Goal: Task Accomplishment & Management: Manage account settings

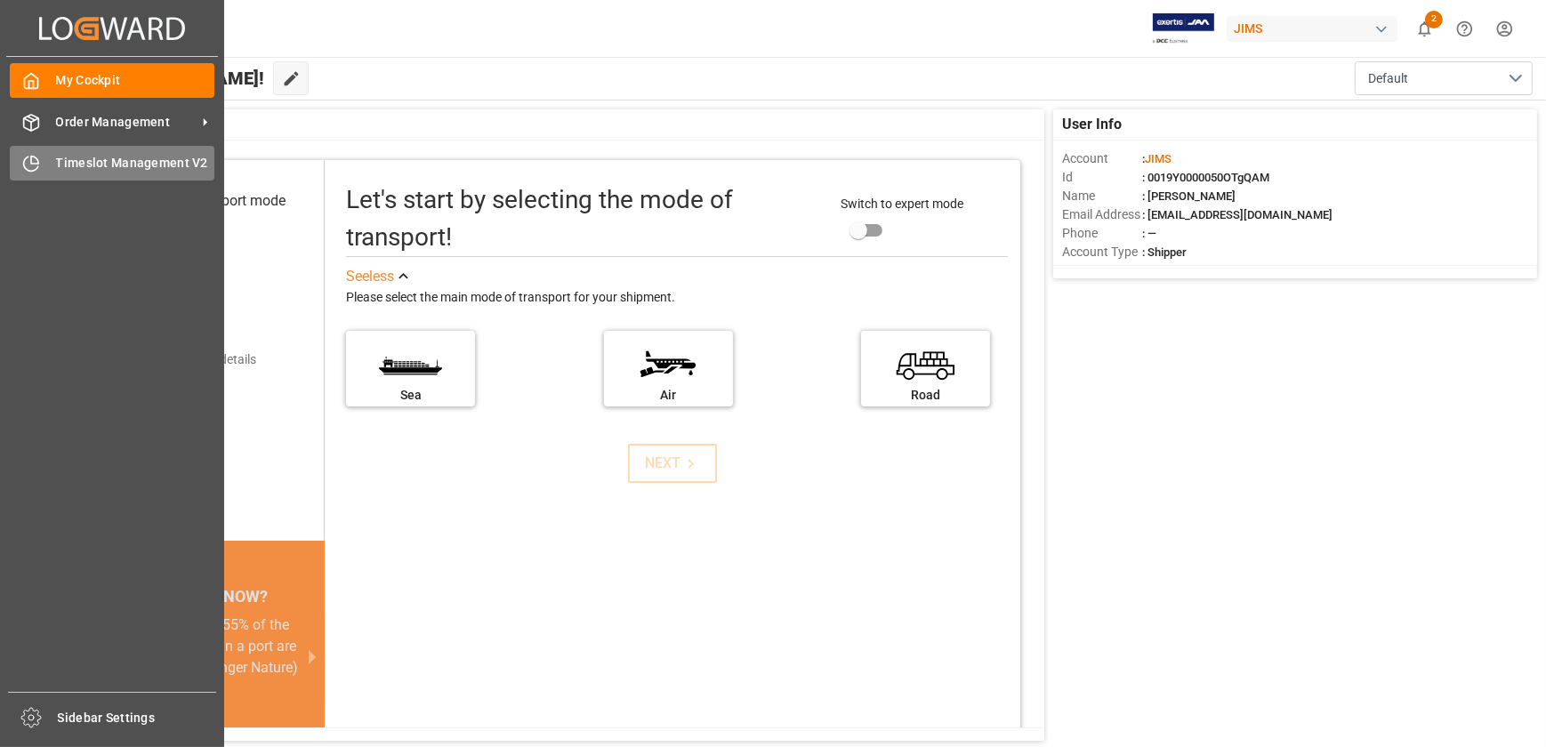
click at [68, 169] on span "Timeslot Management V2" at bounding box center [135, 163] width 159 height 19
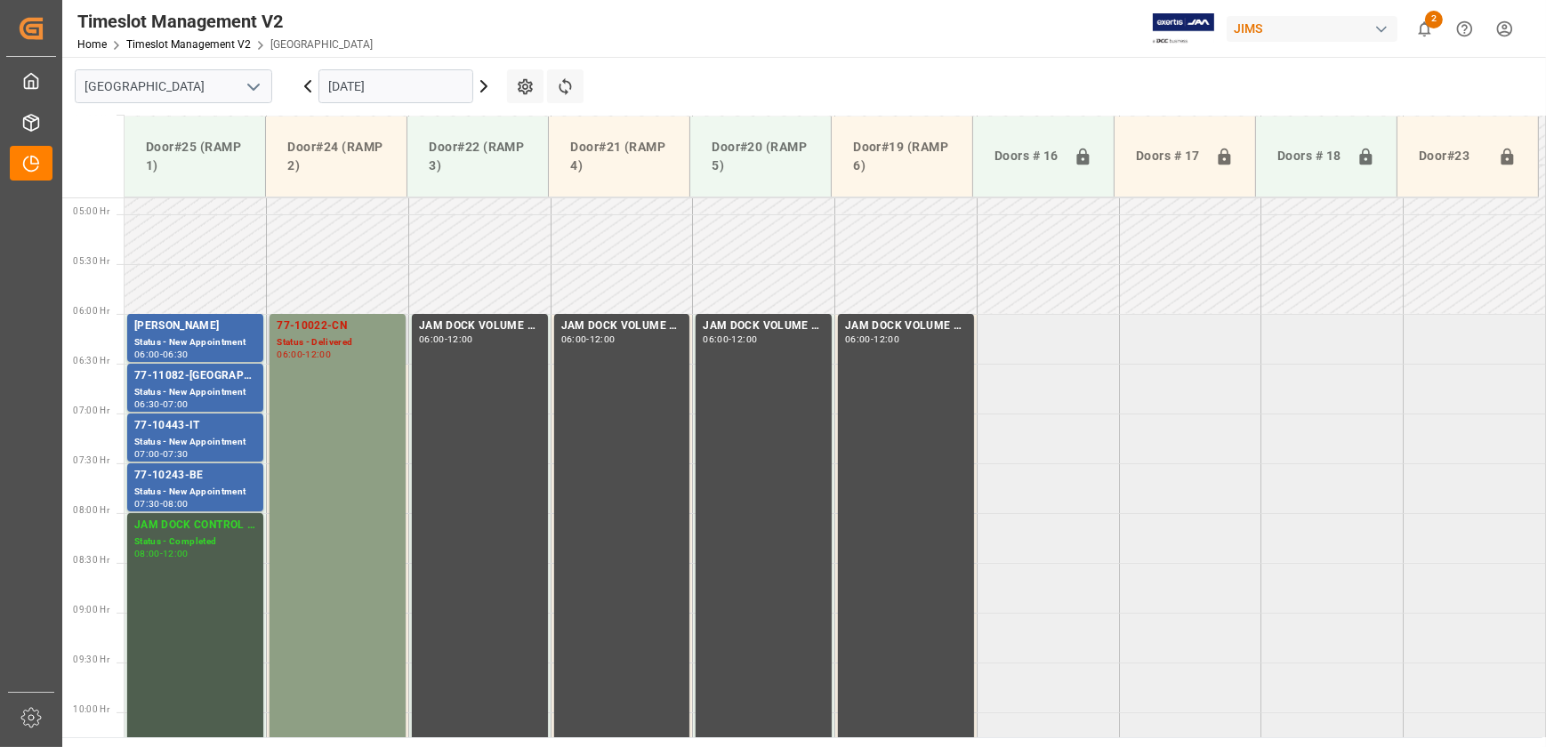
scroll to position [480, 0]
click at [193, 378] on div "77-11082-[GEOGRAPHIC_DATA]" at bounding box center [195, 377] width 122 height 18
click at [213, 425] on div "77-10443-IT" at bounding box center [195, 427] width 122 height 18
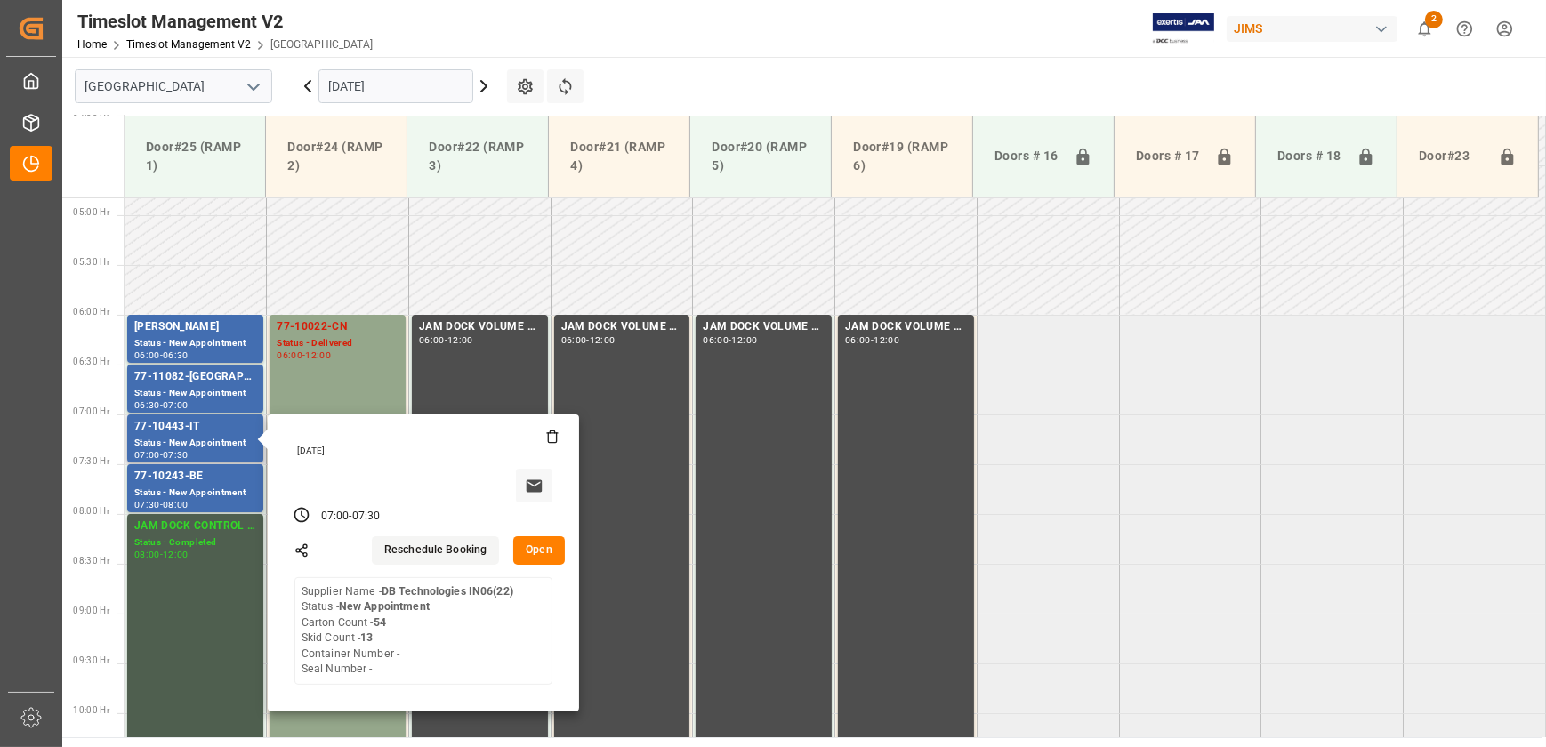
click at [543, 539] on button "Open" at bounding box center [539, 550] width 52 height 28
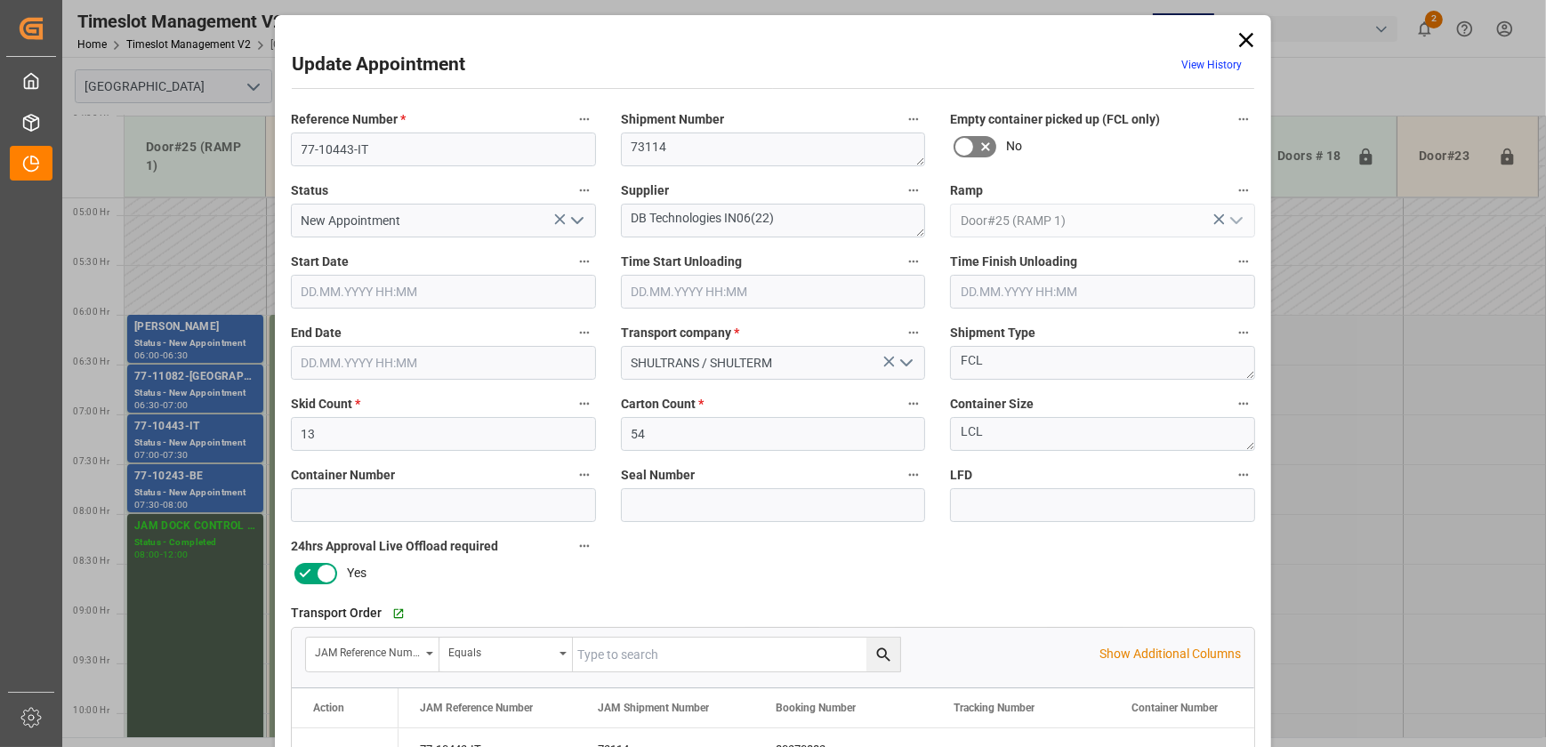
type input "[DATE] 07:00"
type input "[DATE] 07:30"
type input "[DATE] 18:08"
click at [575, 220] on icon "open menu" at bounding box center [577, 220] width 21 height 21
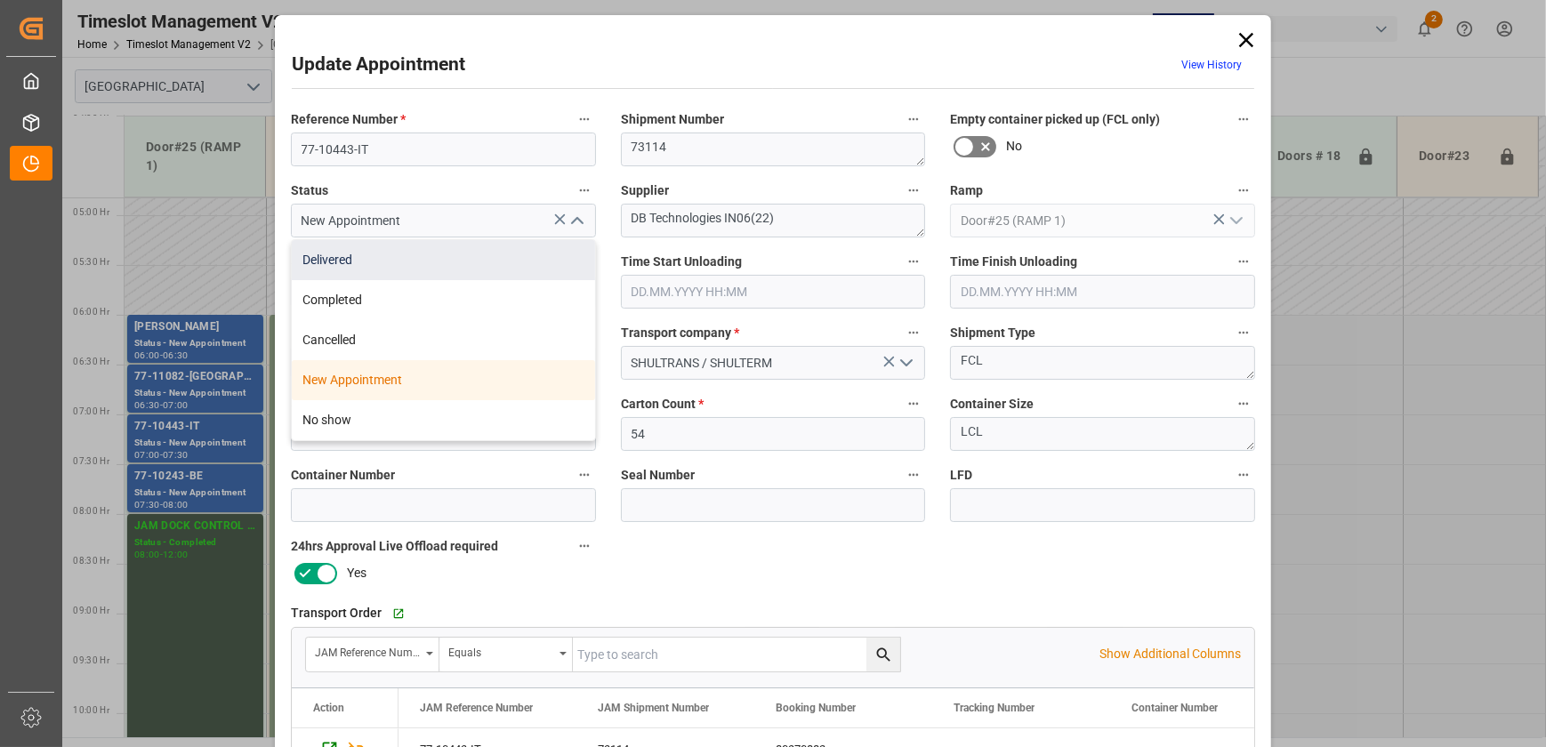
click at [527, 254] on div "Delivered" at bounding box center [443, 260] width 303 height 40
type input "Delivered"
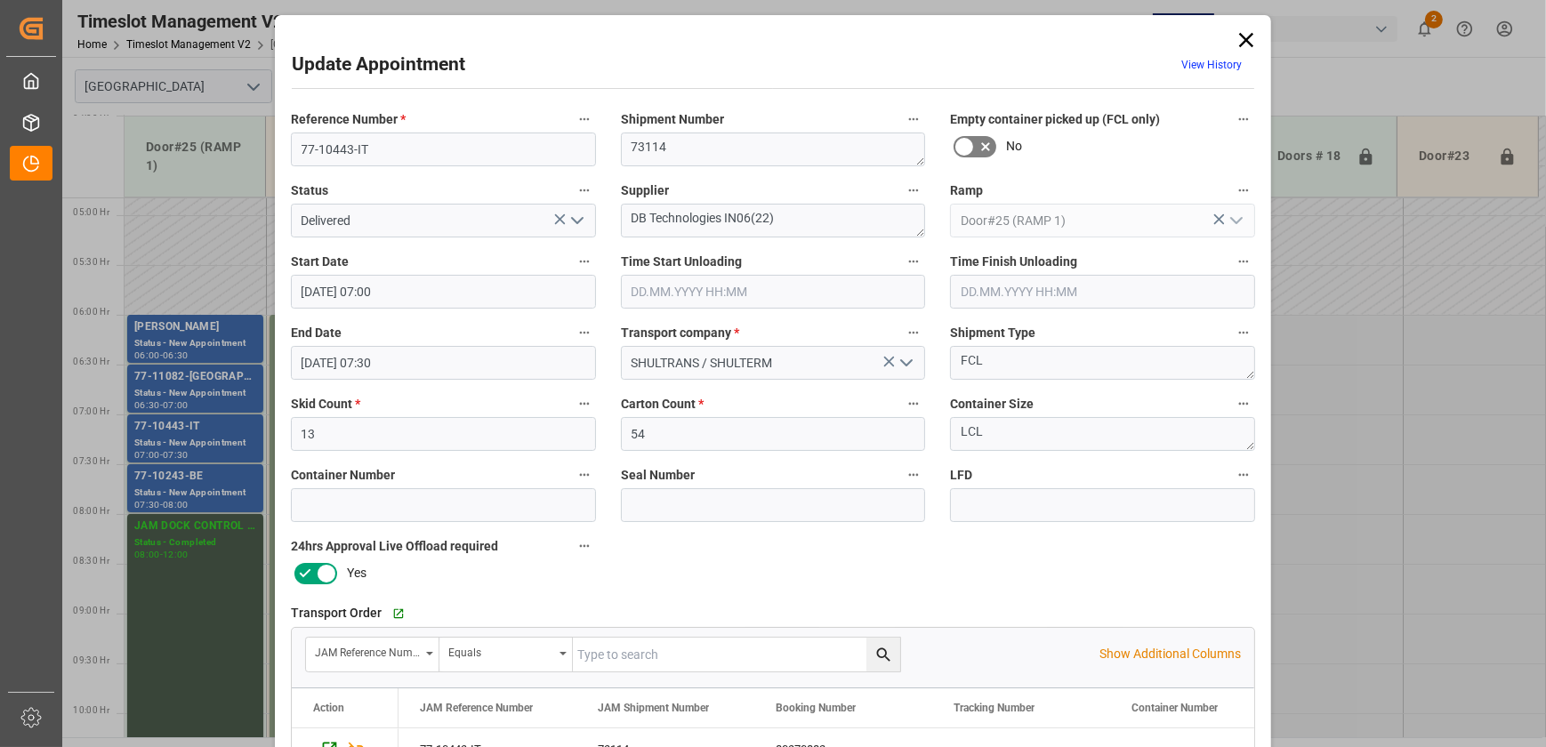
click at [679, 296] on input "text" at bounding box center [773, 292] width 305 height 34
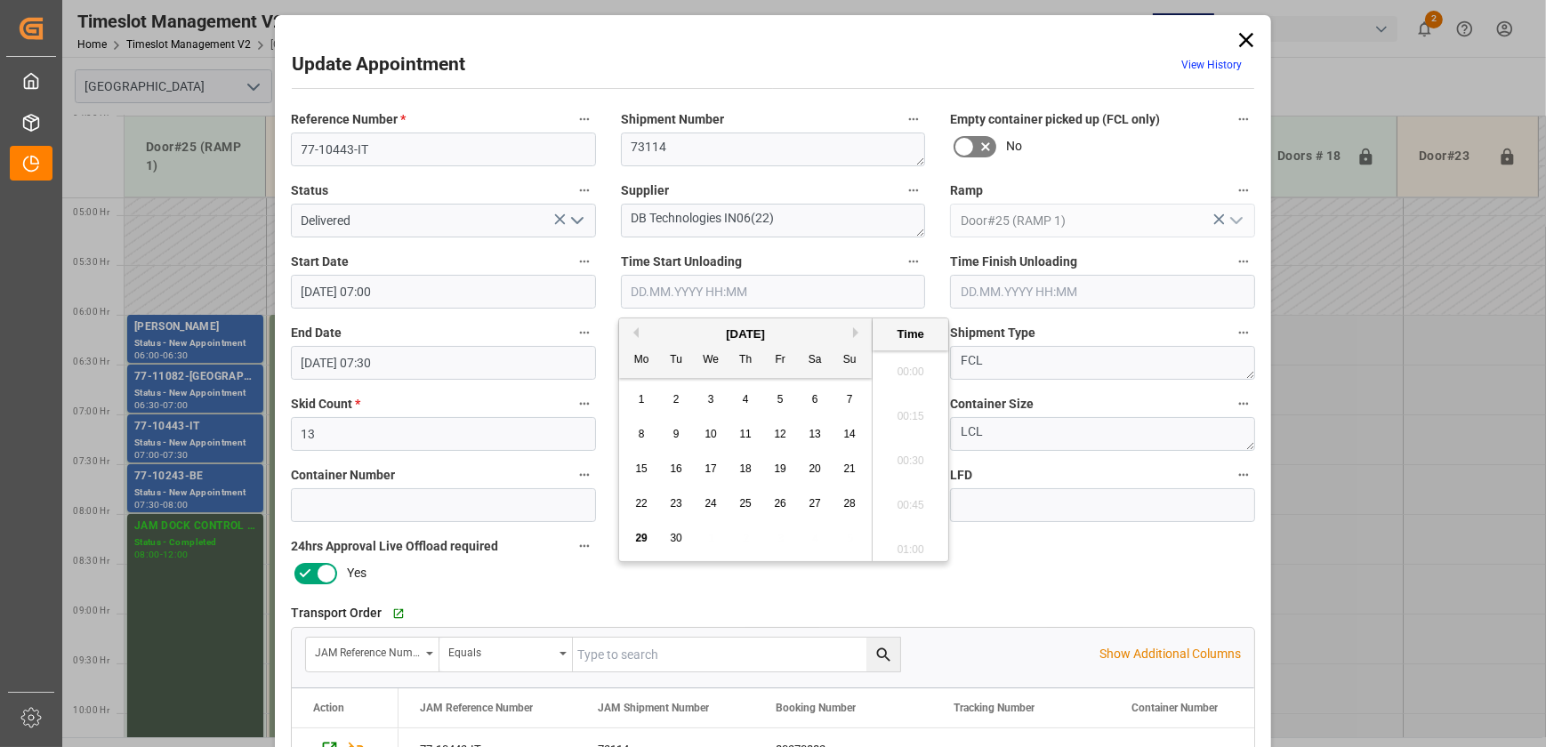
scroll to position [1562, 0]
click at [641, 535] on span "29" at bounding box center [641, 538] width 12 height 12
click at [913, 451] on li "09:15" at bounding box center [910, 456] width 76 height 44
type input "[DATE] 09:15"
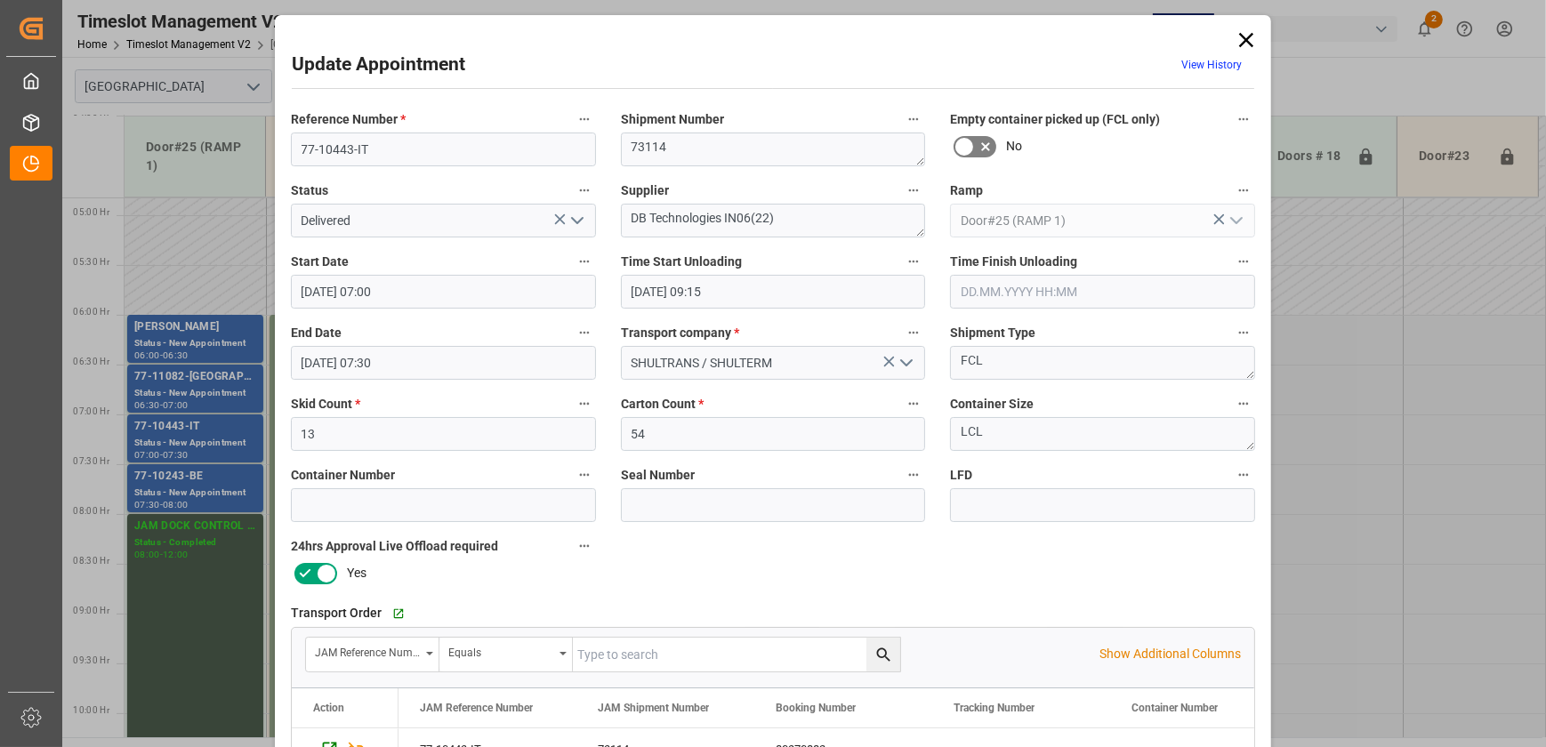
scroll to position [333, 0]
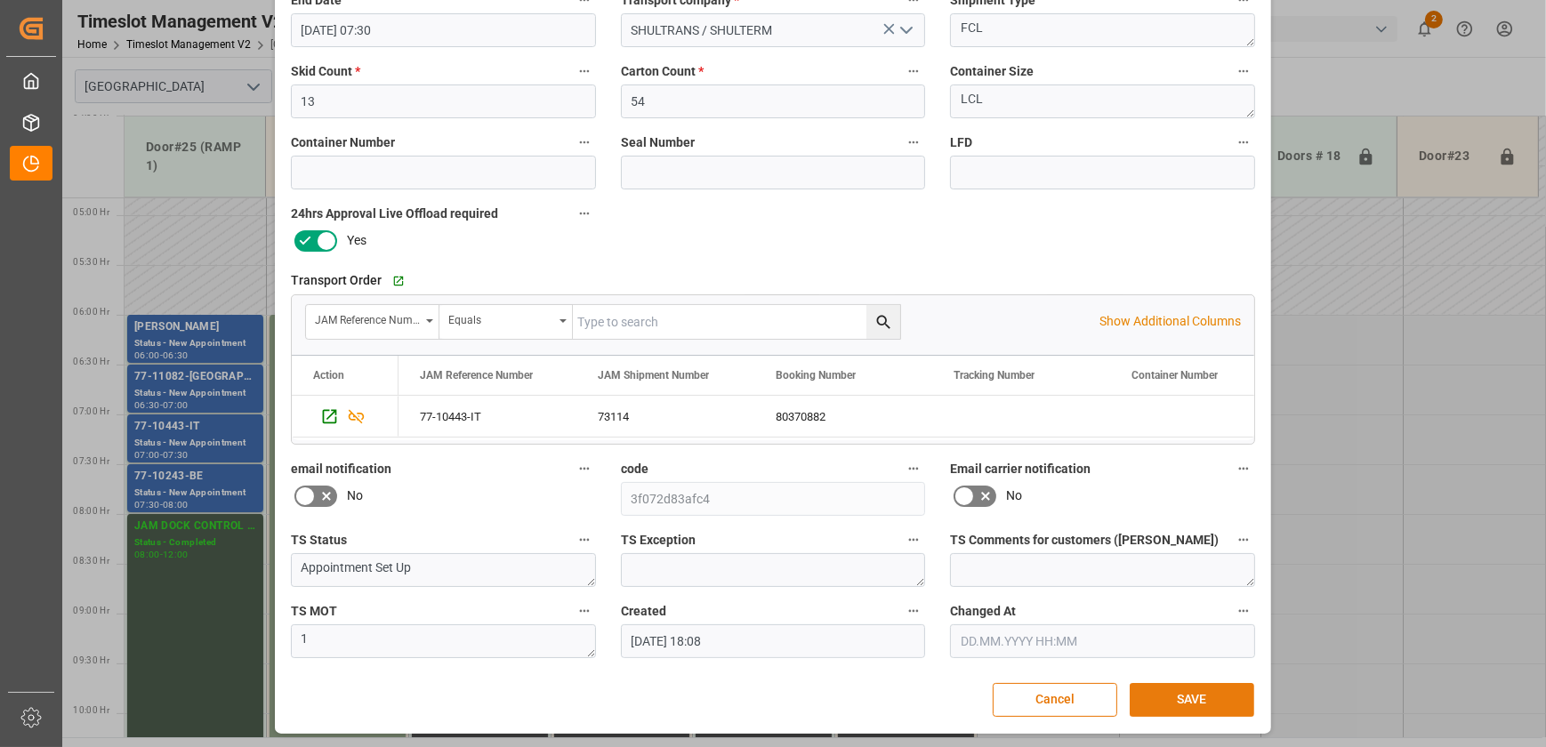
click at [1203, 695] on button "SAVE" at bounding box center [1191, 700] width 125 height 34
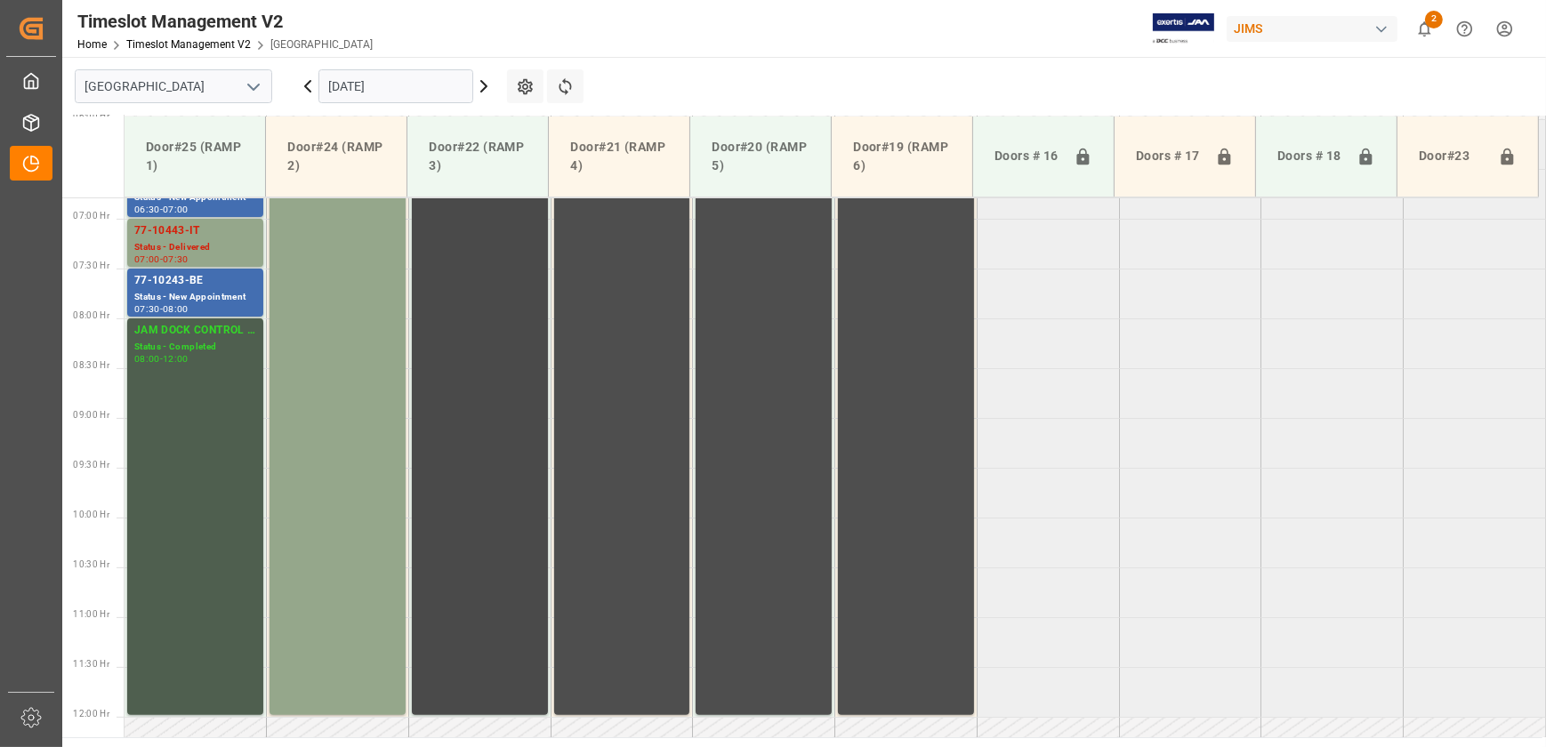
scroll to position [605, 0]
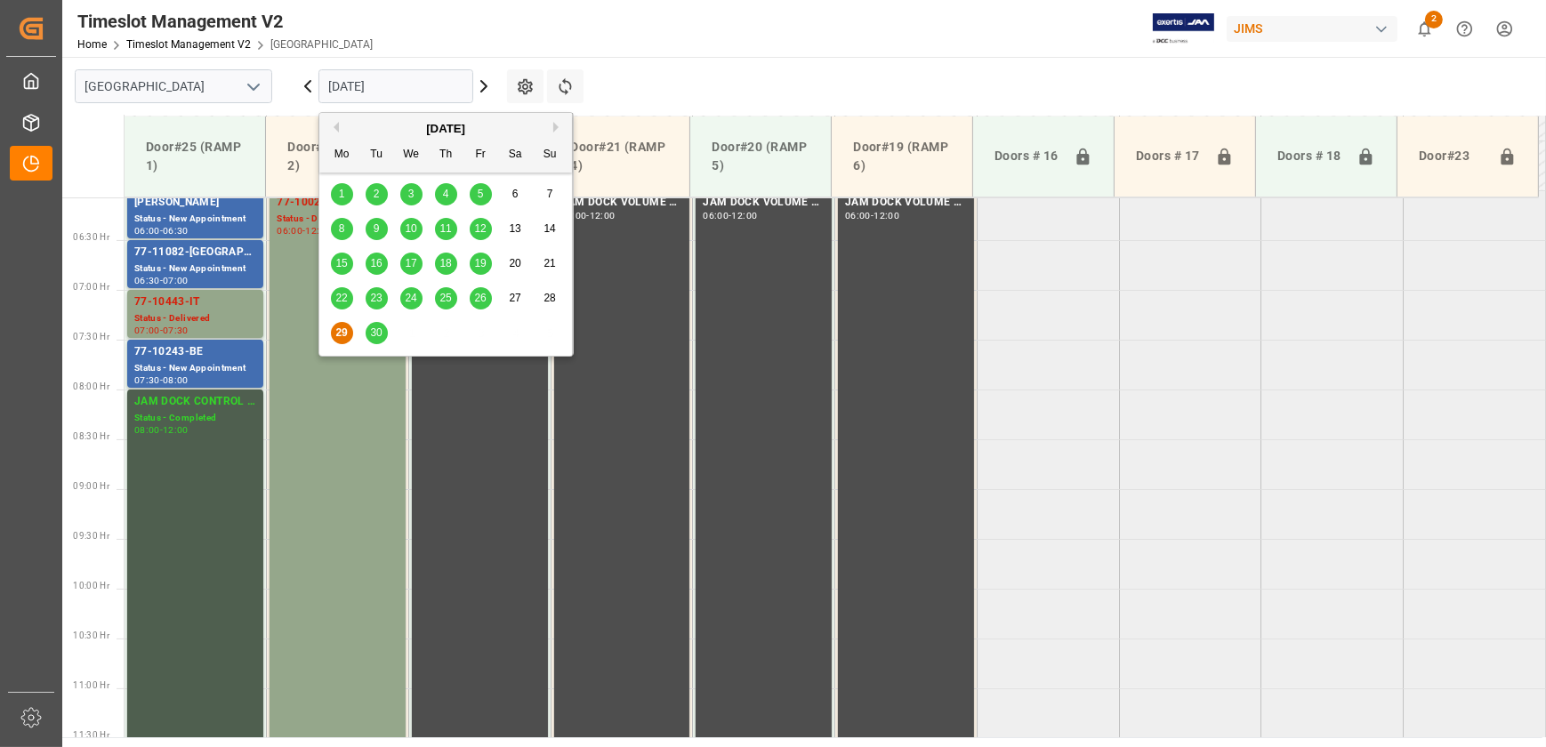
click at [414, 83] on input "[DATE]" at bounding box center [395, 86] width 155 height 34
click at [377, 326] on div "30" at bounding box center [377, 333] width 22 height 21
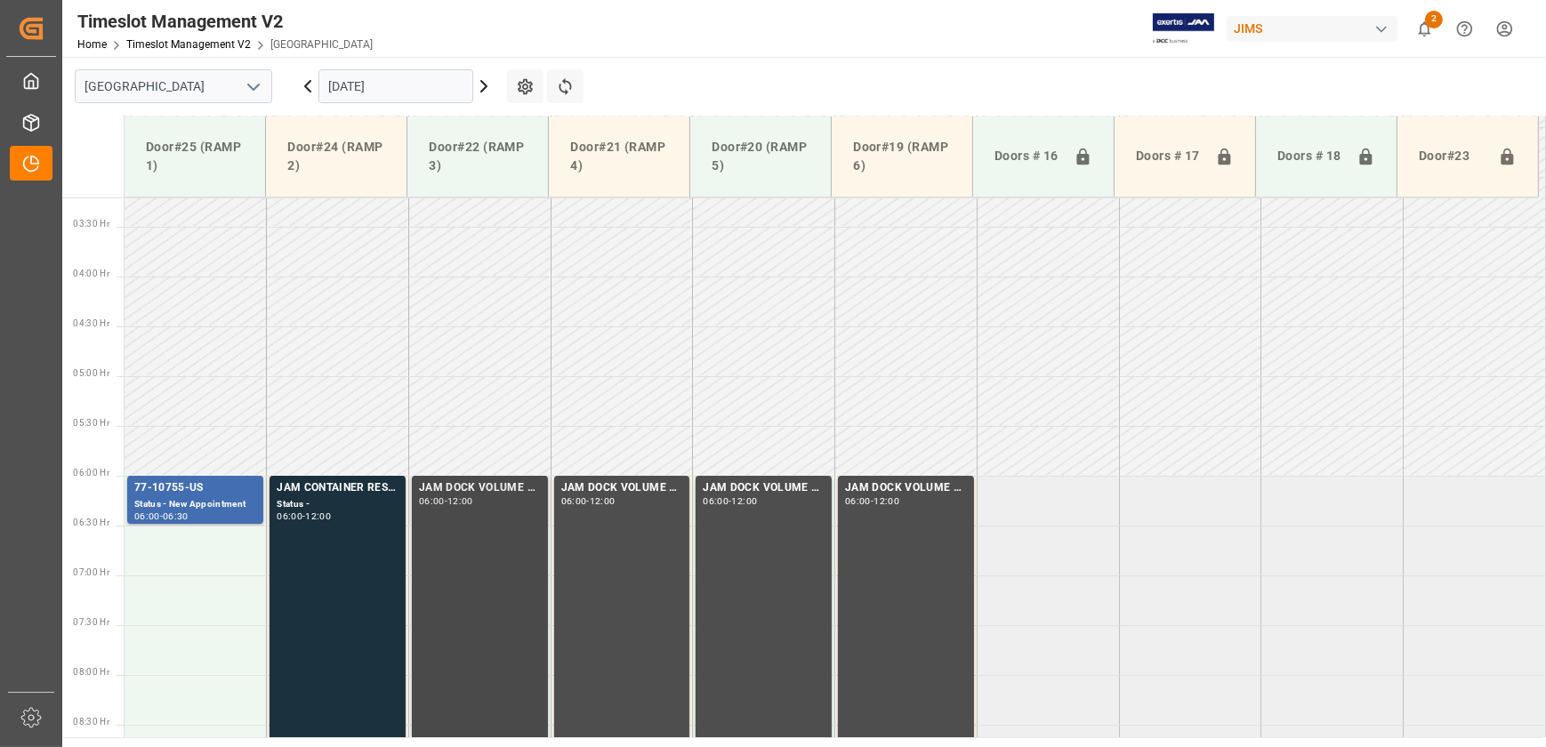
scroll to position [400, 0]
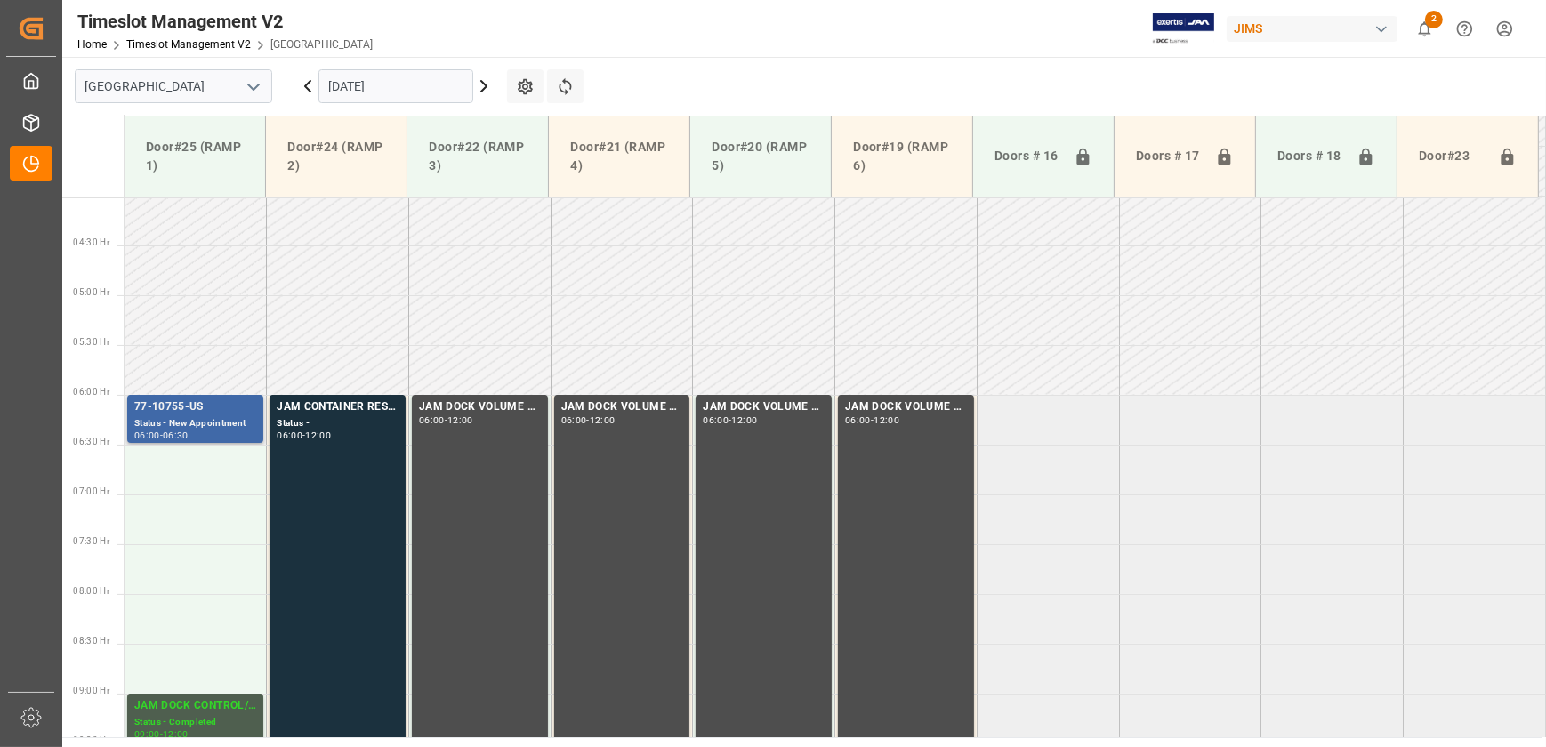
click at [221, 414] on div "77-10755-US" at bounding box center [195, 407] width 122 height 18
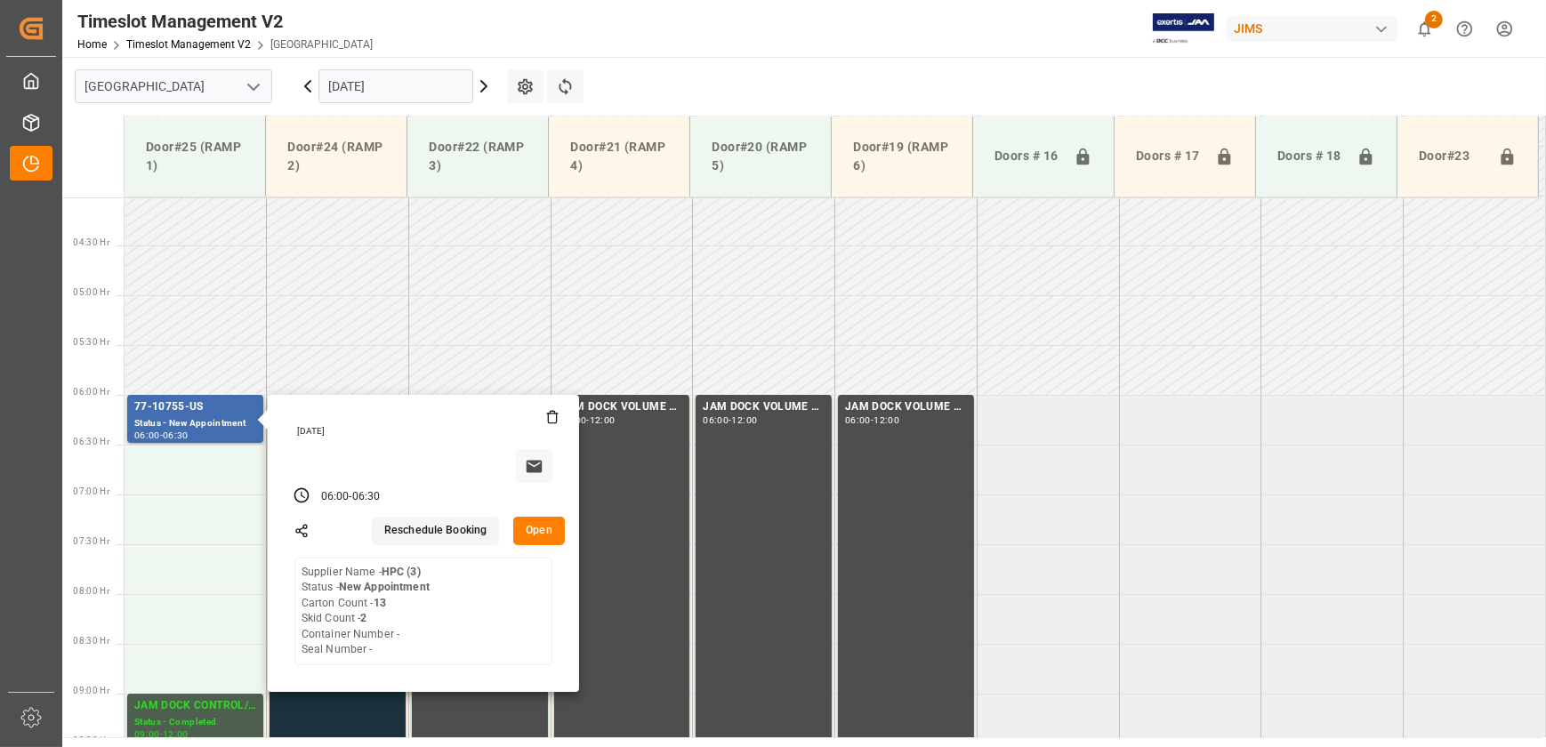
click at [399, 89] on input "[DATE]" at bounding box center [395, 86] width 155 height 34
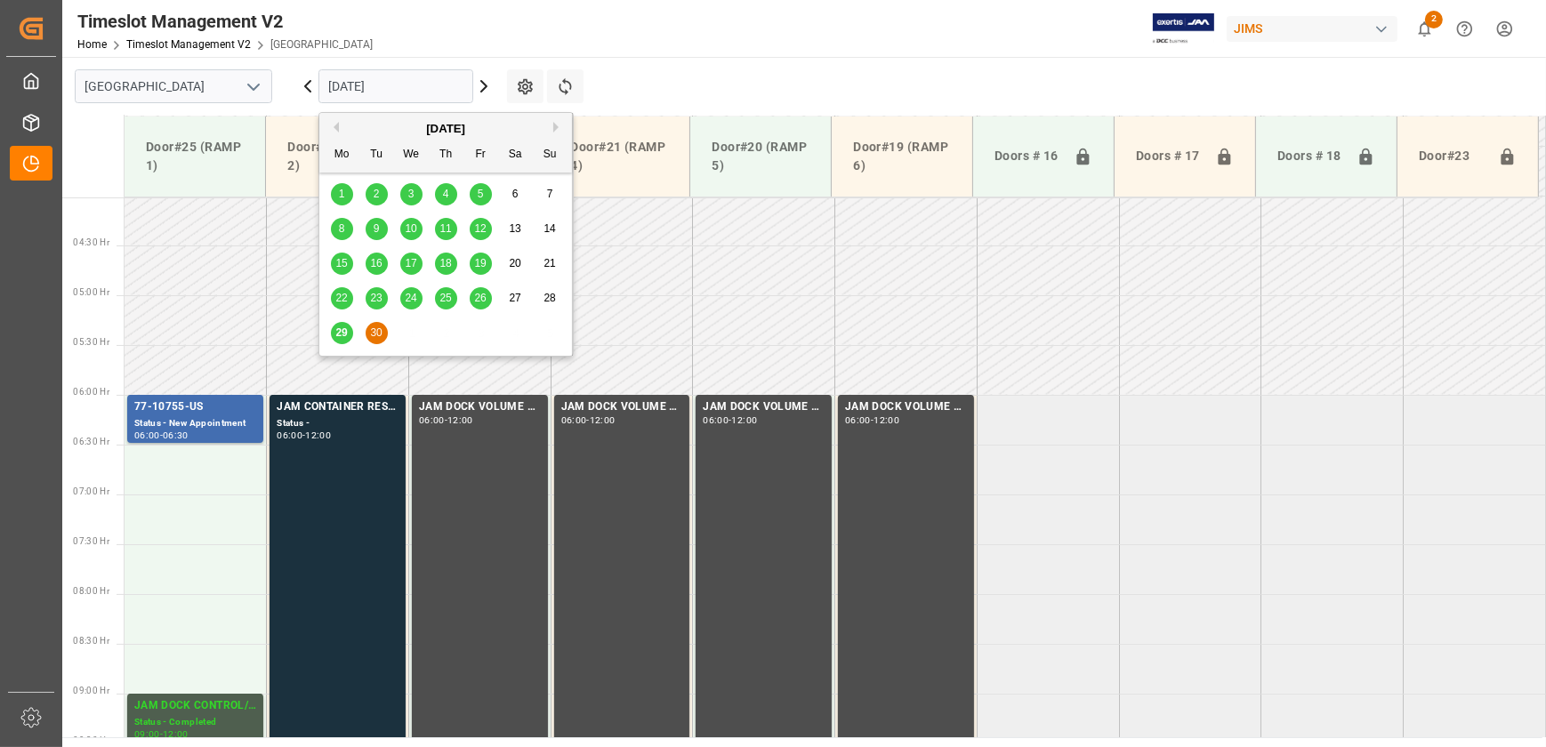
click at [551, 133] on div "[DATE]" at bounding box center [445, 129] width 253 height 18
click at [555, 127] on button "Next Month" at bounding box center [558, 127] width 11 height 11
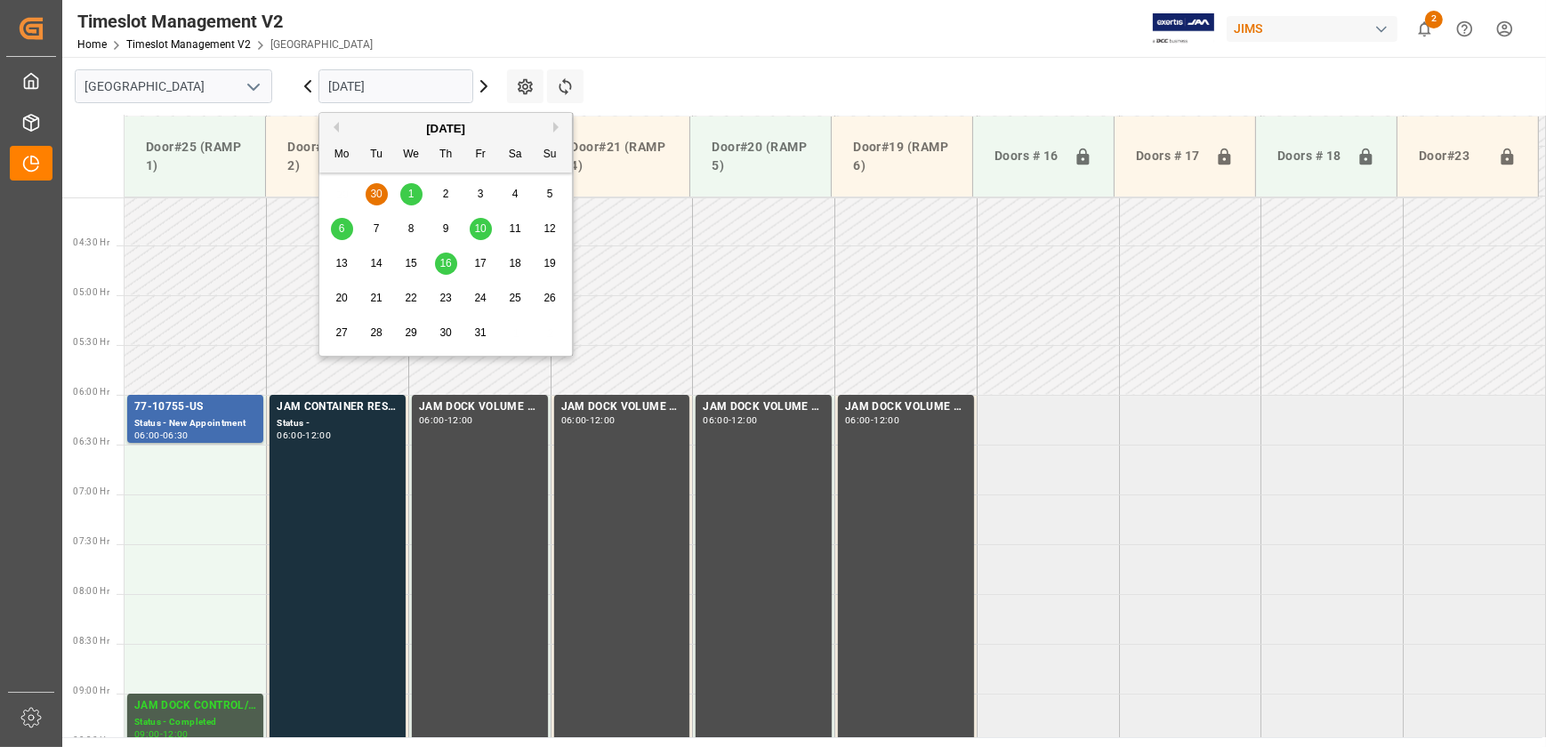
click at [405, 194] on div "1" at bounding box center [411, 194] width 22 height 21
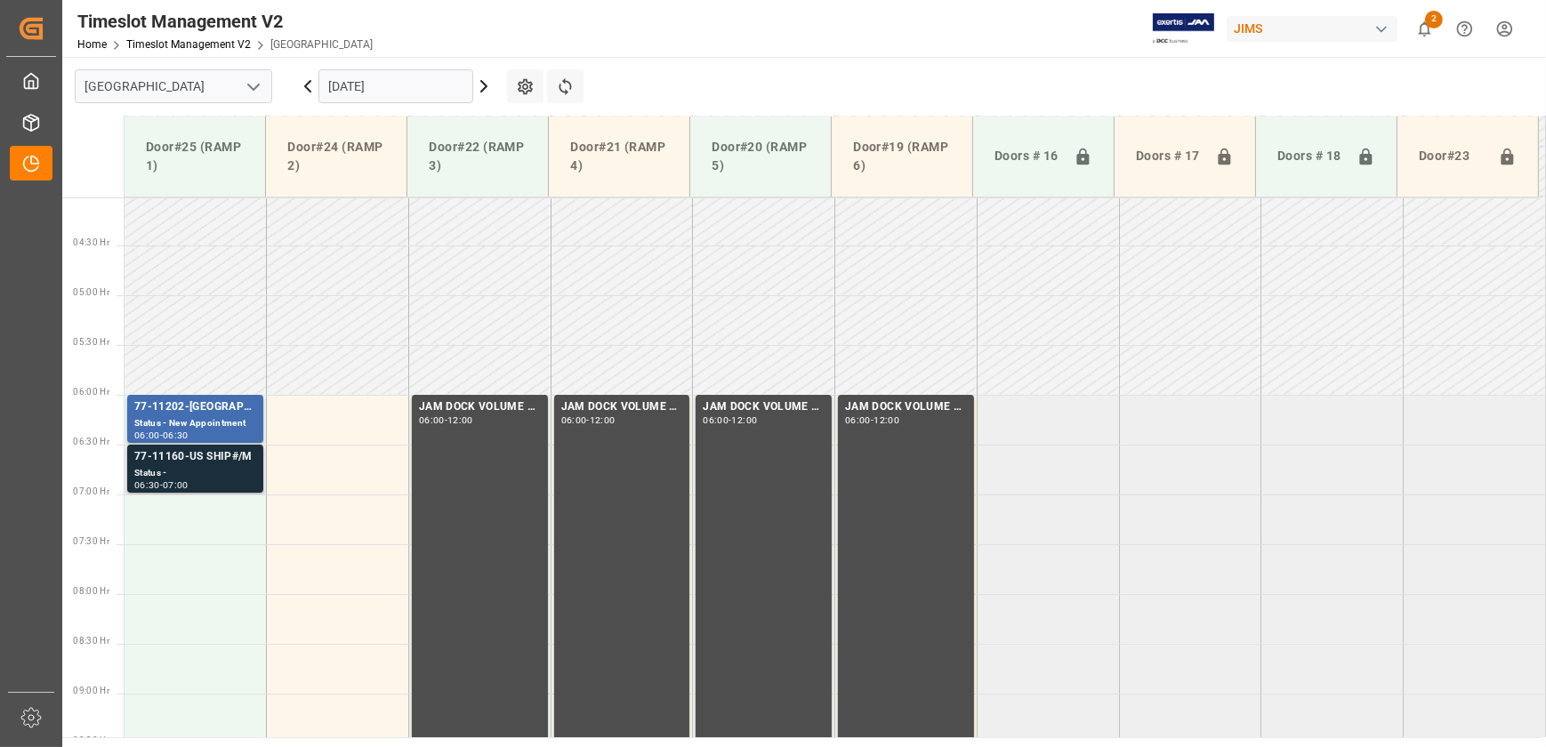
click at [257, 475] on div "77-11160-US SHIP#/M Status - 06:30 - 07:00" at bounding box center [195, 469] width 136 height 48
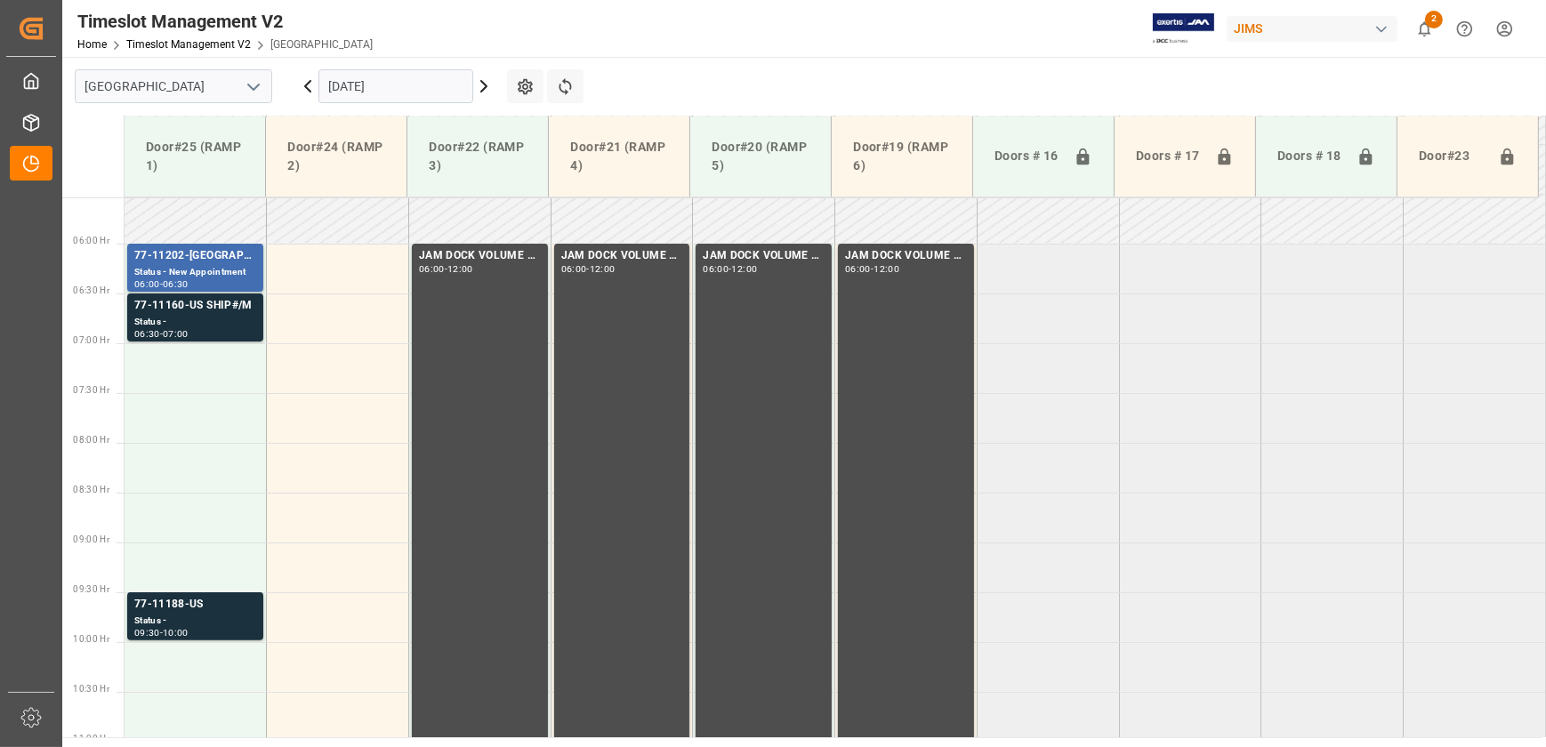
scroll to position [723, 0]
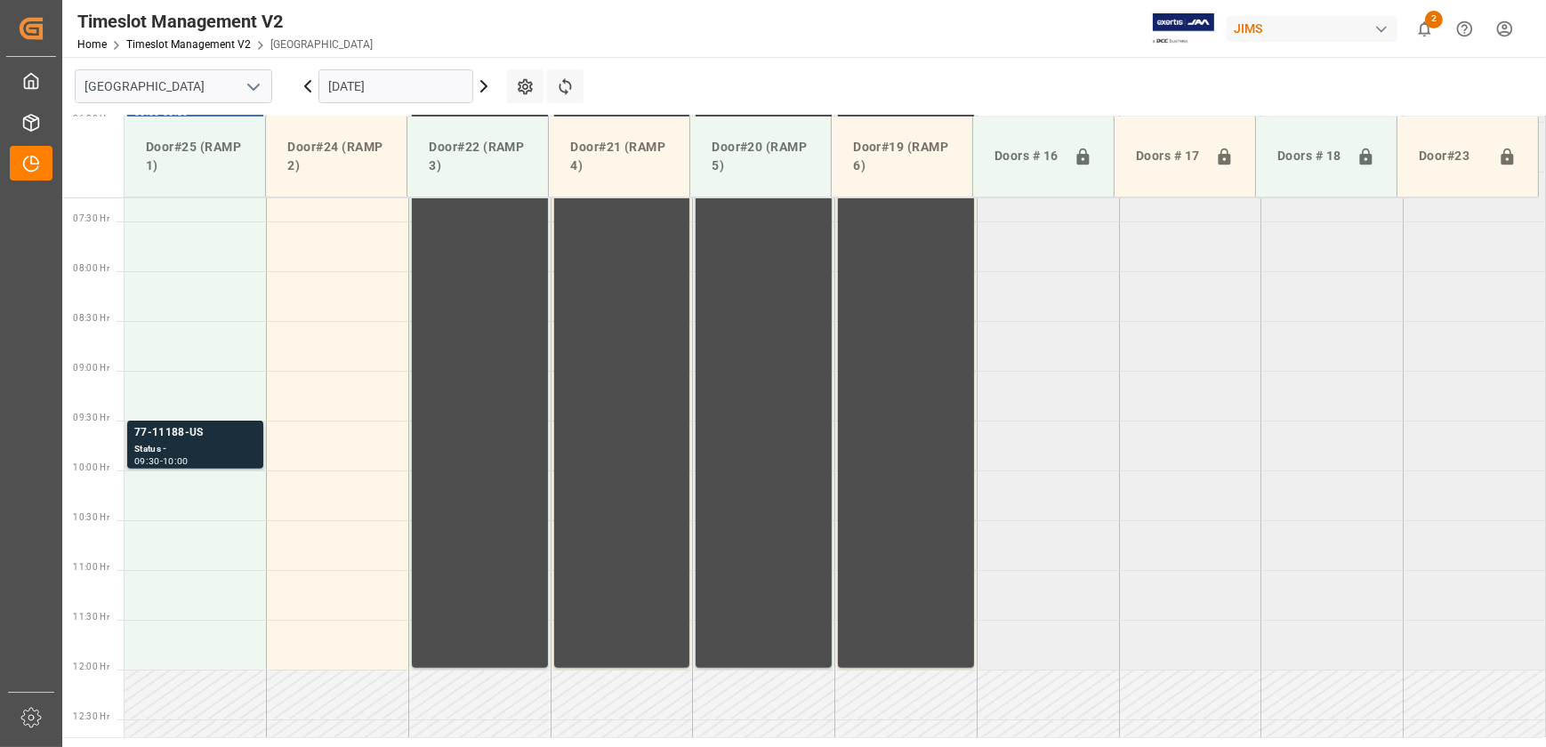
click at [228, 464] on div "09:30 - 10:00" at bounding box center [195, 462] width 122 height 10
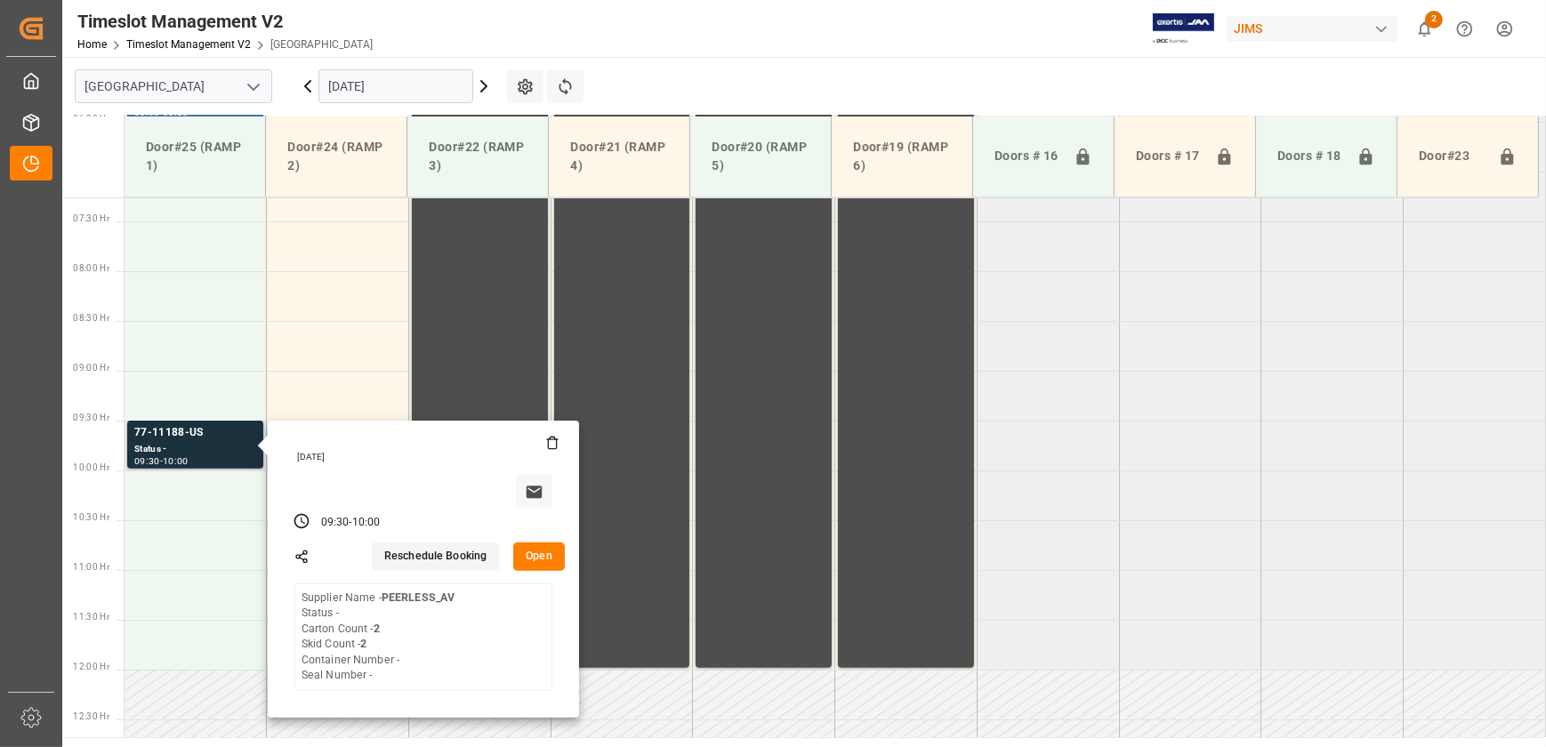
click at [544, 546] on button "Open" at bounding box center [539, 557] width 52 height 28
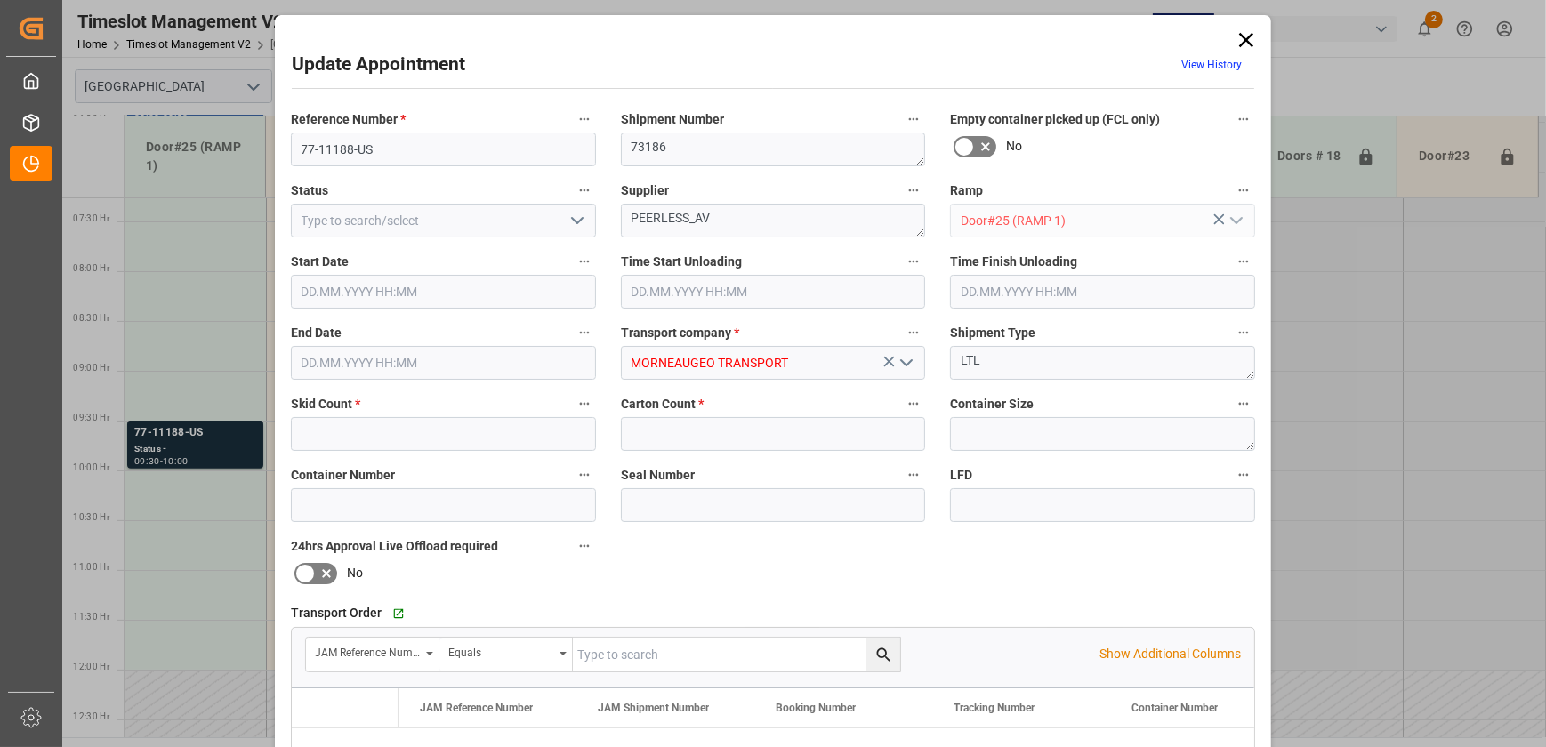
type input "2"
type input "[DATE] 09:30"
type input "[DATE] 10:00"
type input "[DATE] 13:23"
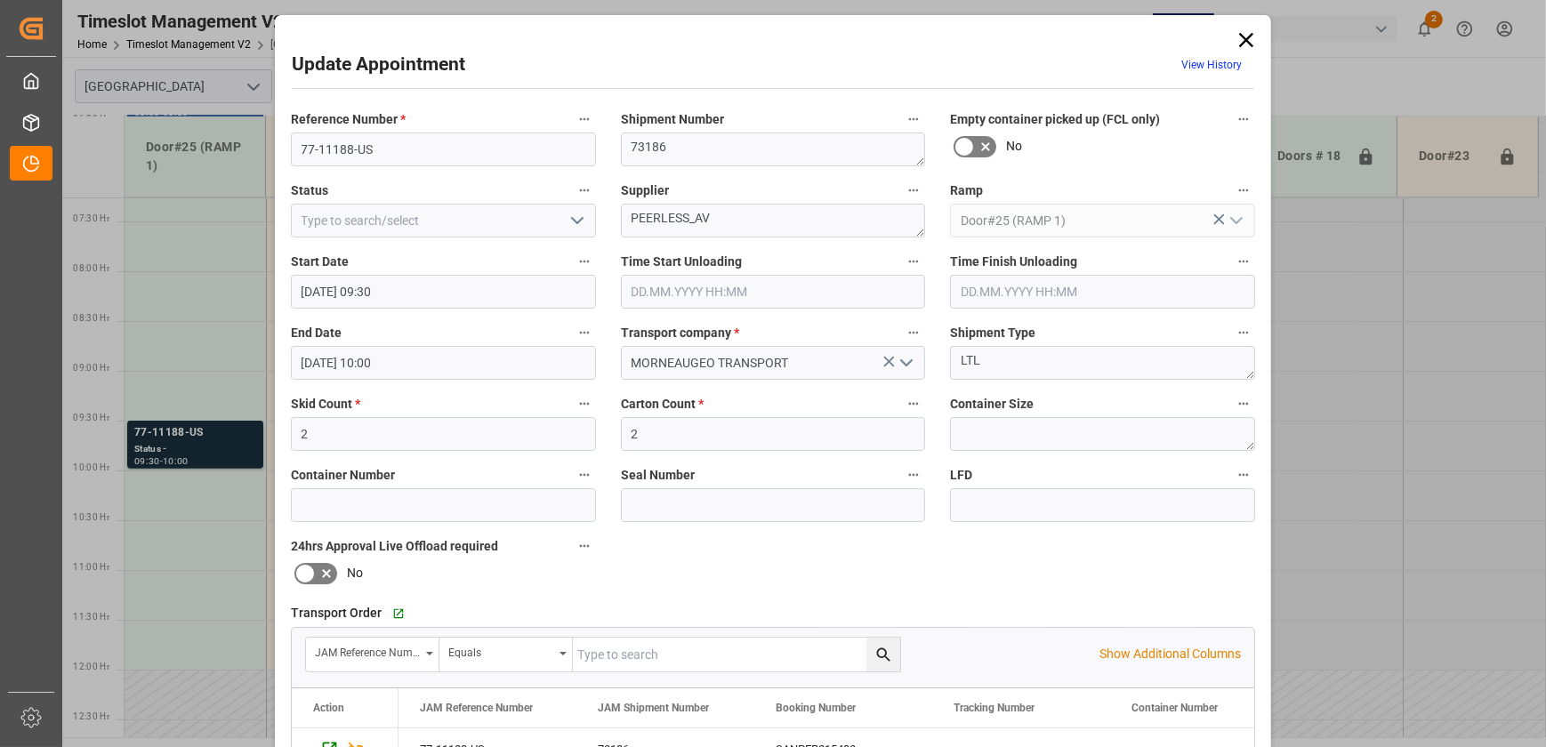
click at [1247, 40] on icon at bounding box center [1246, 40] width 25 height 25
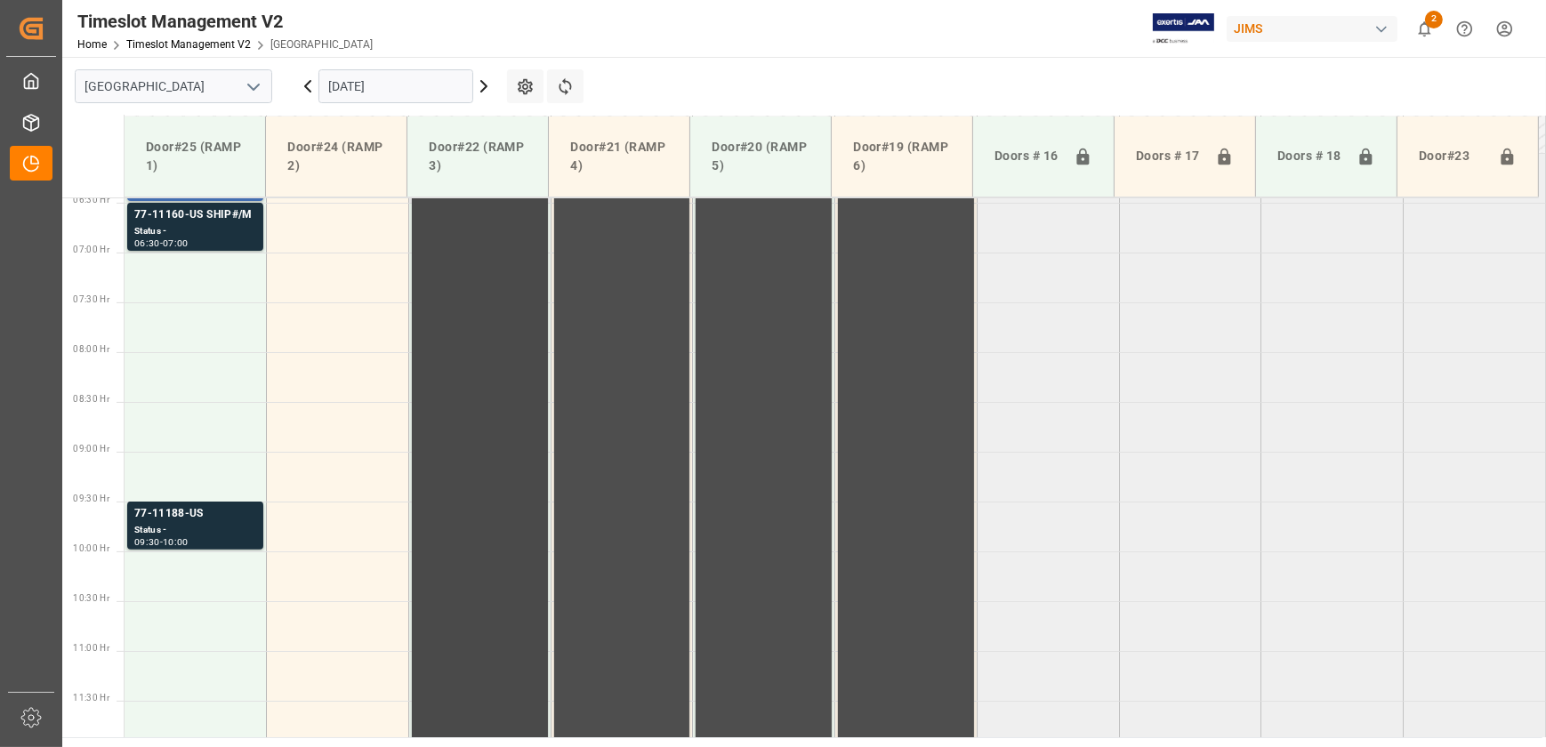
scroll to position [561, 0]
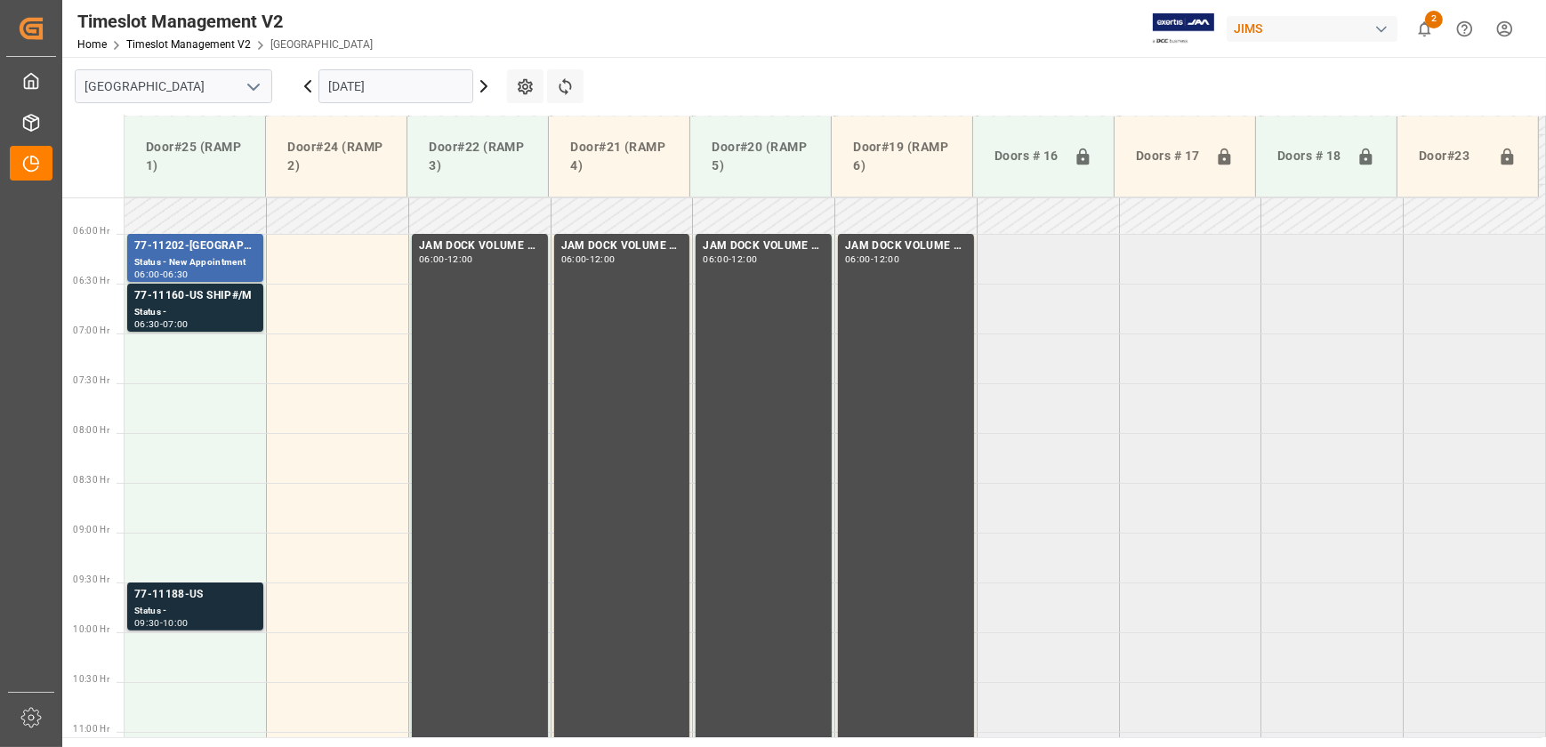
click at [242, 614] on div "Status -" at bounding box center [195, 611] width 122 height 15
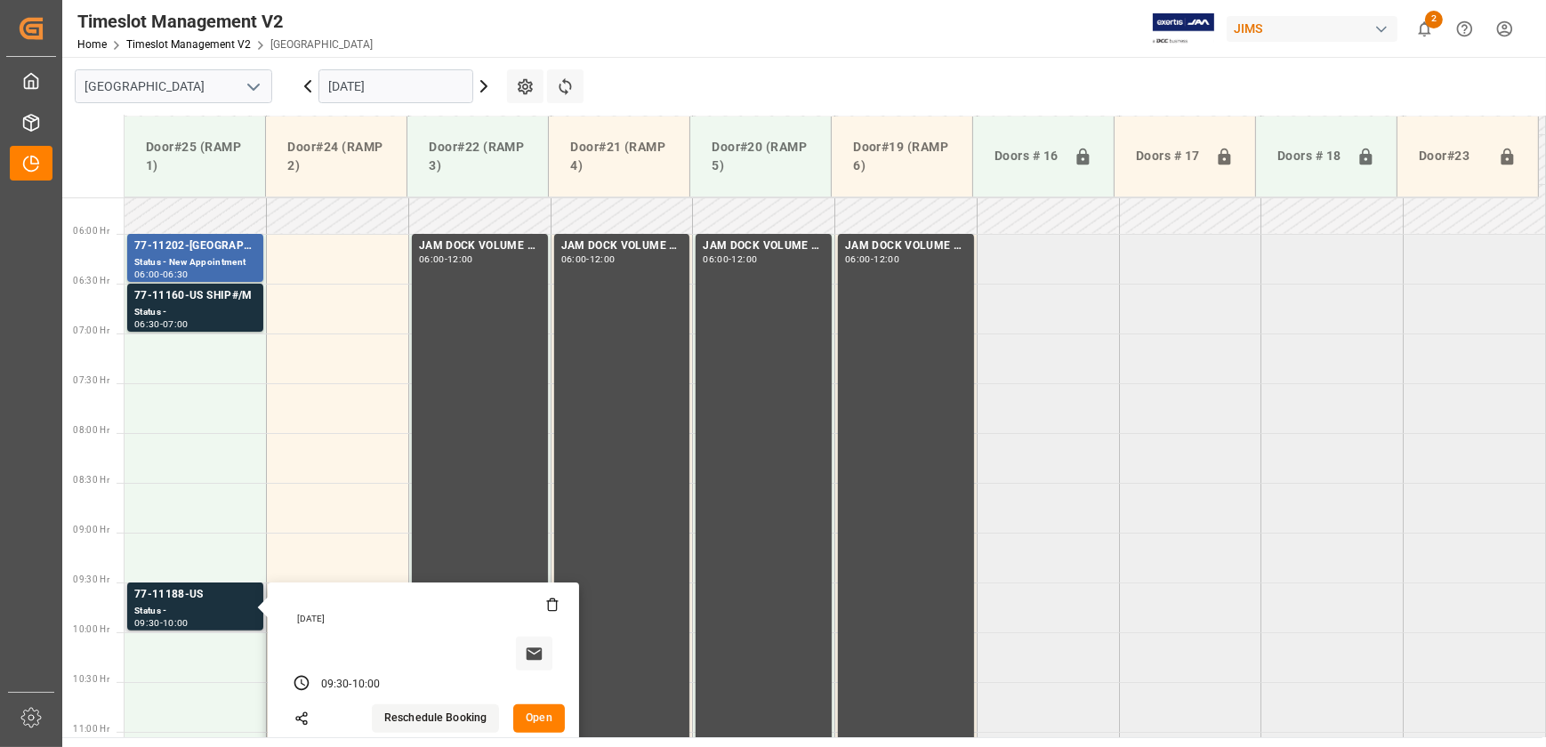
click at [540, 713] on button "Open" at bounding box center [539, 718] width 52 height 28
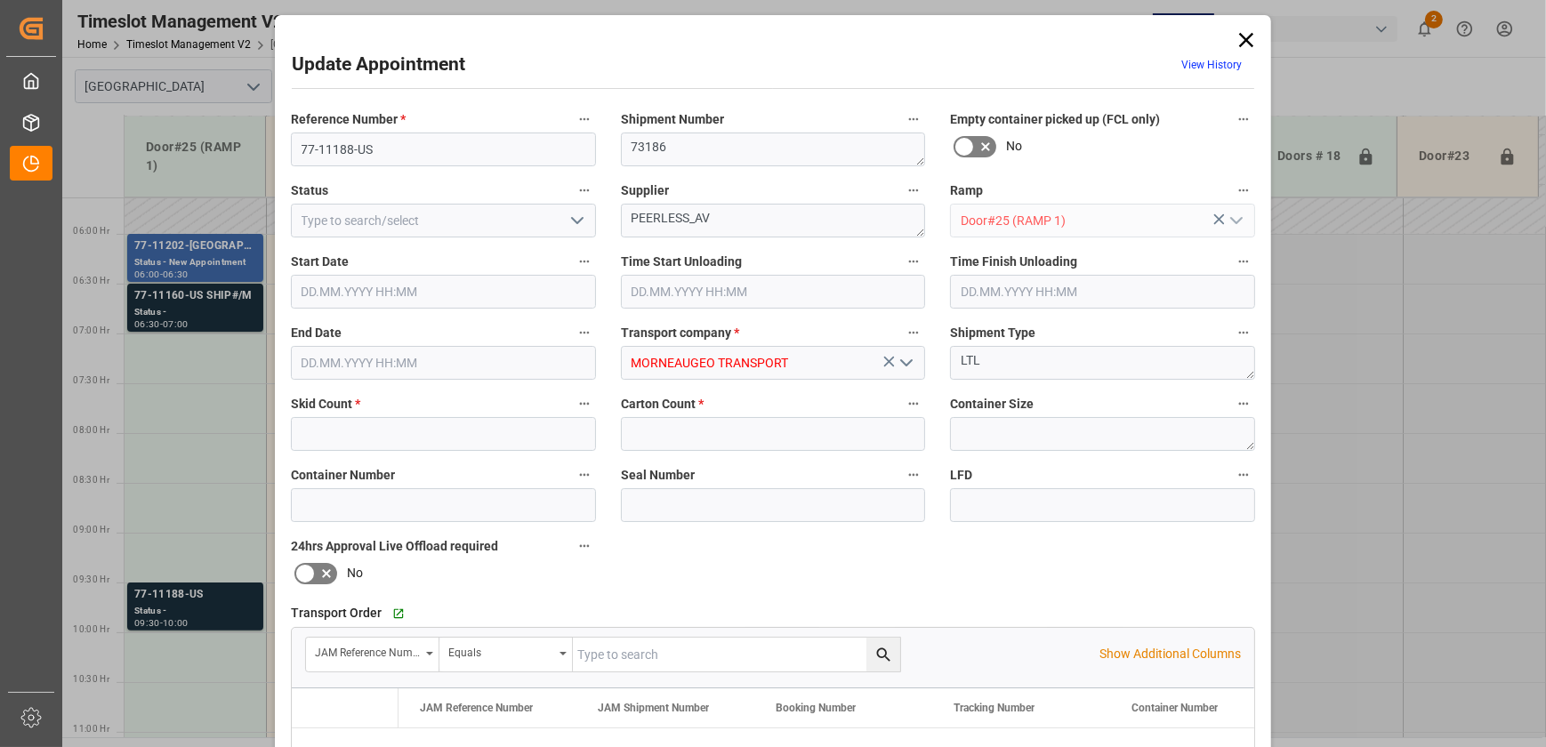
type input "2"
type input "[DATE] 09:30"
type input "[DATE] 10:00"
type input "[DATE] 13:23"
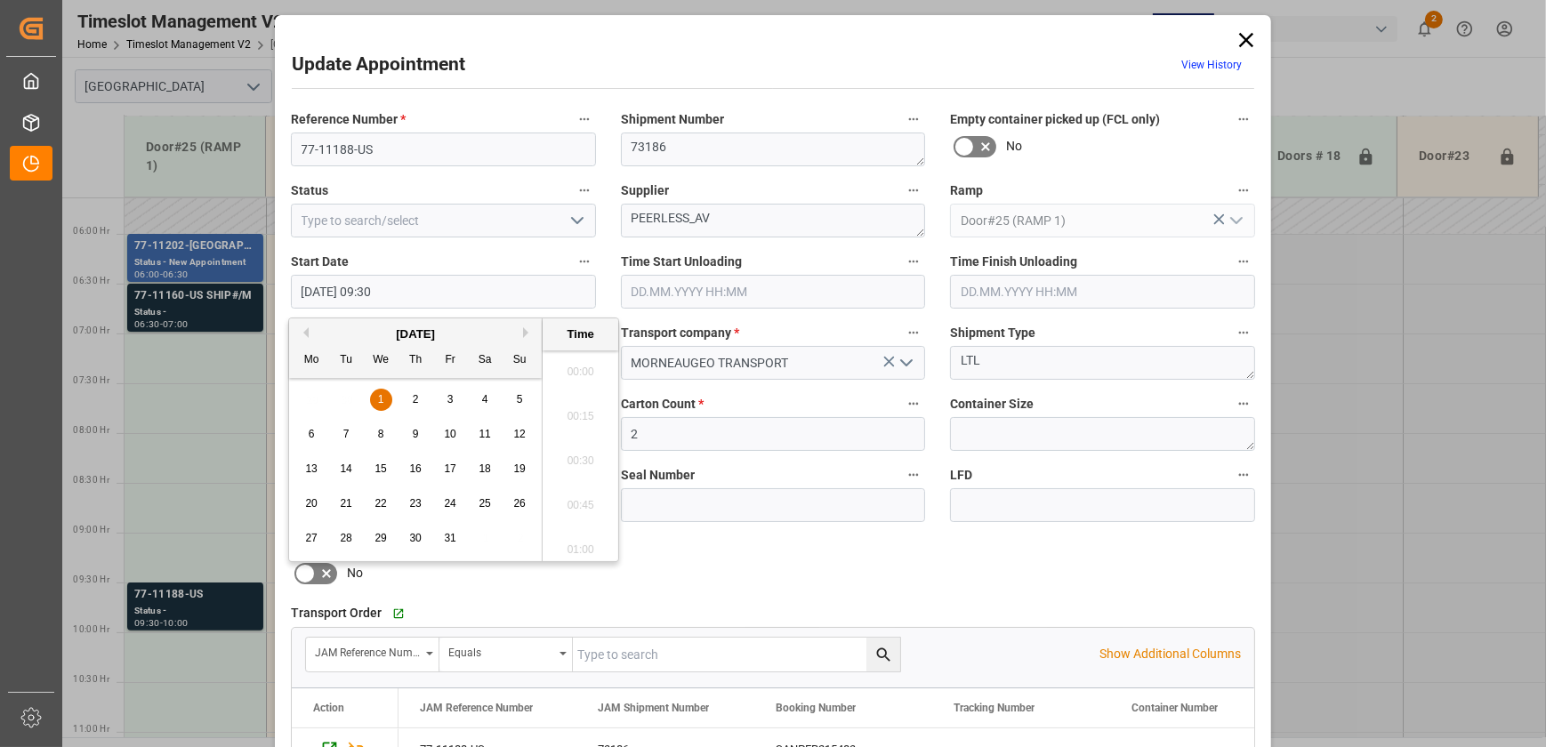
click at [470, 282] on input "[DATE] 09:30" at bounding box center [443, 292] width 305 height 34
drag, startPoint x: 377, startPoint y: 395, endPoint x: 522, endPoint y: 437, distance: 150.9
click at [378, 394] on span "1" at bounding box center [381, 399] width 6 height 12
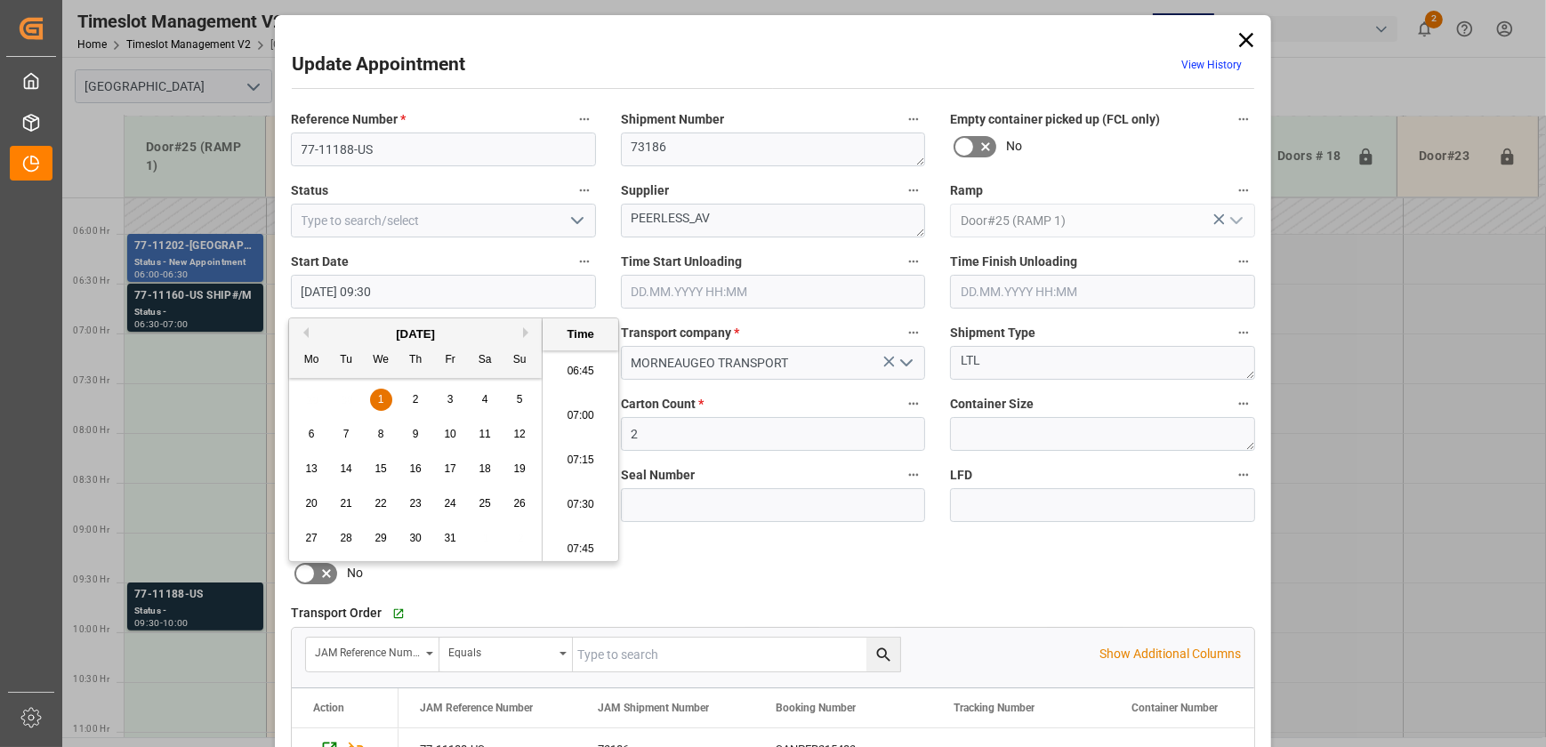
drag, startPoint x: 583, startPoint y: 416, endPoint x: 618, endPoint y: 332, distance: 91.7
click at [582, 416] on li "07:00" at bounding box center [581, 416] width 76 height 44
type input "[DATE] 07:00"
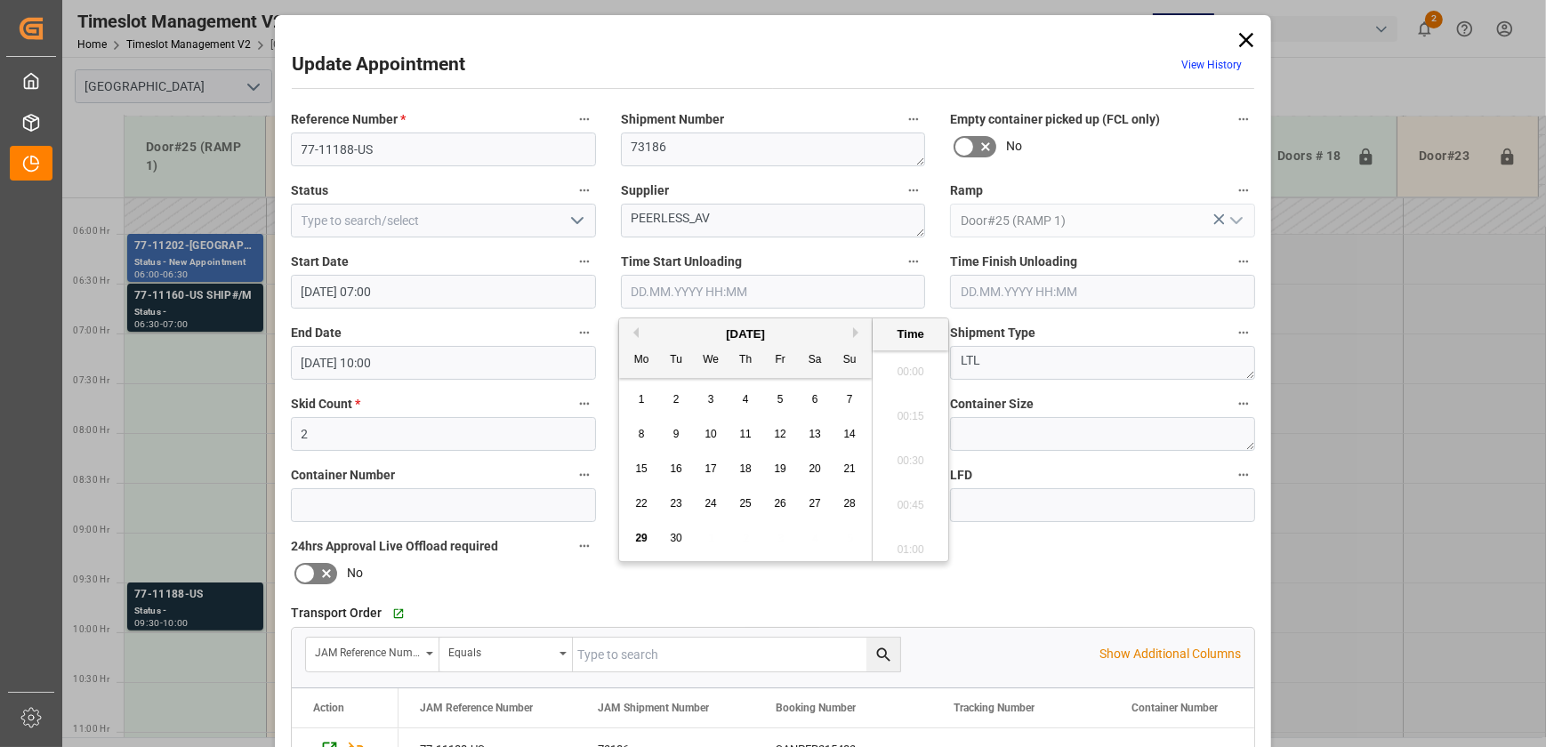
click at [675, 286] on input "text" at bounding box center [773, 292] width 305 height 34
click at [453, 359] on input "[DATE] 10:00" at bounding box center [443, 363] width 305 height 34
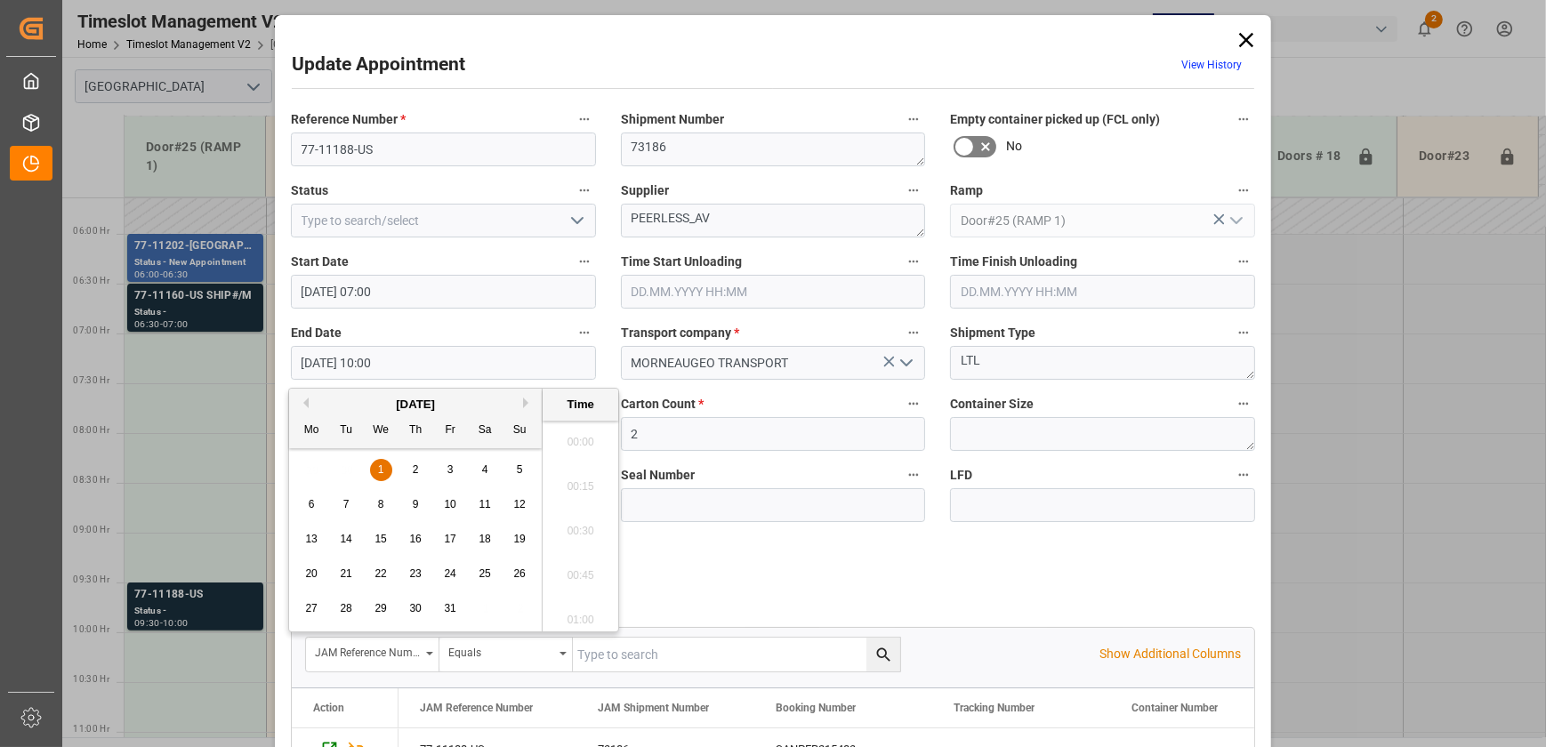
scroll to position [1695, 0]
click at [376, 467] on div "1" at bounding box center [381, 470] width 22 height 21
click at [575, 488] on li "07:30" at bounding box center [581, 486] width 76 height 44
type input "[DATE] 07:30"
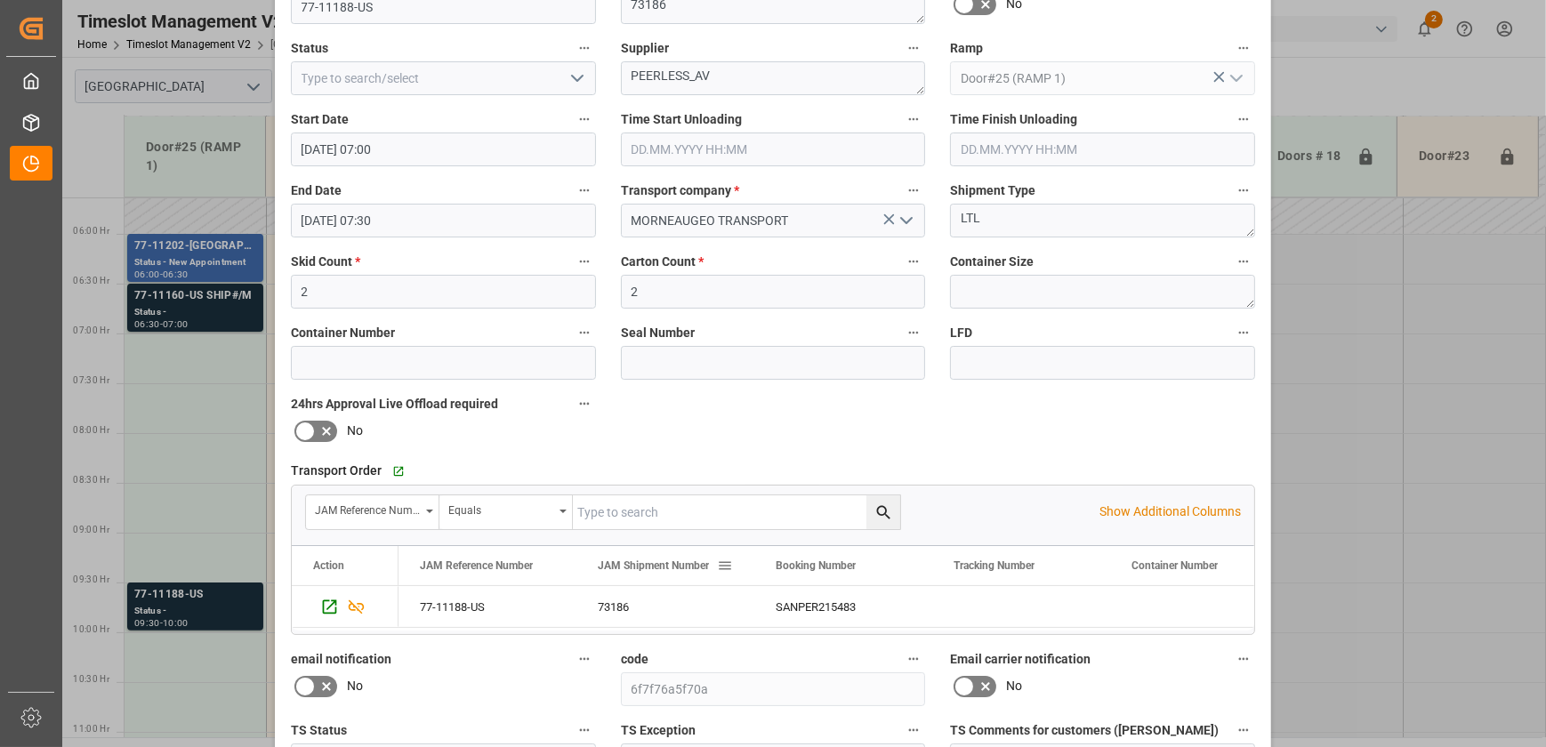
scroll to position [323, 0]
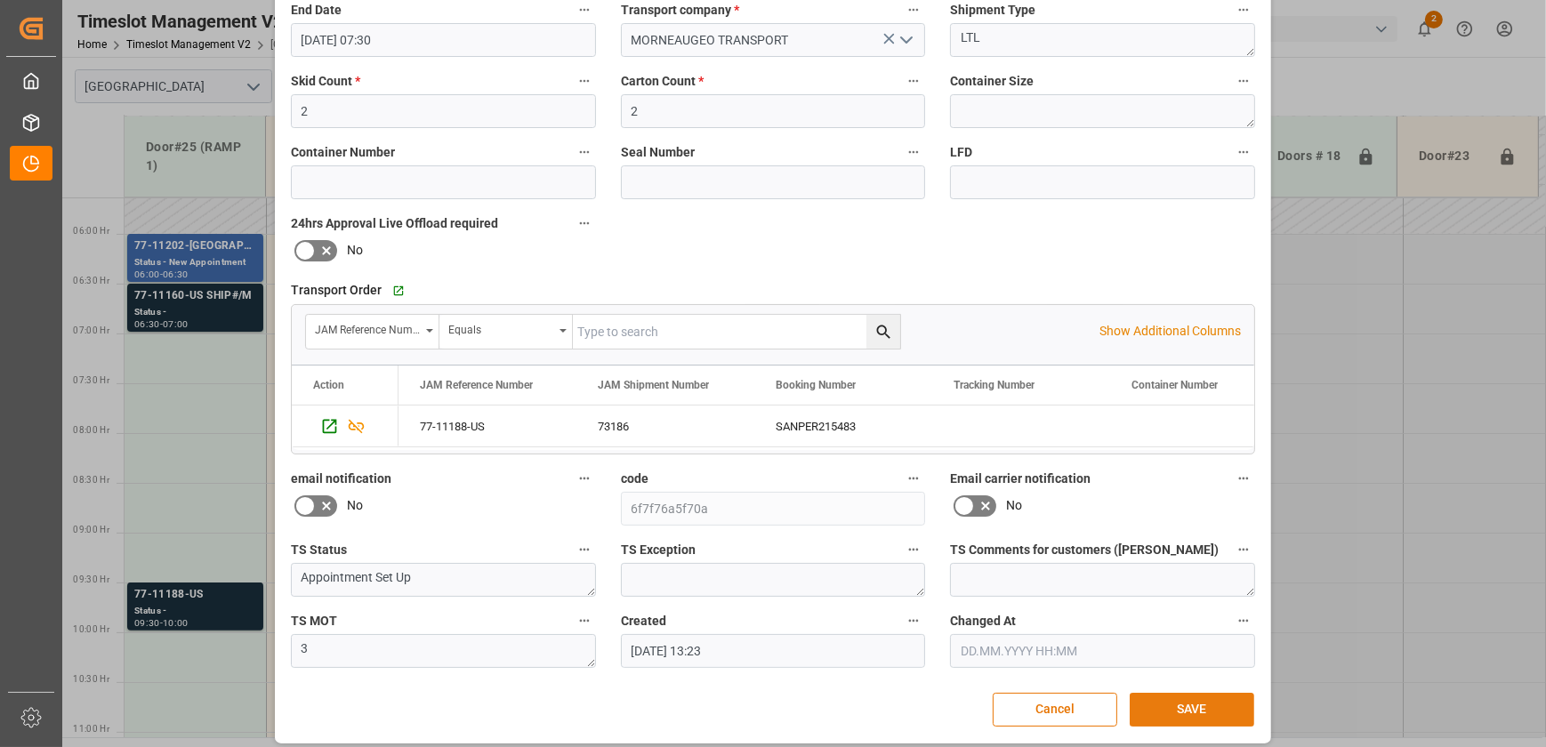
click at [1207, 711] on button "SAVE" at bounding box center [1191, 710] width 125 height 34
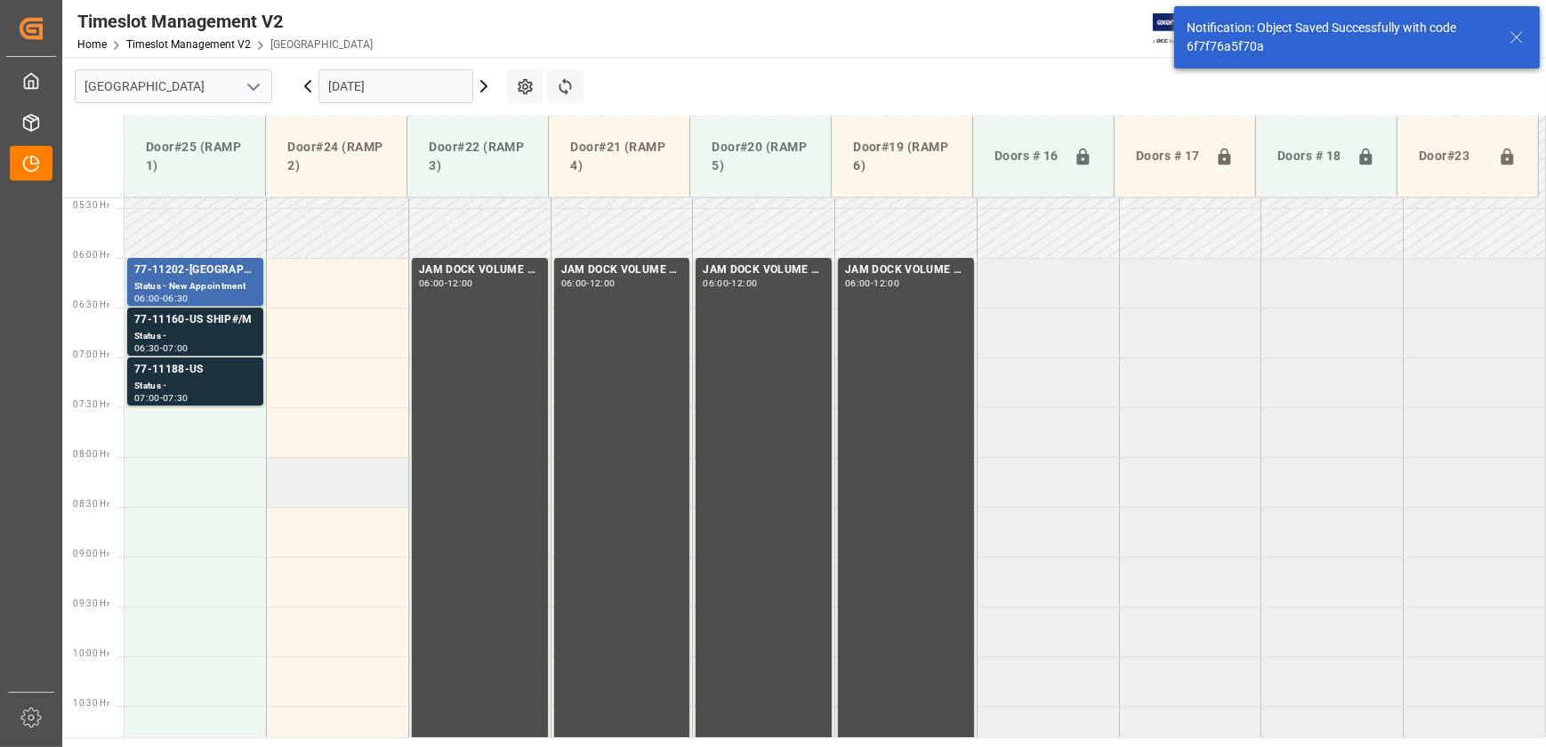
scroll to position [605, 0]
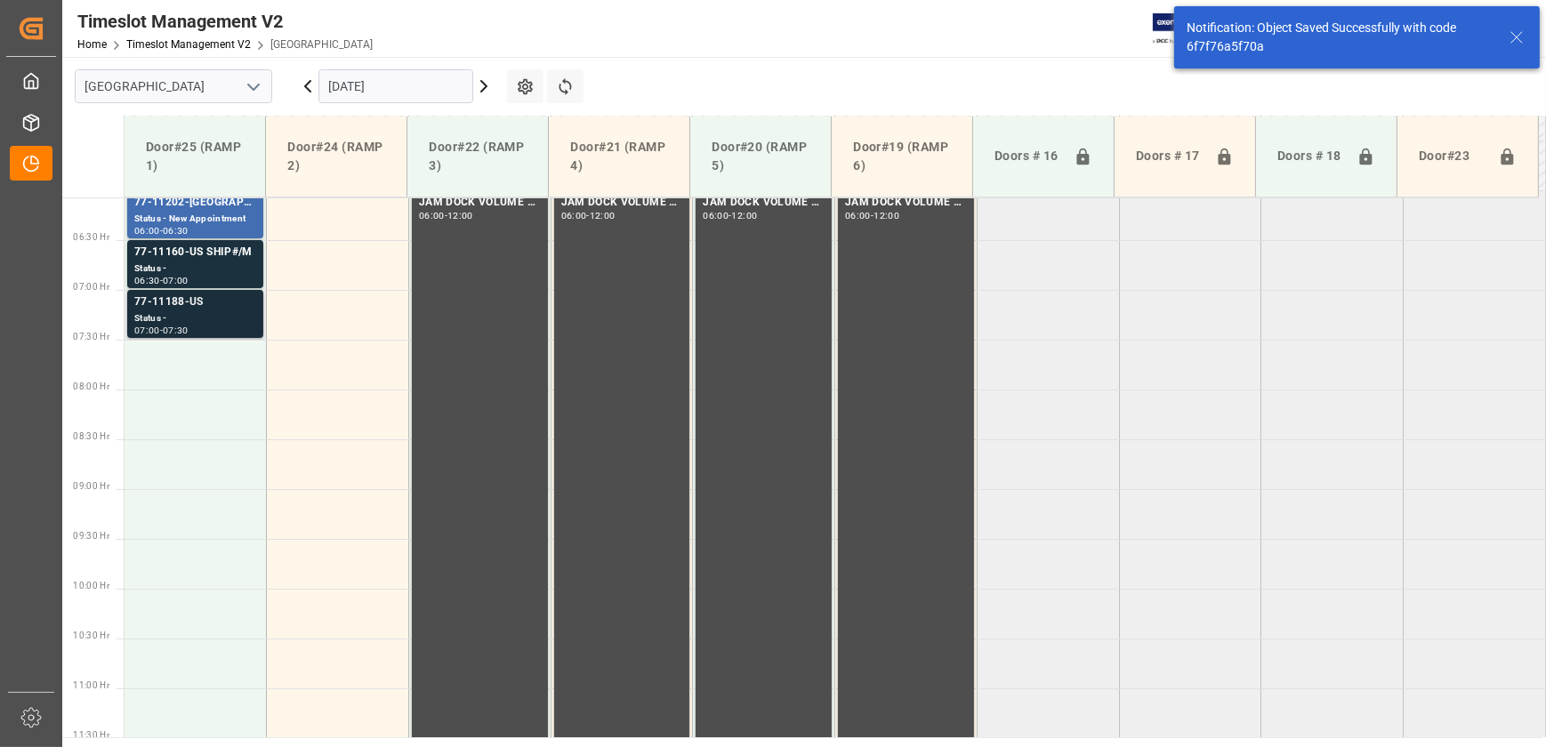
click at [198, 328] on div "07:00 - 07:30" at bounding box center [195, 331] width 122 height 10
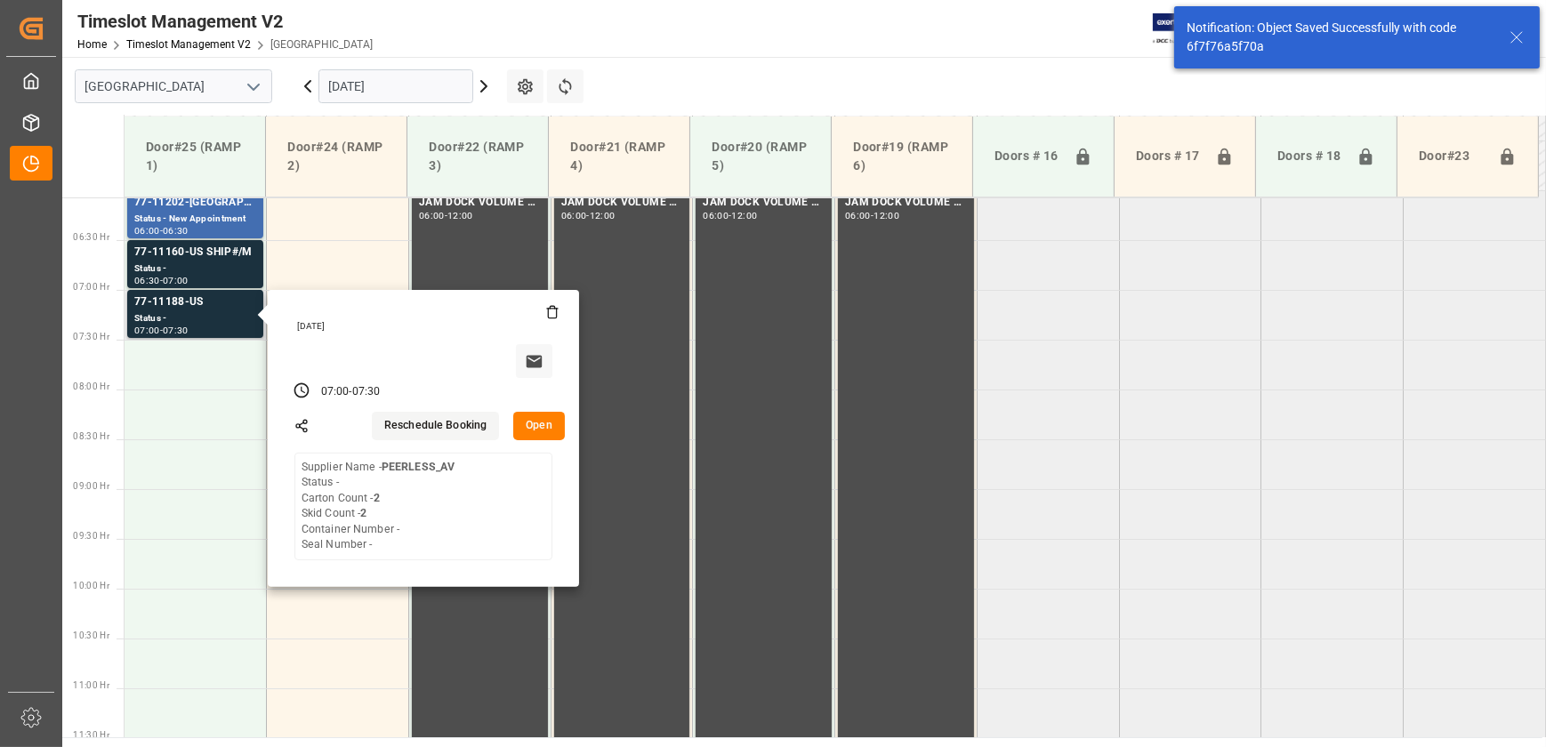
click at [535, 425] on button "Open" at bounding box center [539, 426] width 52 height 28
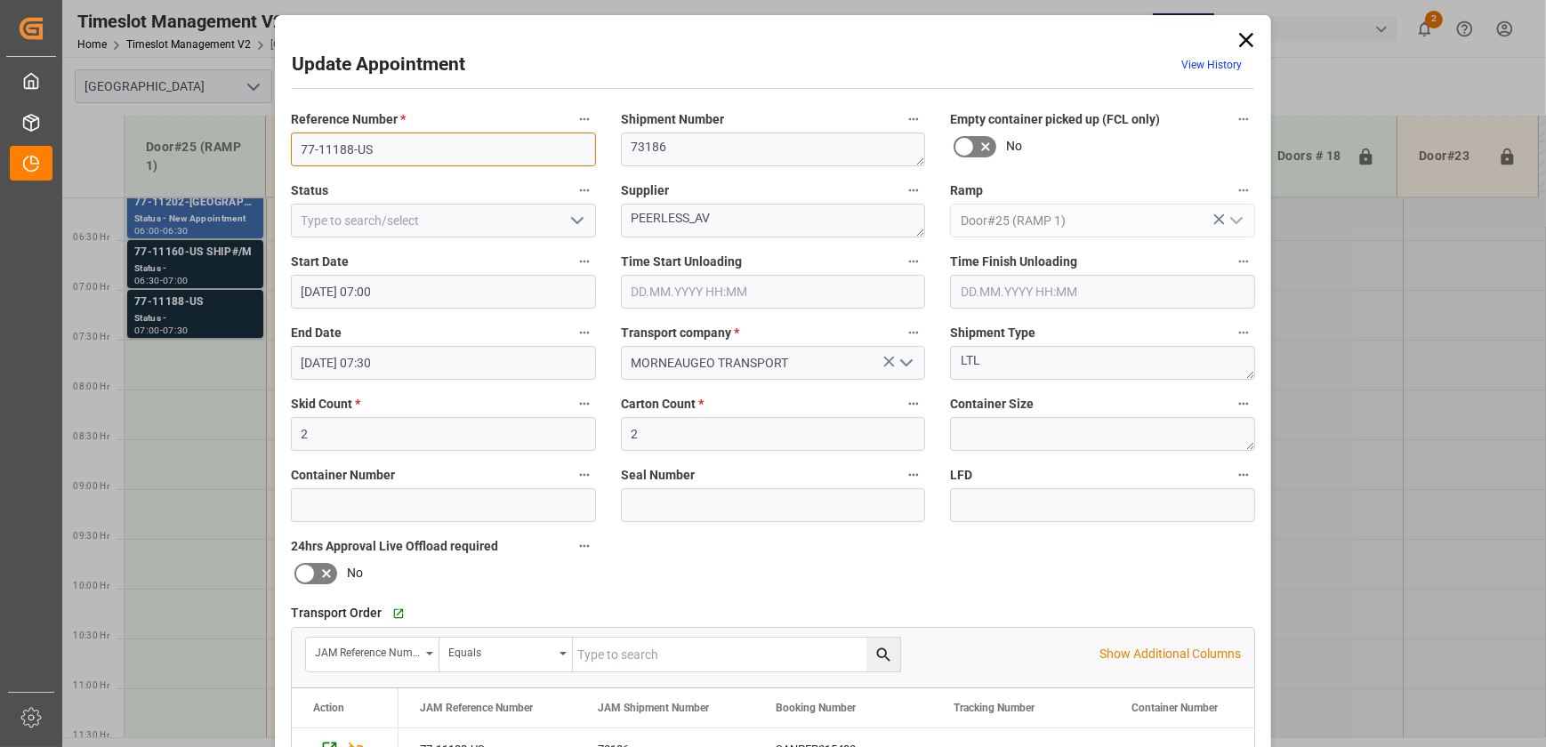
click at [364, 145] on input "77-11188-US" at bounding box center [443, 150] width 305 height 34
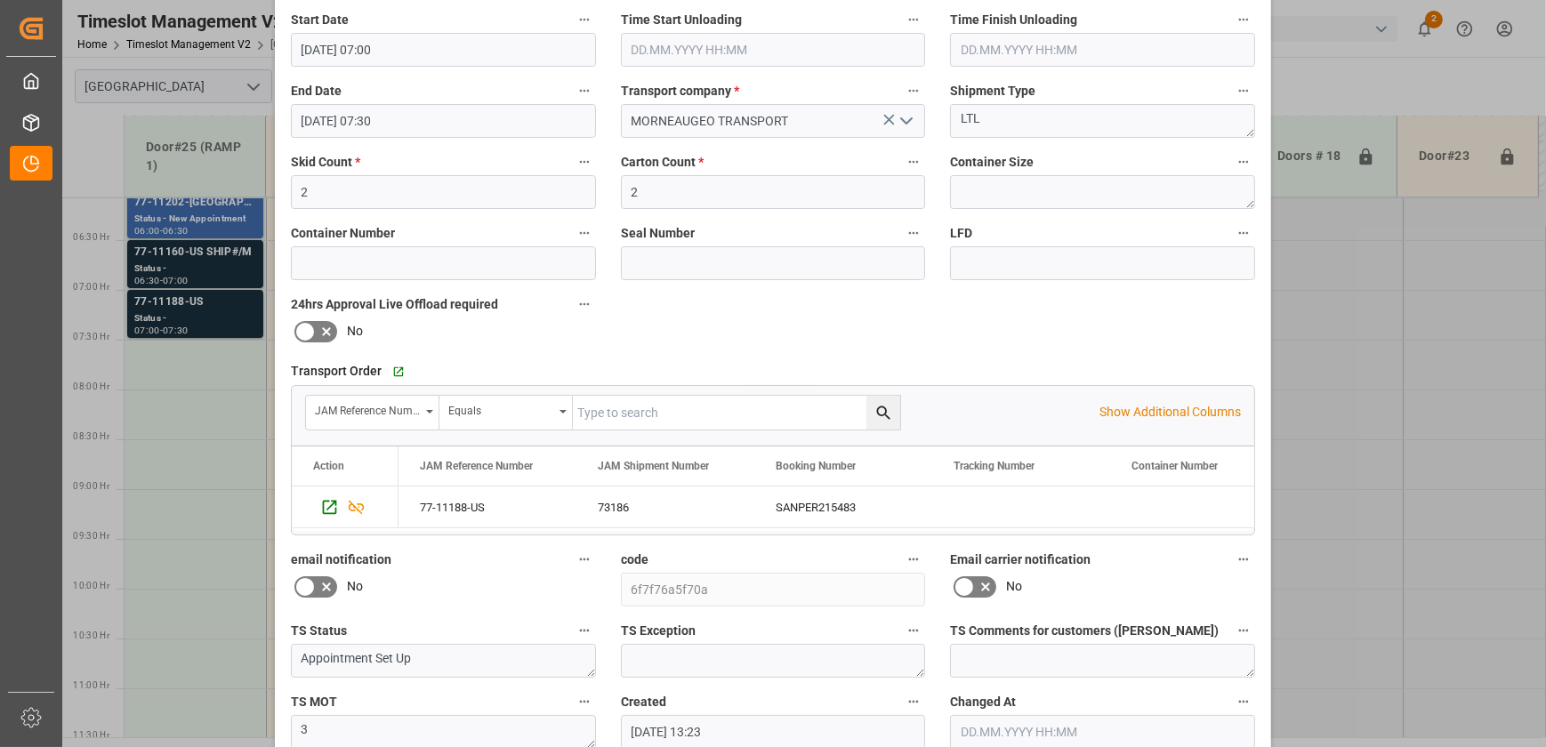
scroll to position [0, 0]
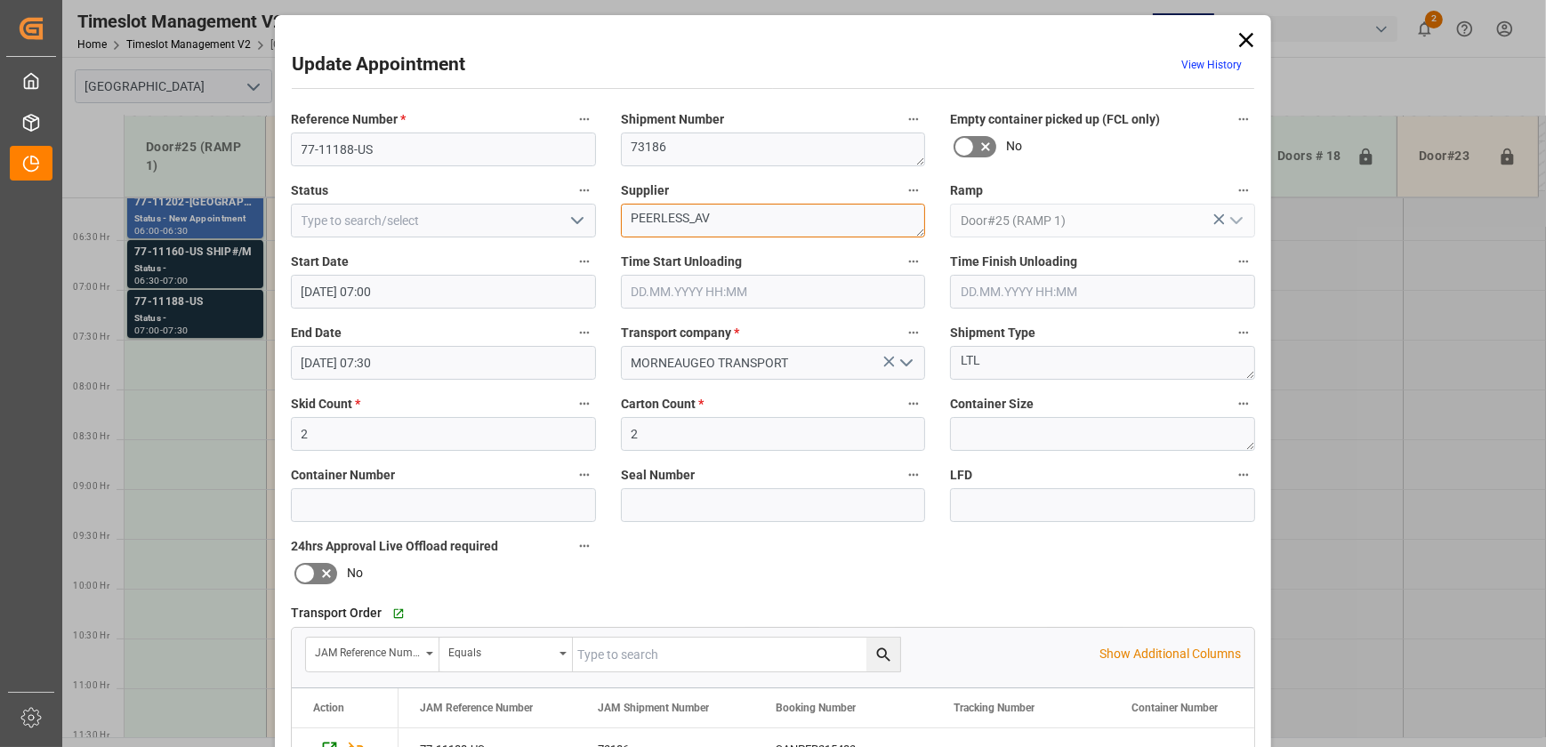
click at [781, 213] on textarea "PEERLESS_AV" at bounding box center [773, 221] width 305 height 34
click at [424, 142] on input "77-11188-US" at bounding box center [443, 150] width 305 height 34
click at [726, 214] on textarea "PEERLESS_AV" at bounding box center [773, 221] width 305 height 34
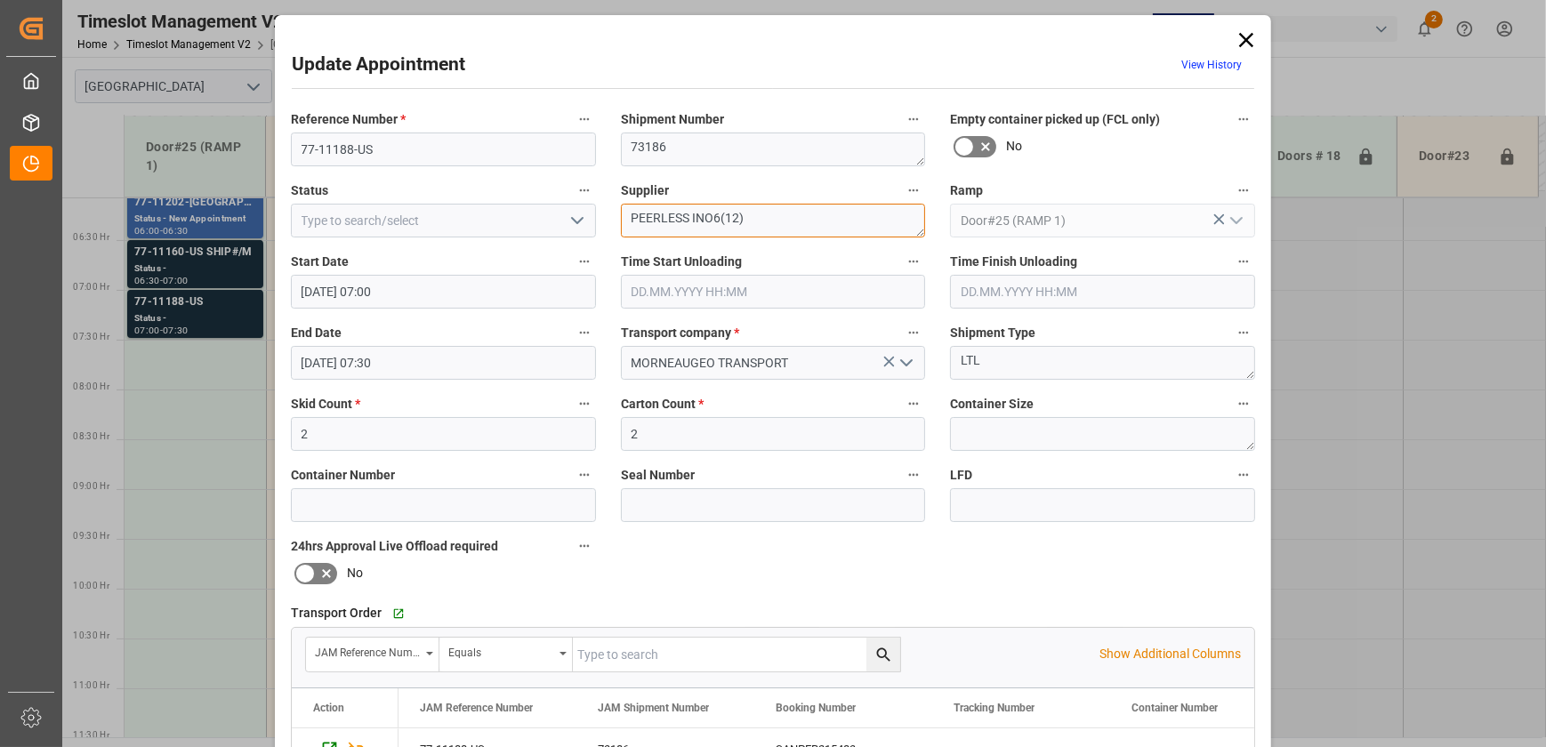
type textarea "PEERLESS INO6(12)"
click at [575, 221] on polyline "open menu" at bounding box center [577, 220] width 11 height 5
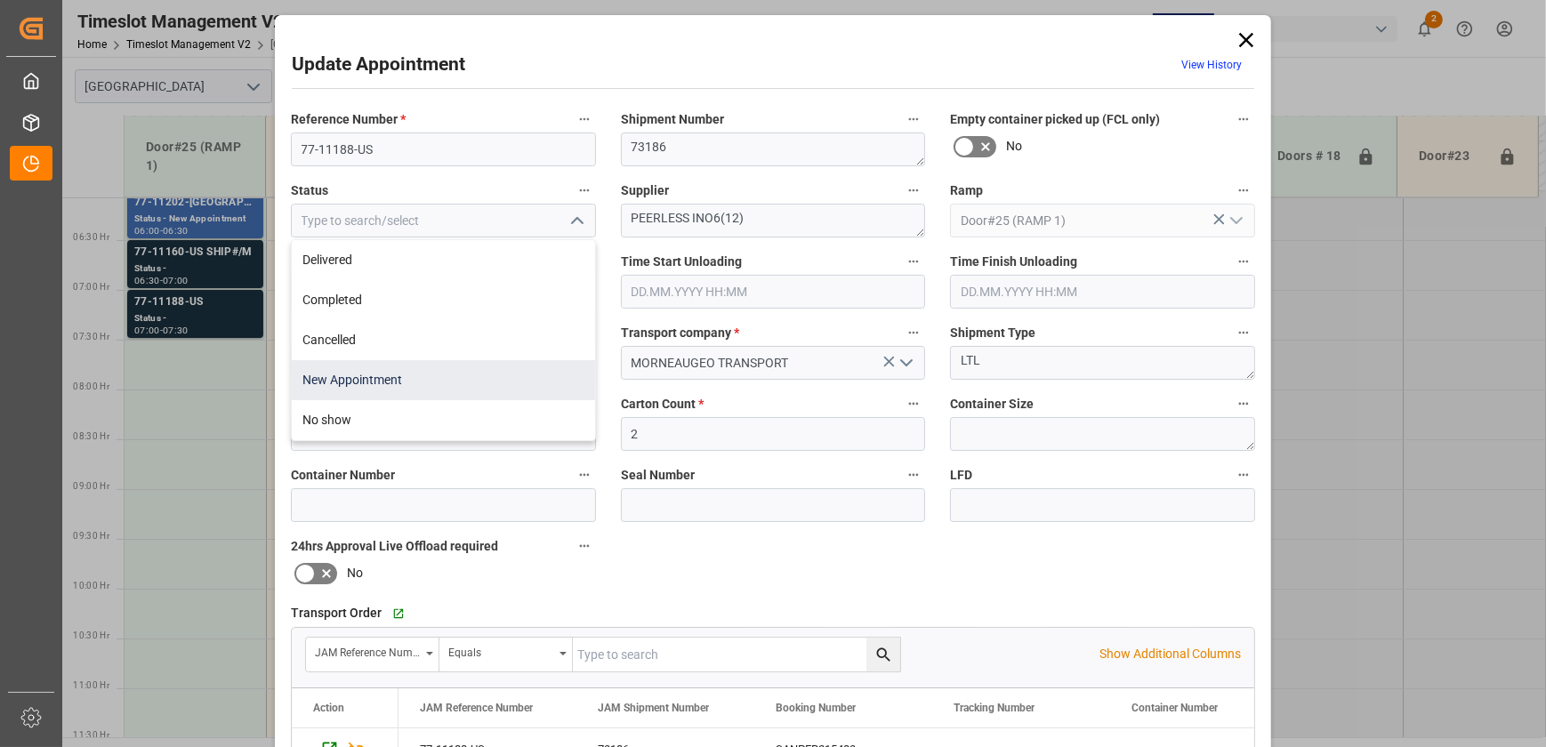
click at [478, 371] on div "New Appointment" at bounding box center [443, 380] width 303 height 40
type input "New Appointment"
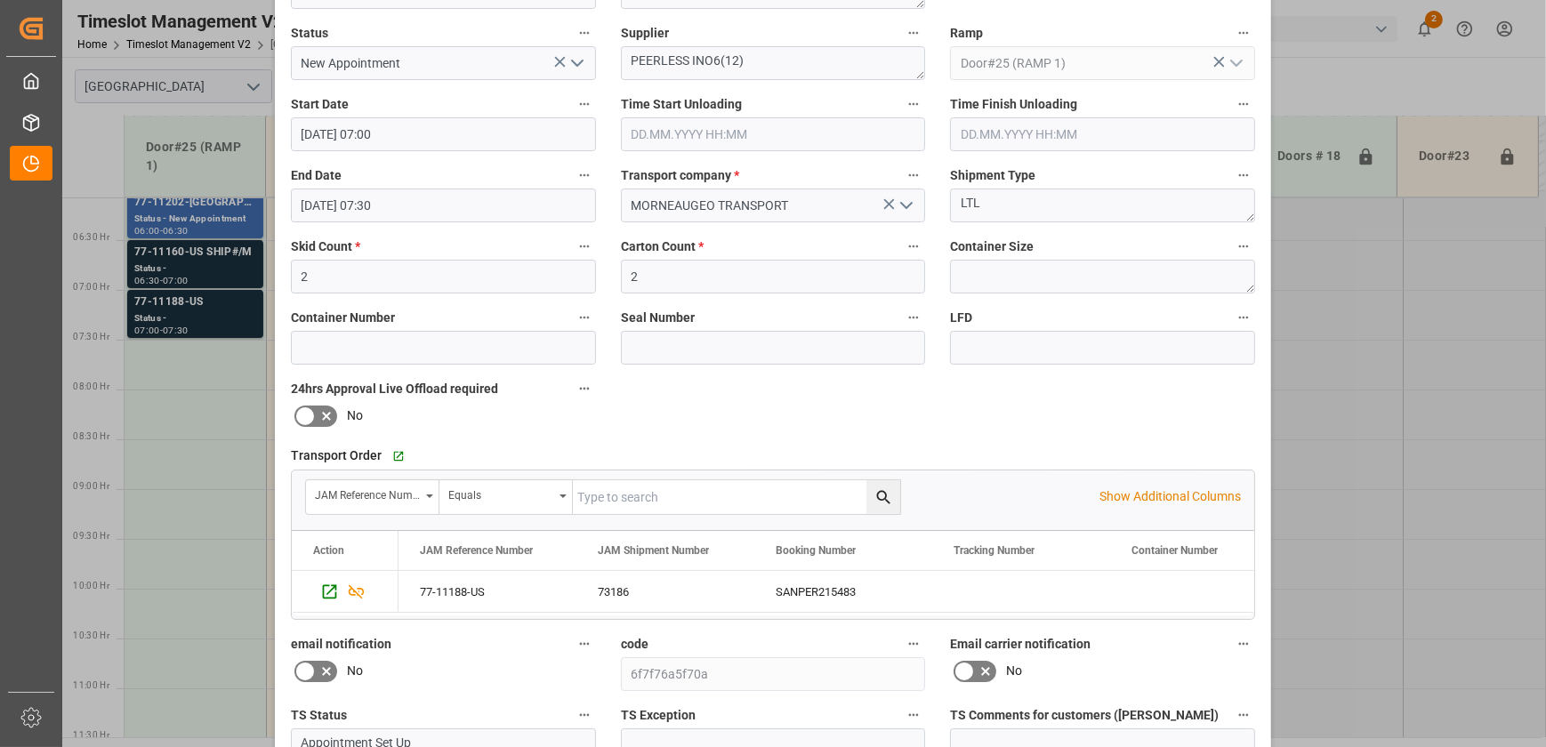
scroll to position [333, 0]
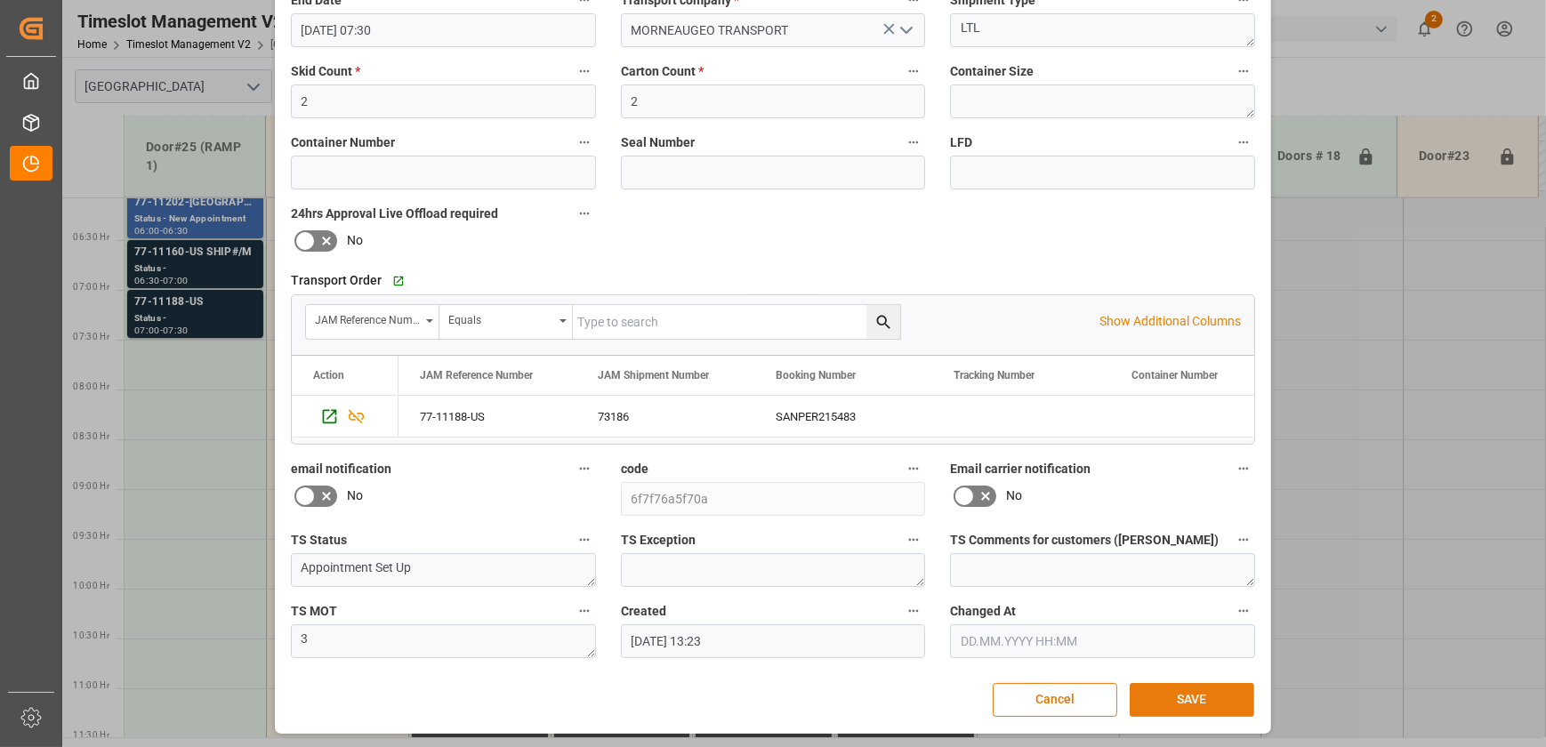
click at [1209, 702] on button "SAVE" at bounding box center [1191, 700] width 125 height 34
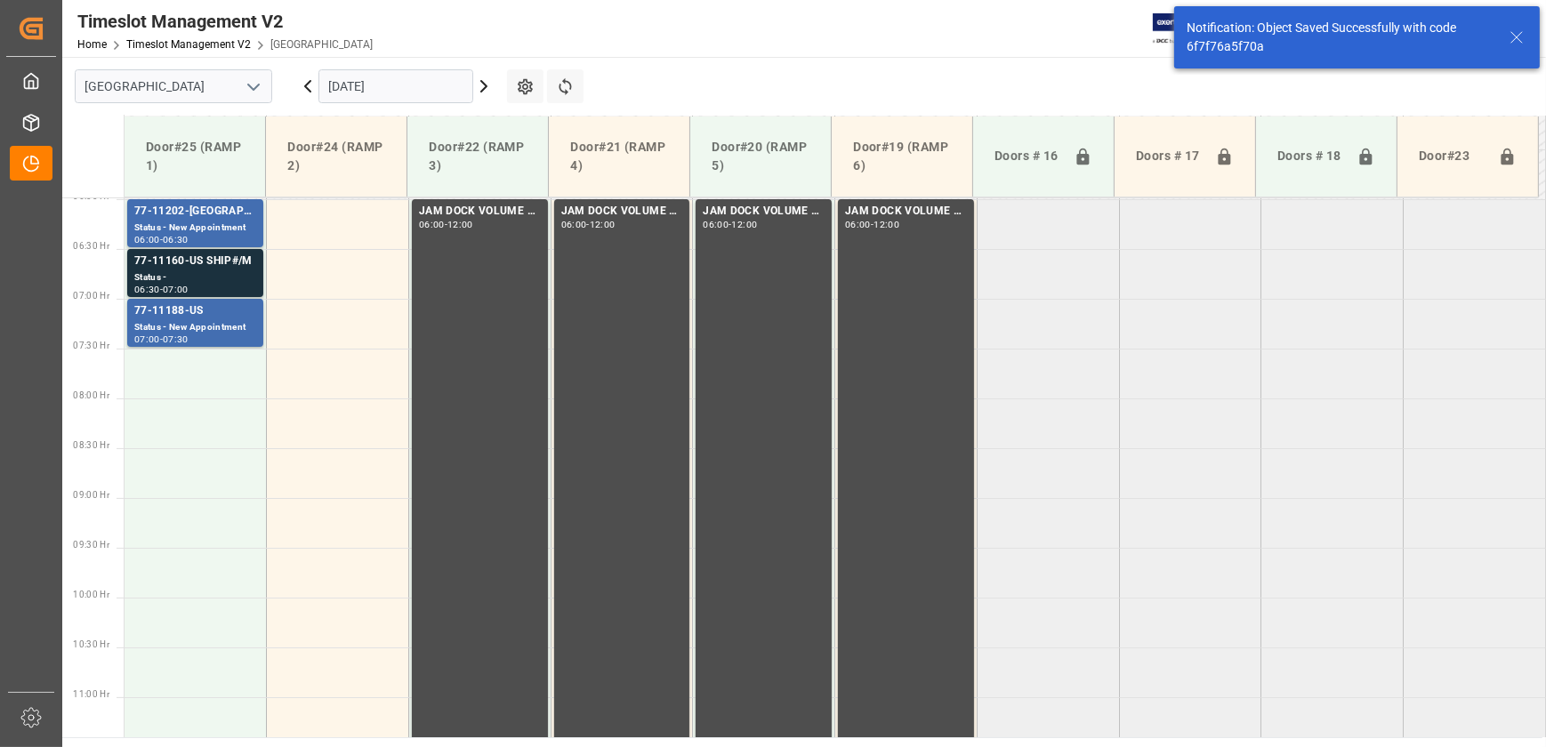
scroll to position [605, 0]
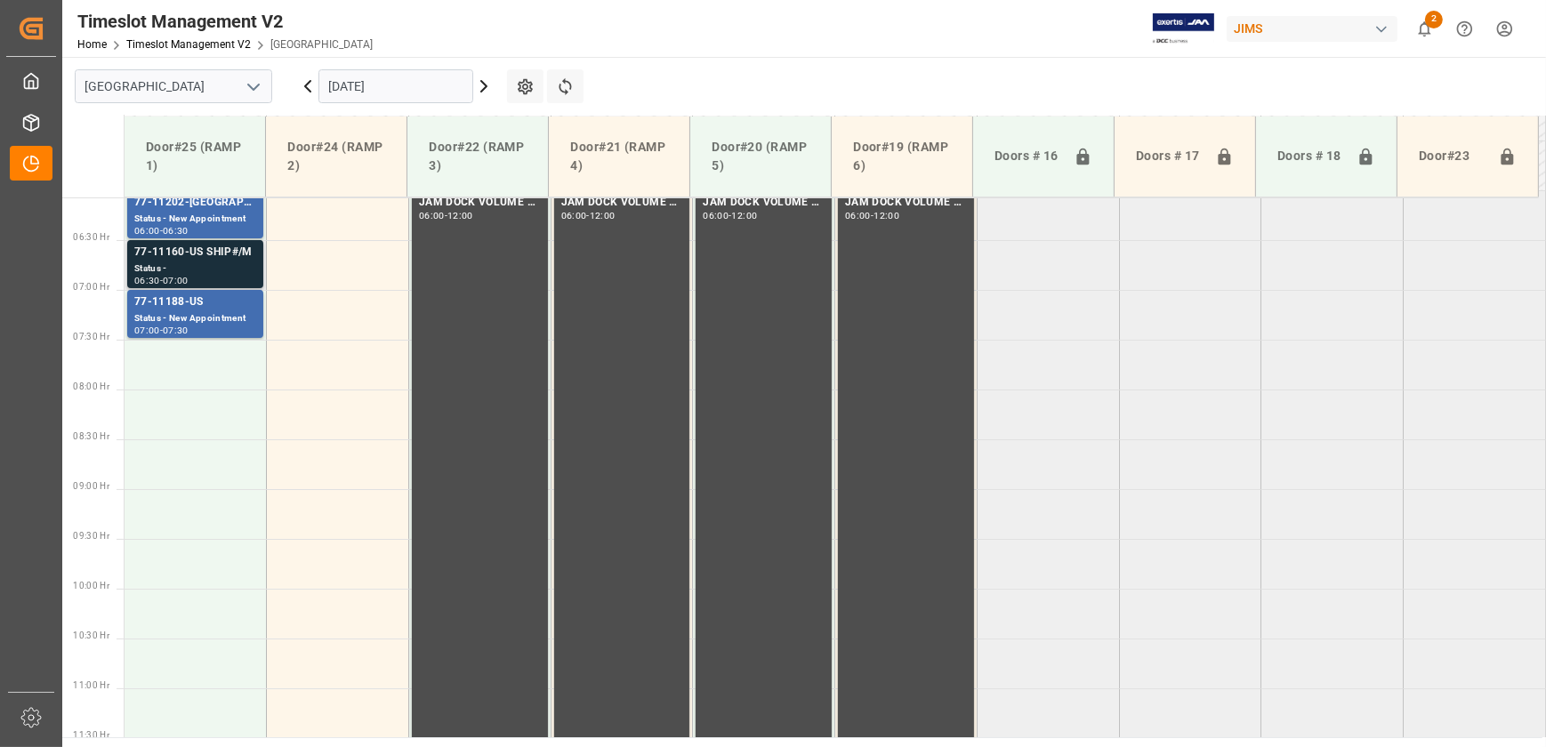
click at [158, 245] on div "77-11160-US SHIP#/M" at bounding box center [195, 253] width 122 height 18
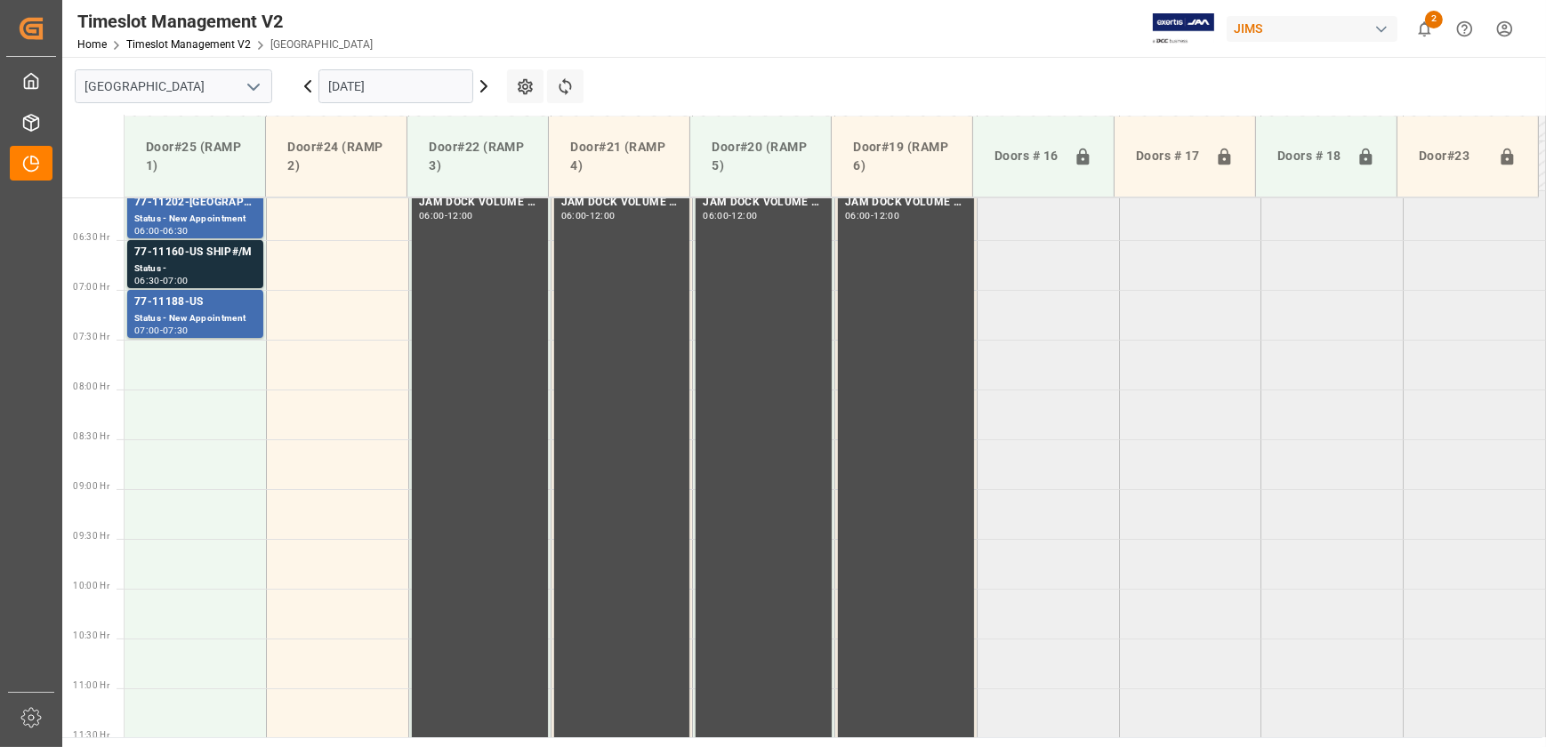
click at [310, 80] on icon at bounding box center [307, 86] width 21 height 21
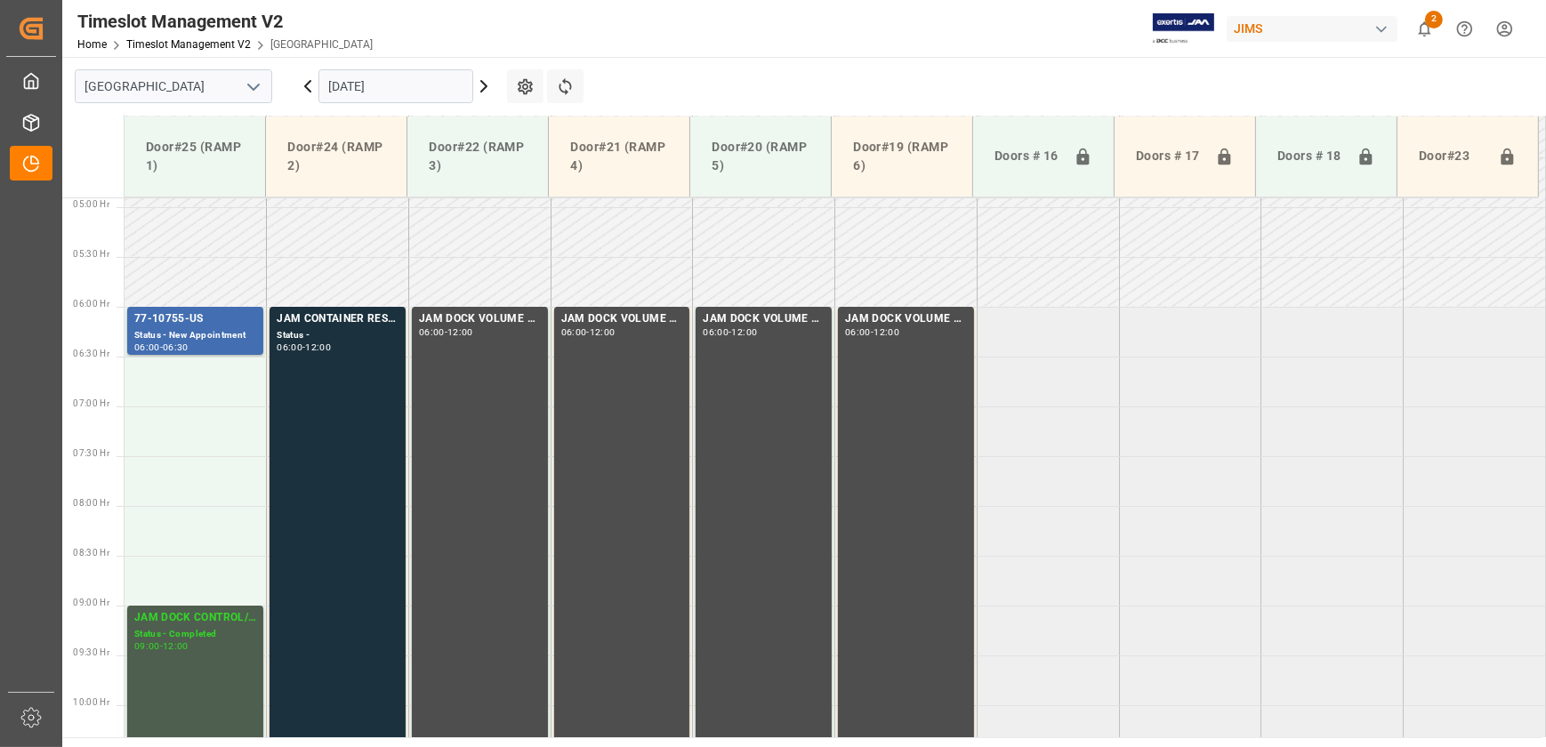
scroll to position [480, 0]
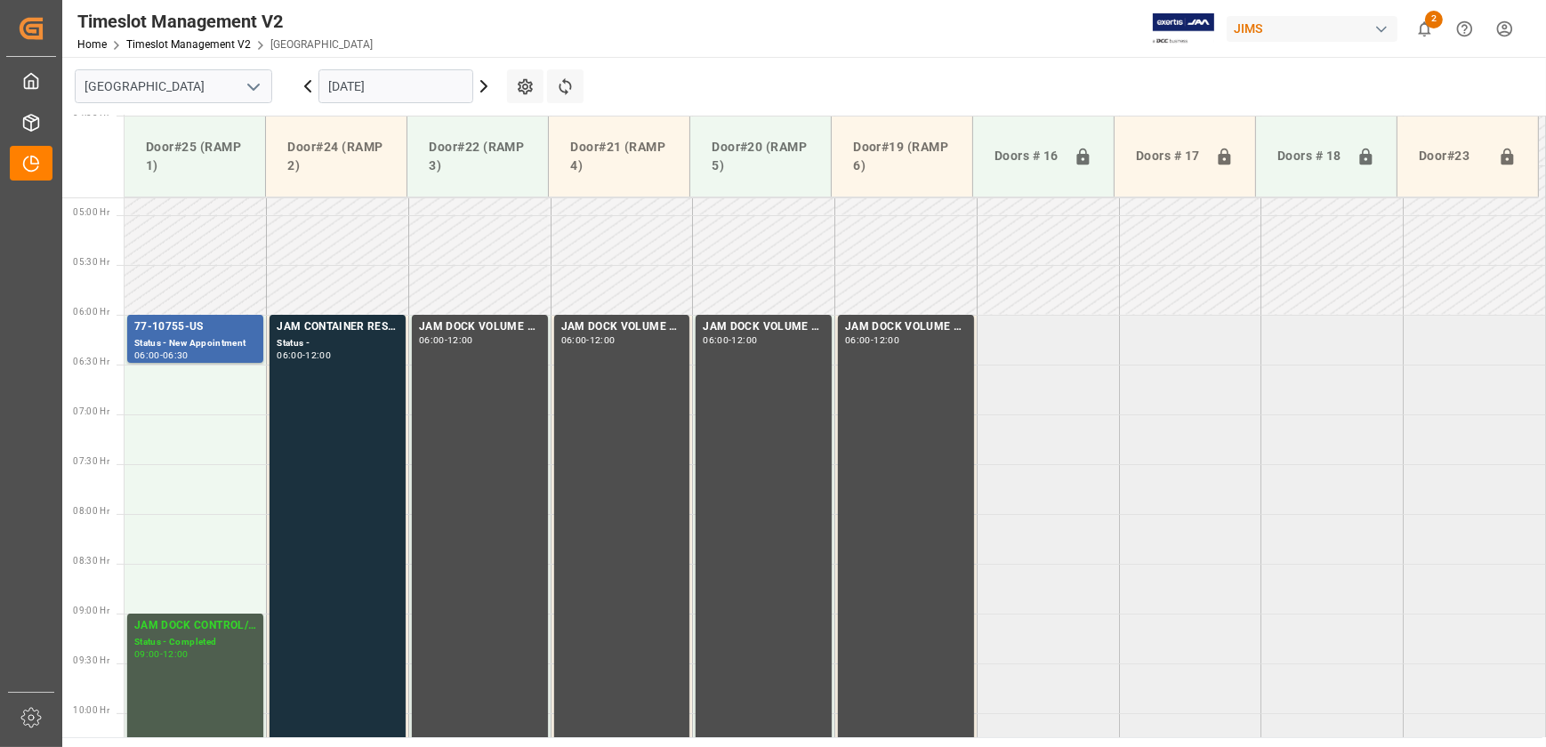
click at [478, 87] on icon at bounding box center [483, 86] width 21 height 21
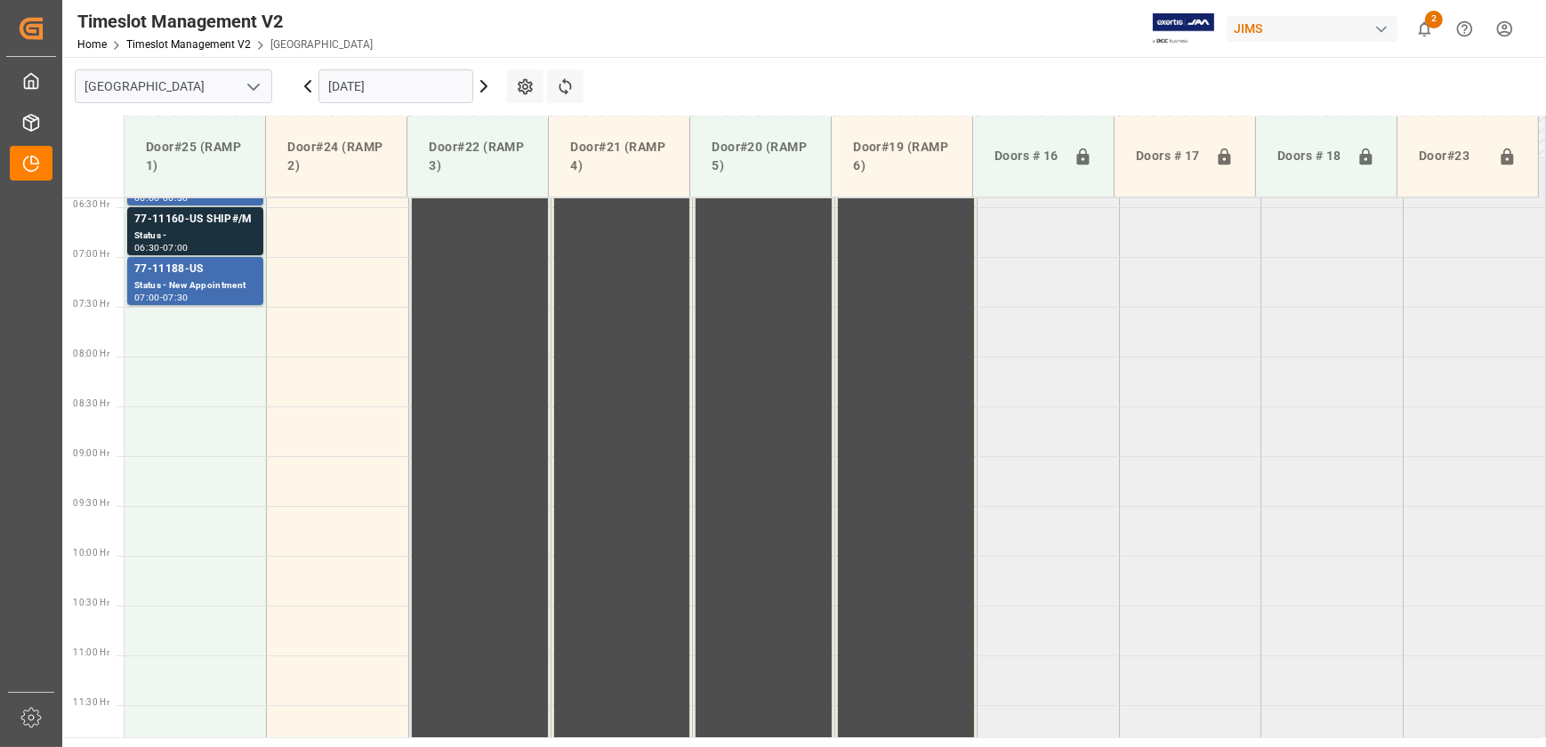
scroll to position [400, 0]
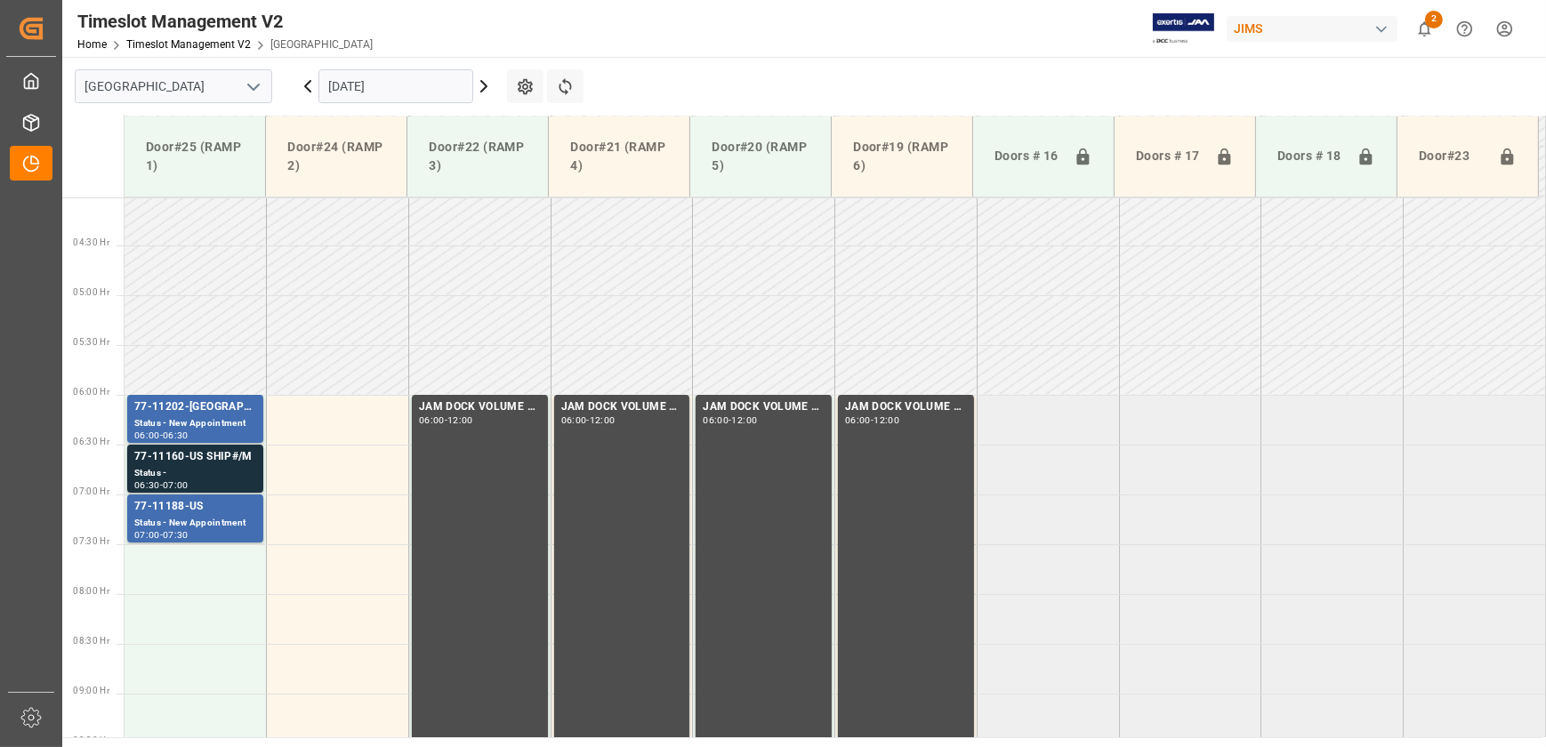
click at [311, 83] on icon at bounding box center [307, 86] width 21 height 21
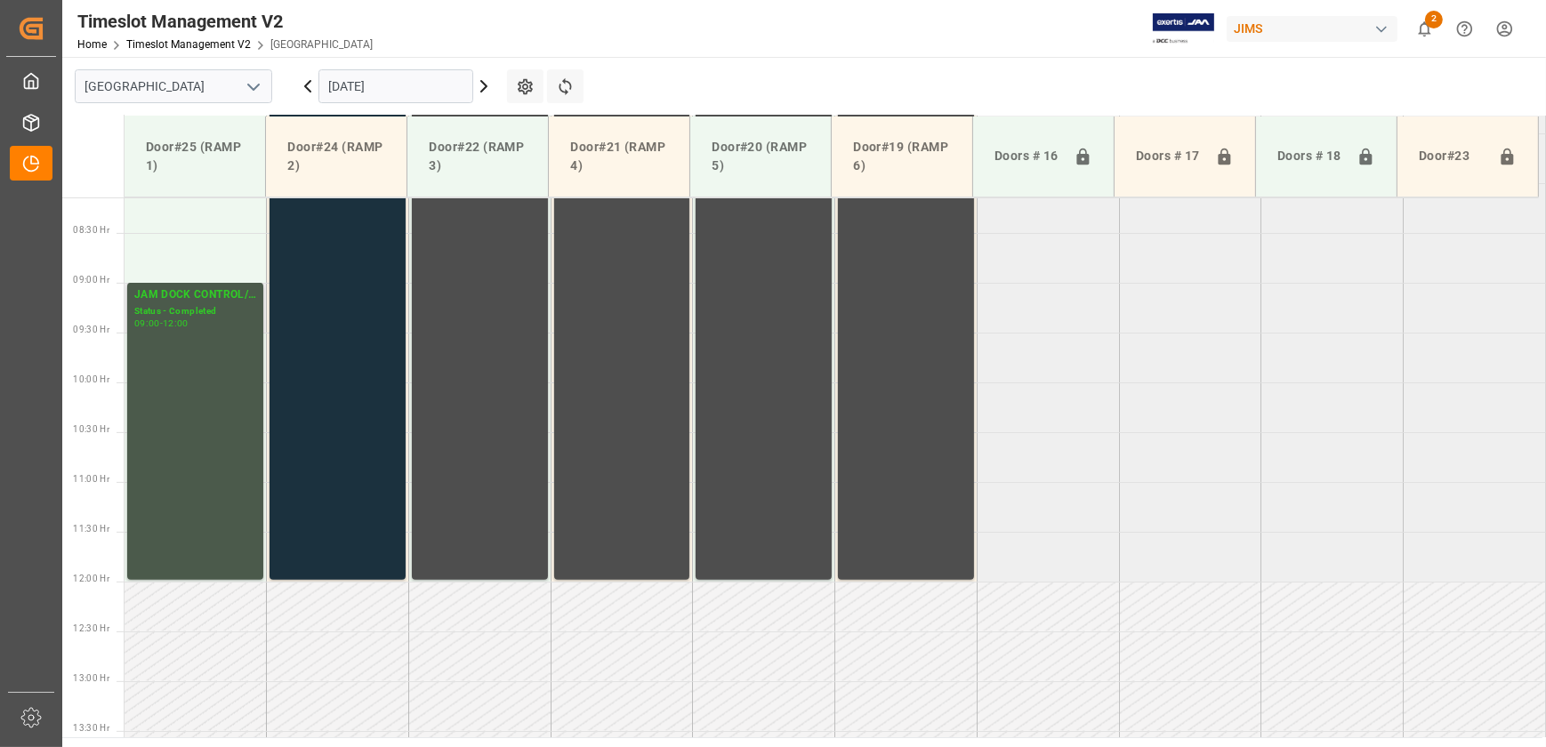
scroll to position [904, 0]
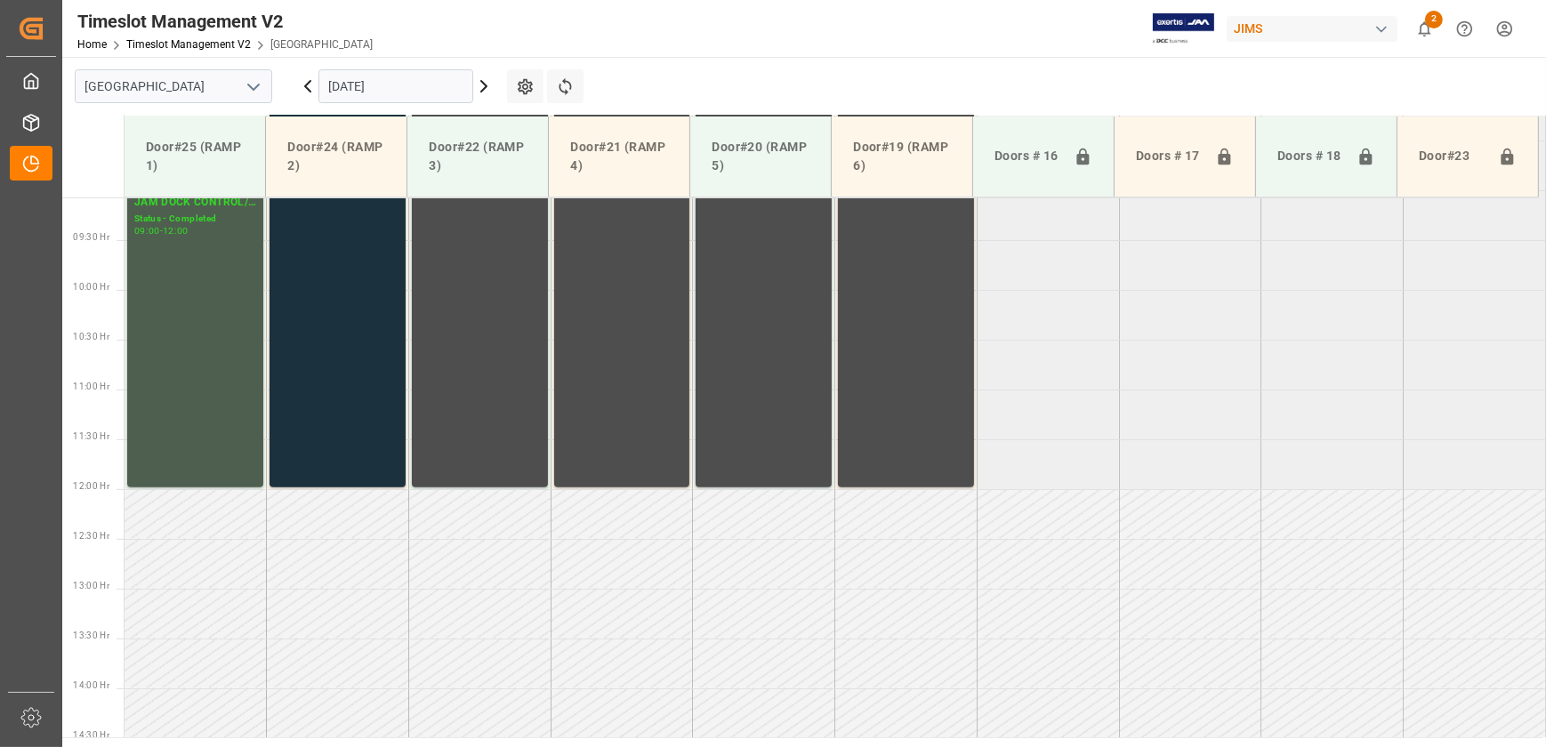
click at [304, 82] on icon at bounding box center [307, 86] width 21 height 21
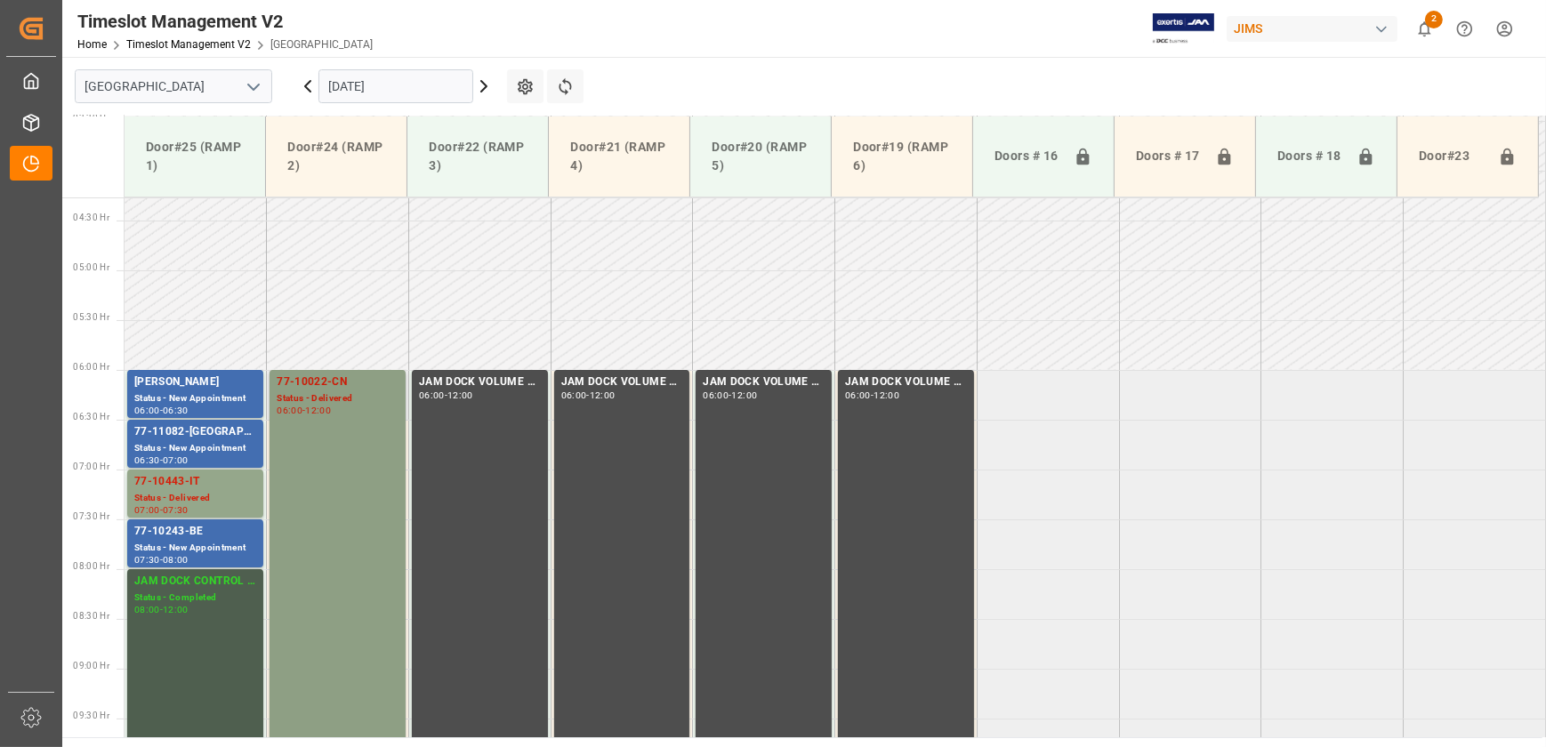
scroll to position [418, 0]
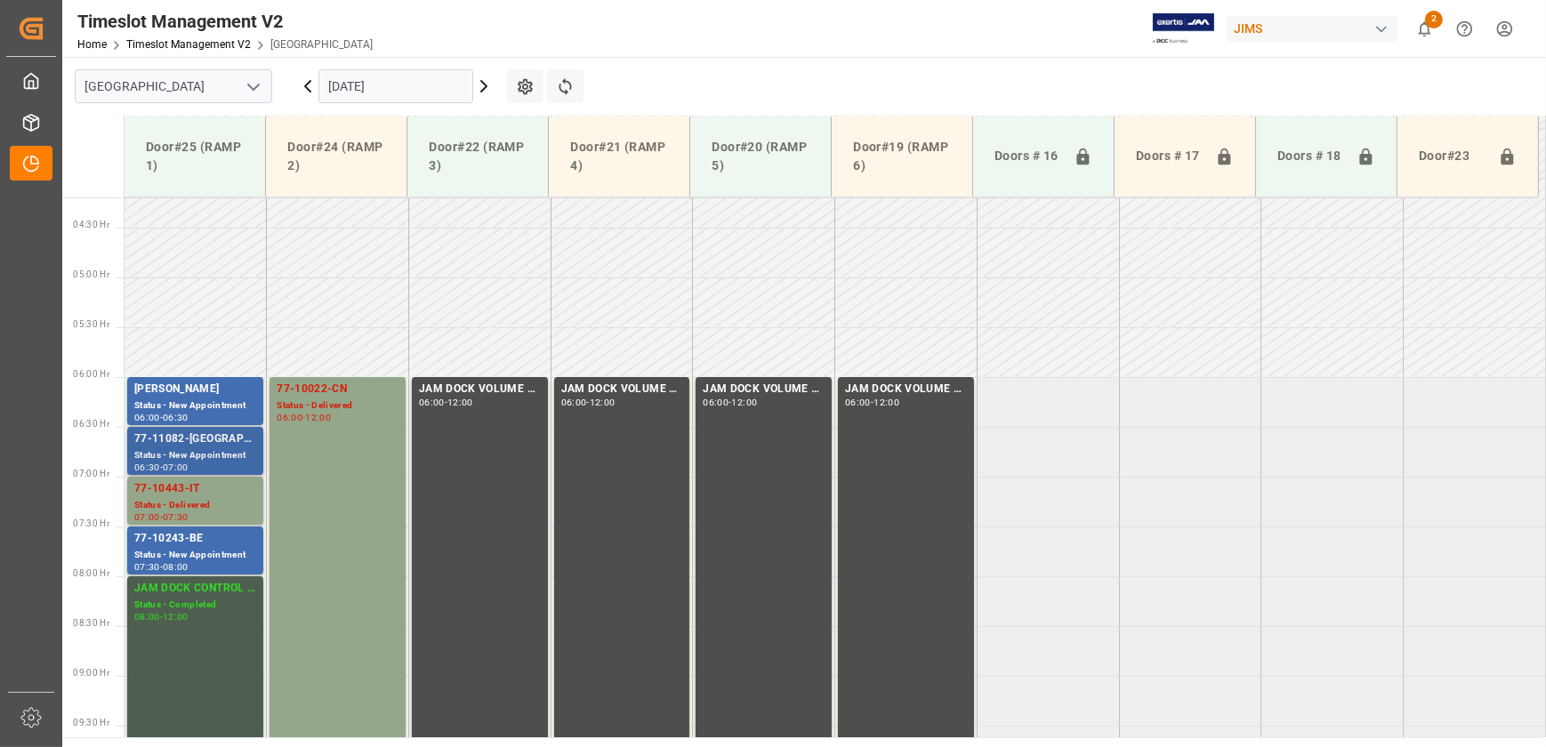
click at [219, 446] on div "77-11082-[GEOGRAPHIC_DATA]" at bounding box center [195, 439] width 122 height 18
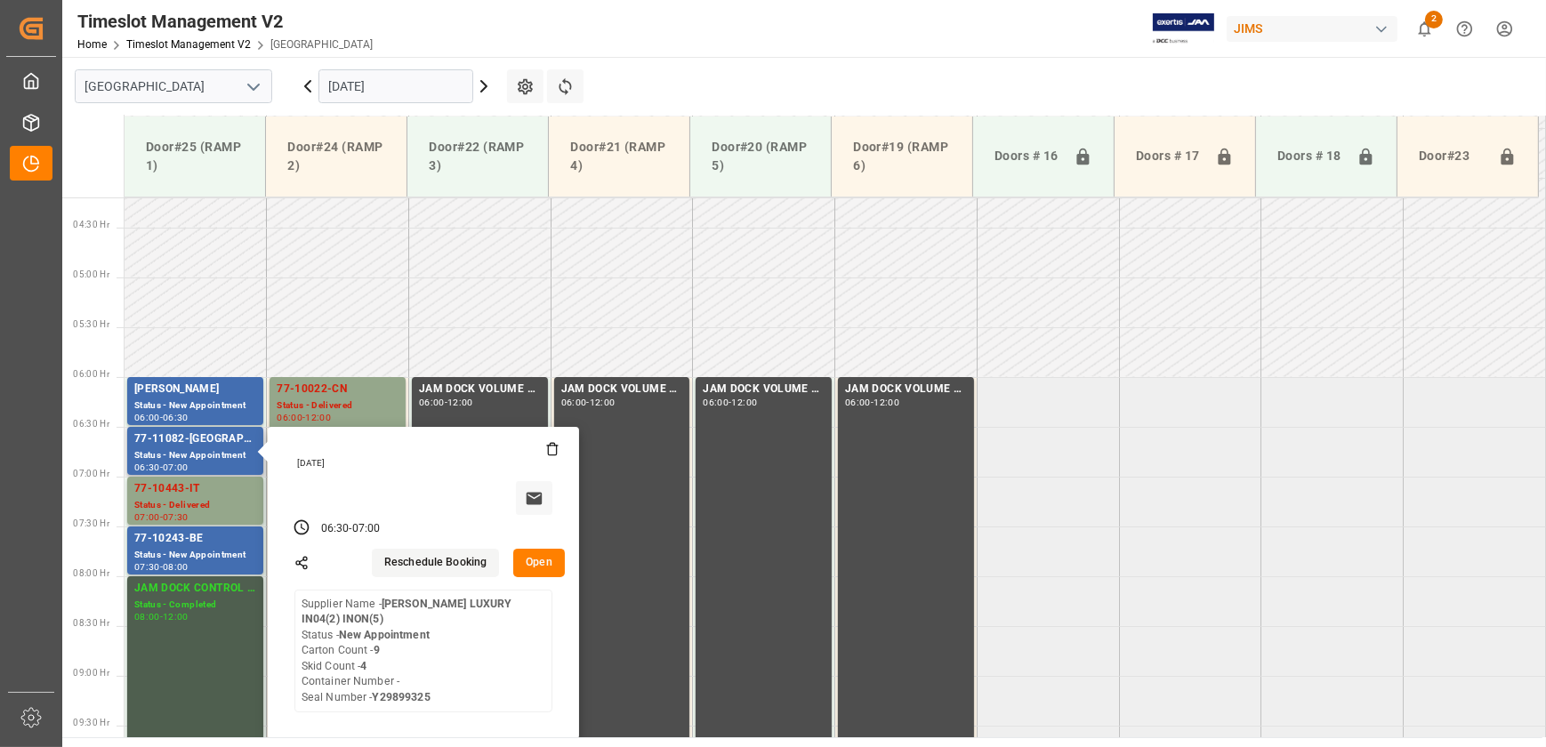
click at [535, 551] on button "Open" at bounding box center [539, 563] width 52 height 28
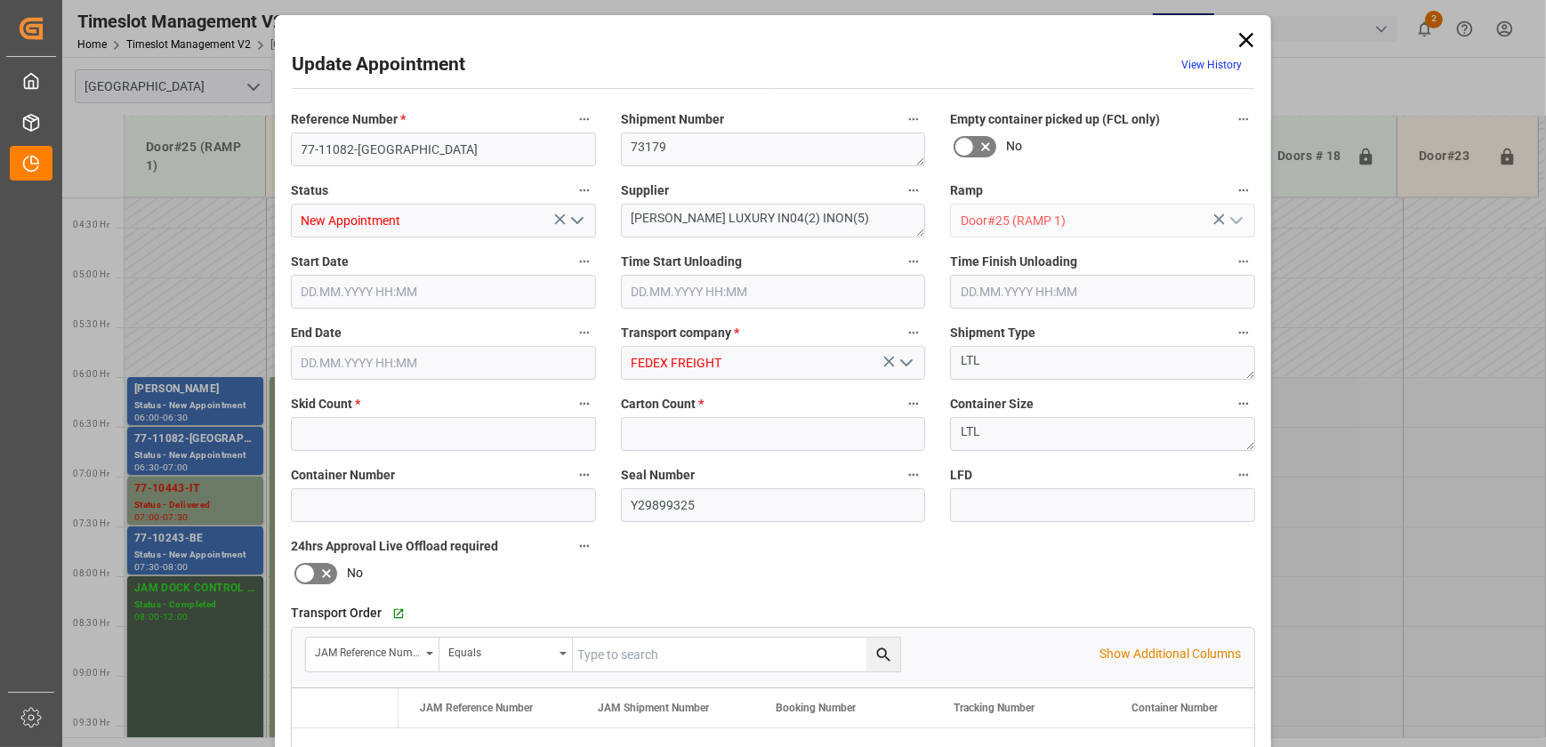
type input "4"
type input "9"
type input "[DATE] 06:30"
type input "[DATE] 07:00"
type input "[DATE] 12:18"
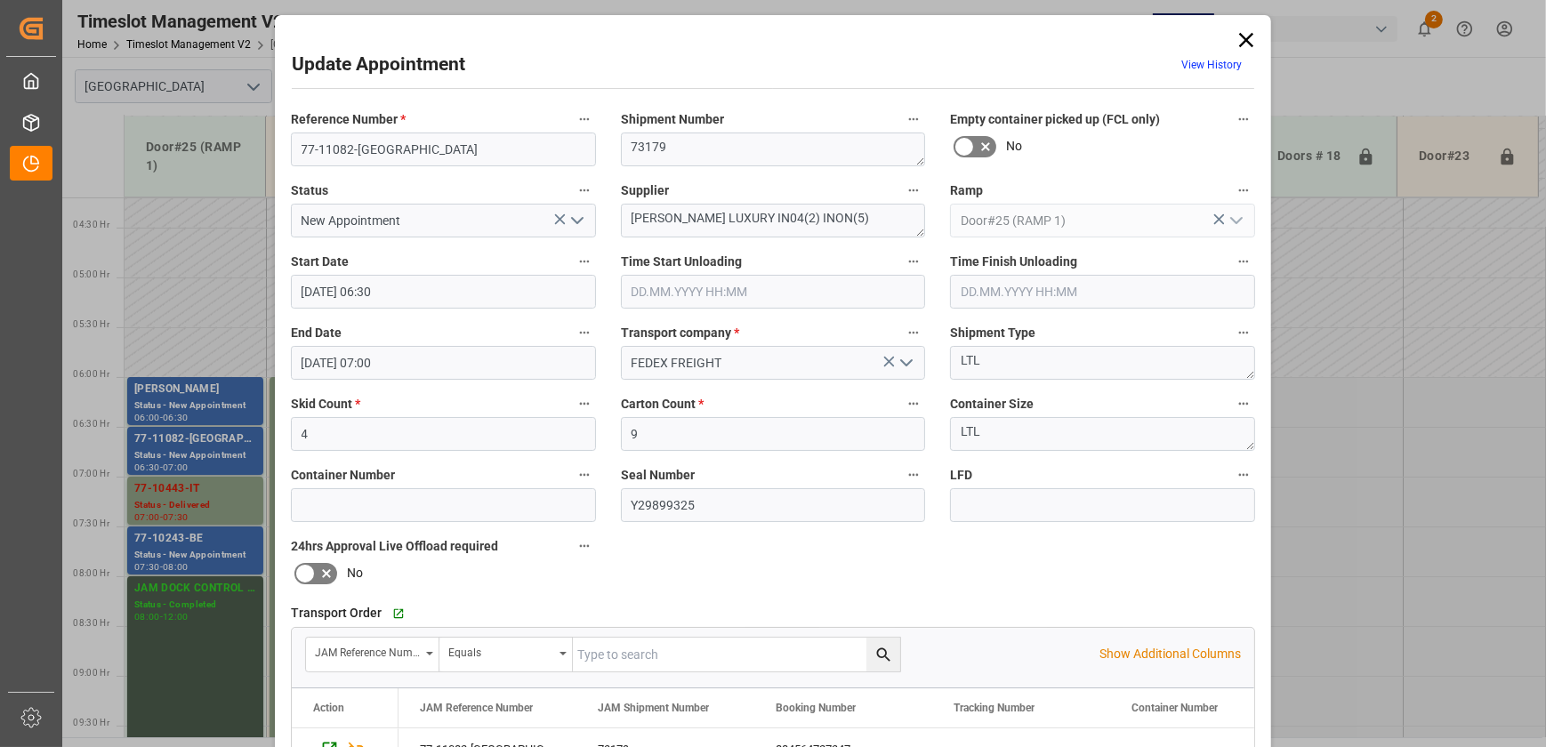
click at [577, 221] on icon "open menu" at bounding box center [577, 220] width 21 height 21
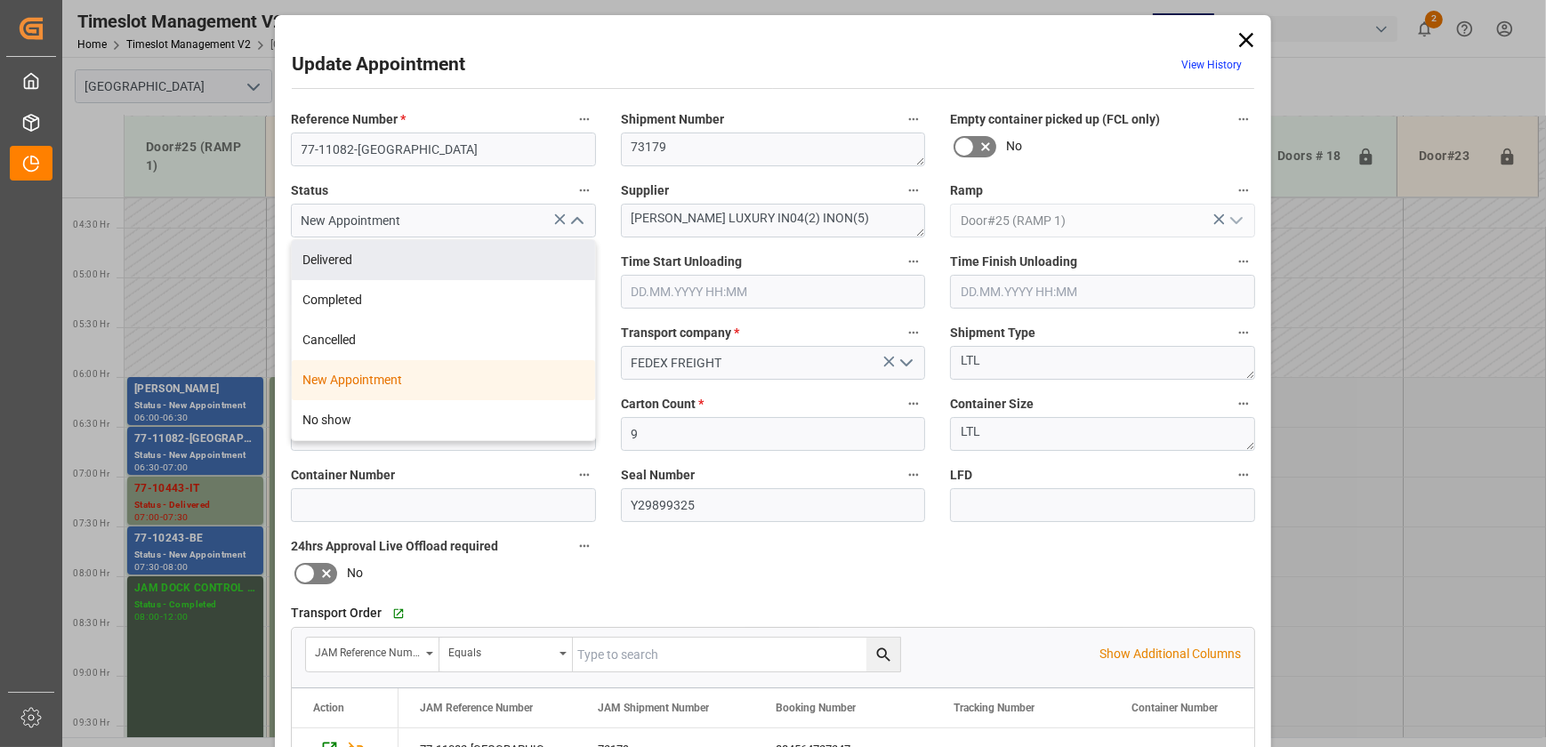
click at [555, 245] on div "Delivered" at bounding box center [443, 260] width 303 height 40
type input "Delivered"
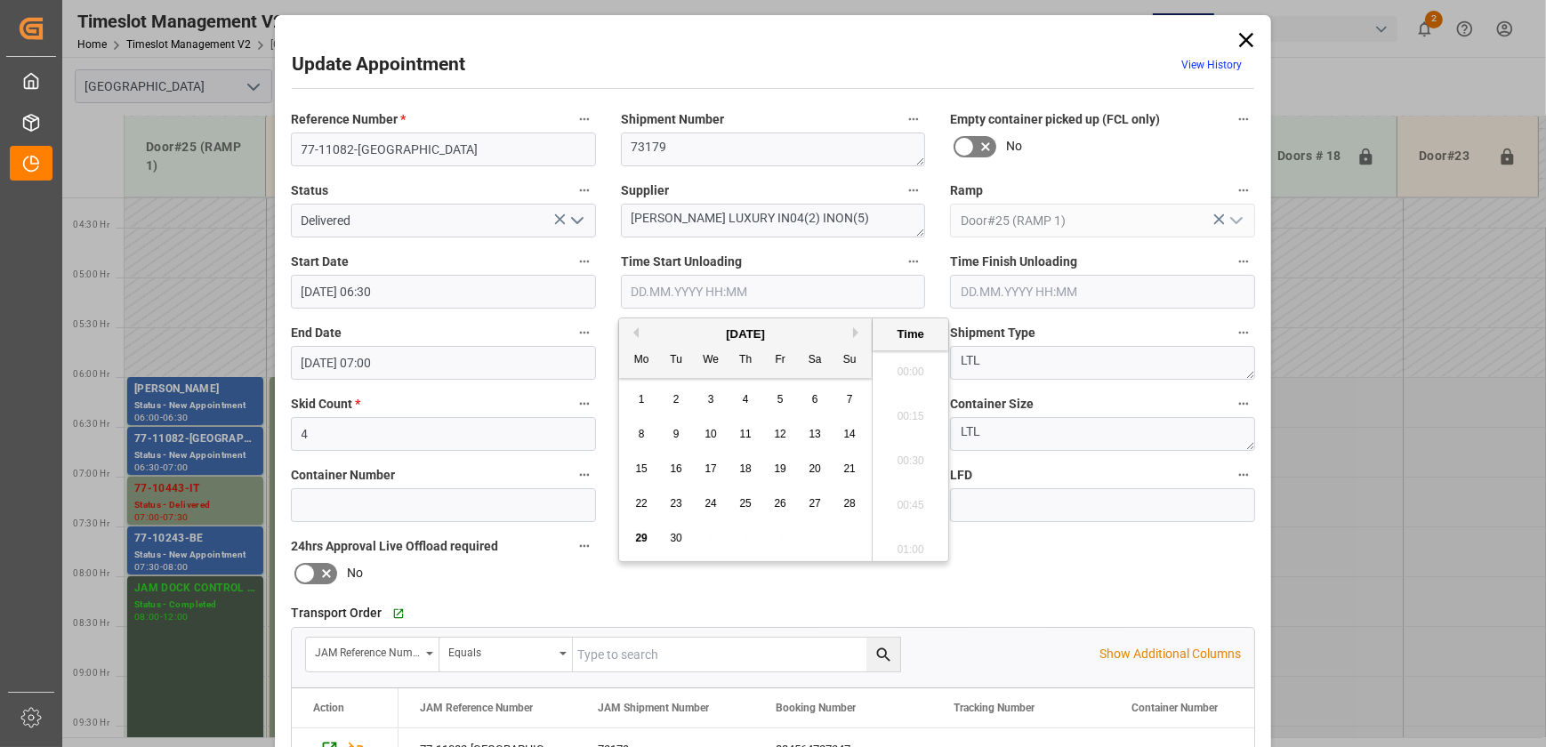
click at [759, 283] on input "text" at bounding box center [773, 292] width 305 height 34
click at [635, 539] on span "29" at bounding box center [641, 538] width 12 height 12
click at [907, 406] on li "09:15" at bounding box center [910, 412] width 76 height 44
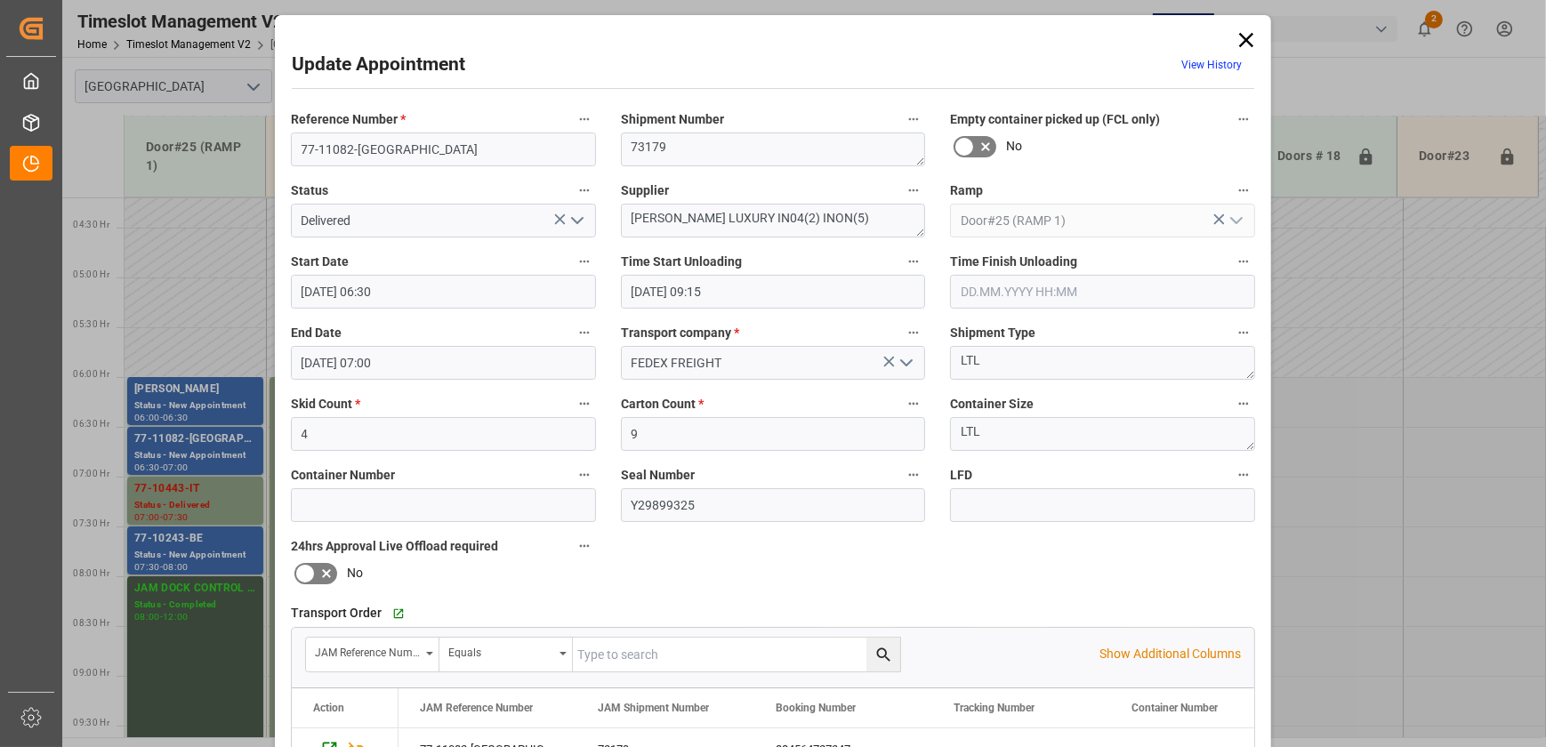
click at [850, 278] on input "[DATE] 09:15" at bounding box center [773, 292] width 305 height 34
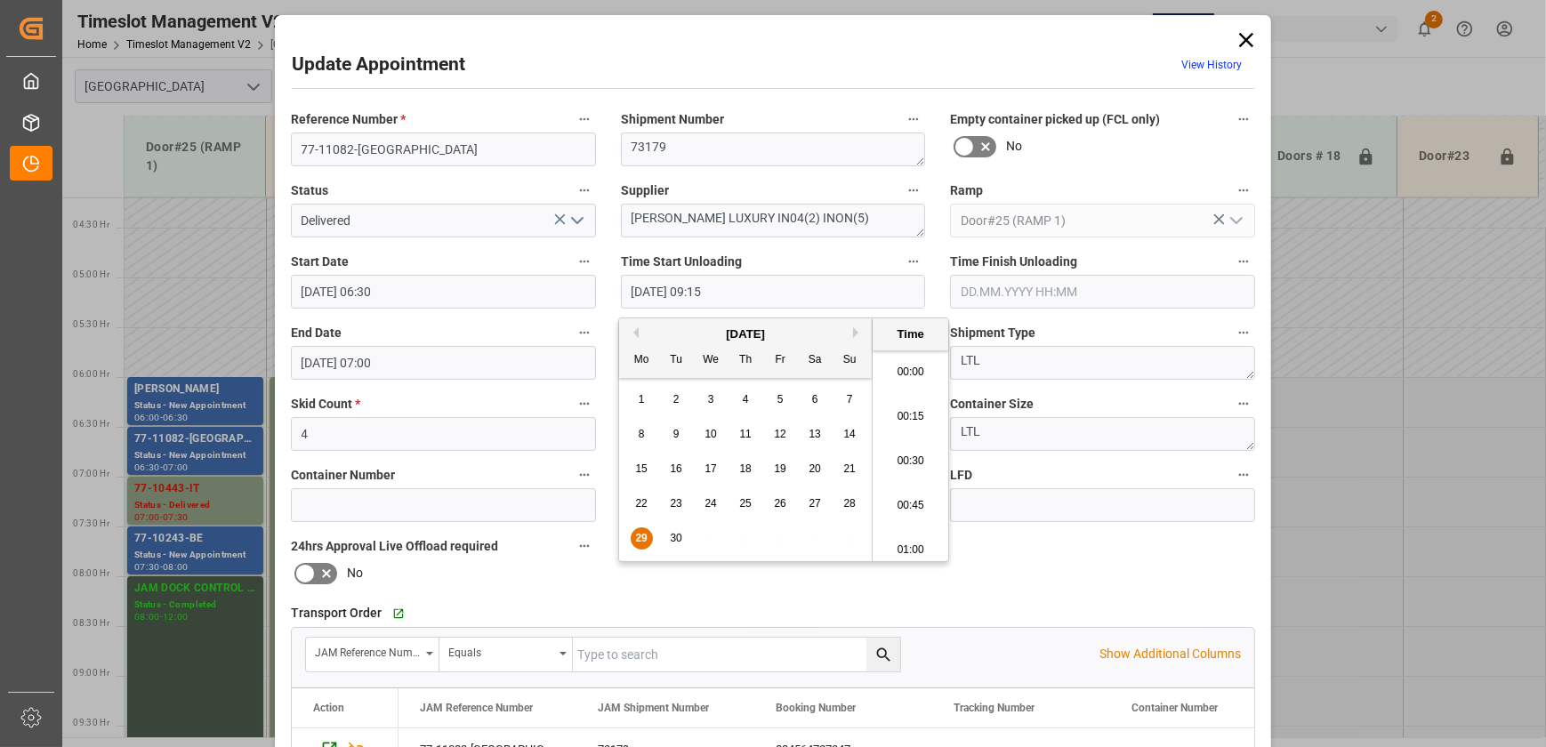
scroll to position [1562, 0]
click at [907, 498] on li "09:30" at bounding box center [910, 500] width 76 height 44
type input "[DATE] 09:30"
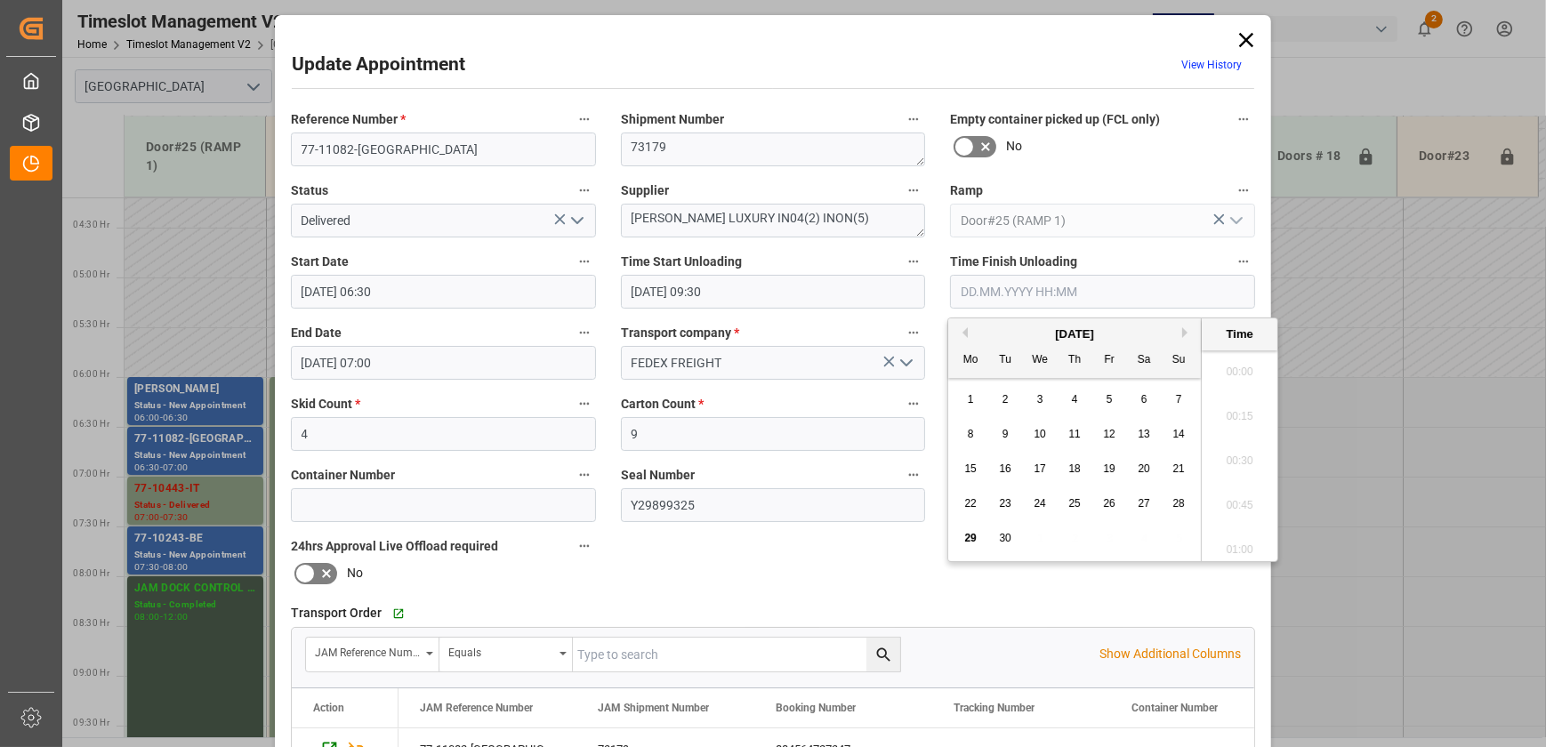
click at [1031, 298] on input "text" at bounding box center [1102, 292] width 305 height 34
click at [826, 248] on div "Time Start Unloading [DATE] 09:30" at bounding box center [773, 279] width 330 height 71
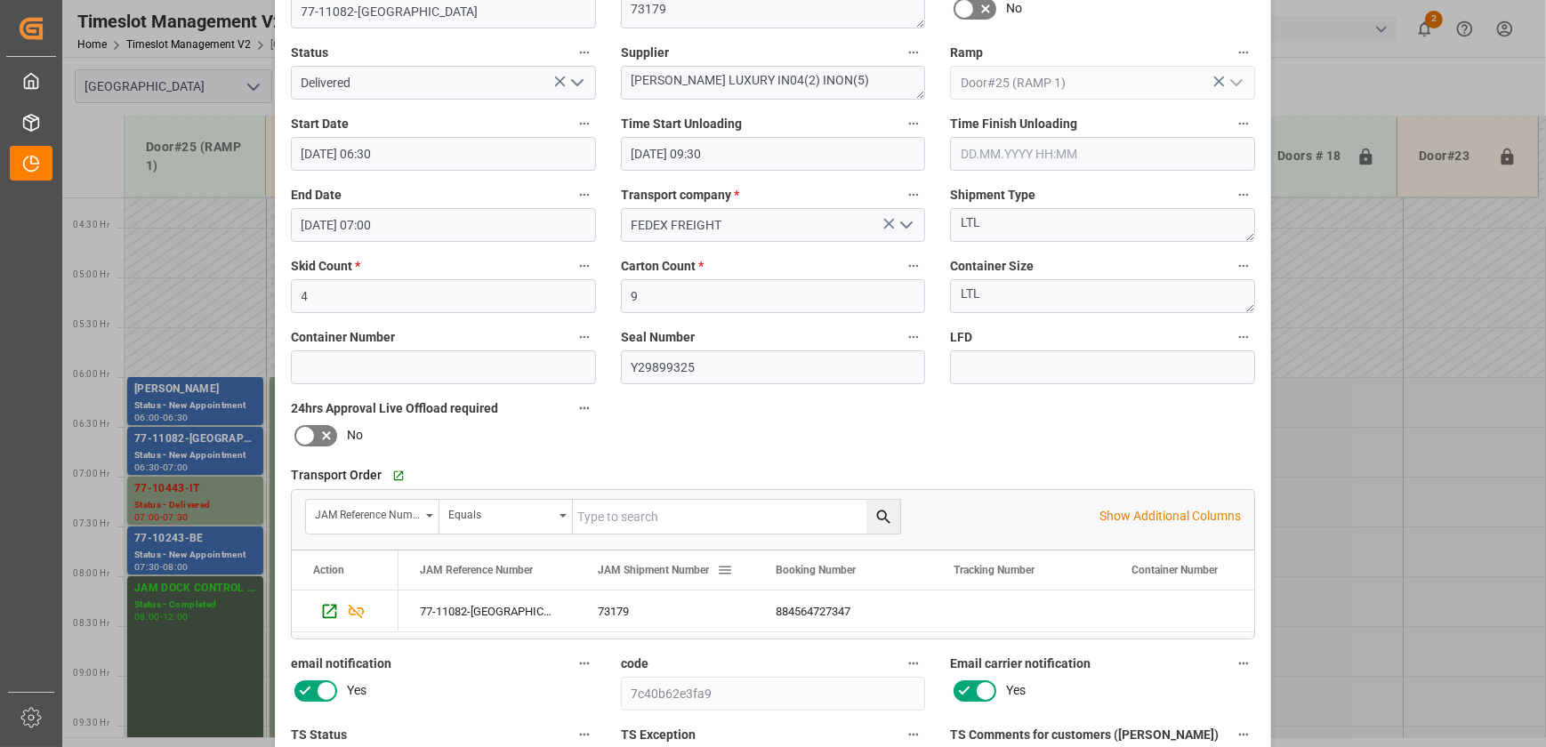
scroll to position [333, 0]
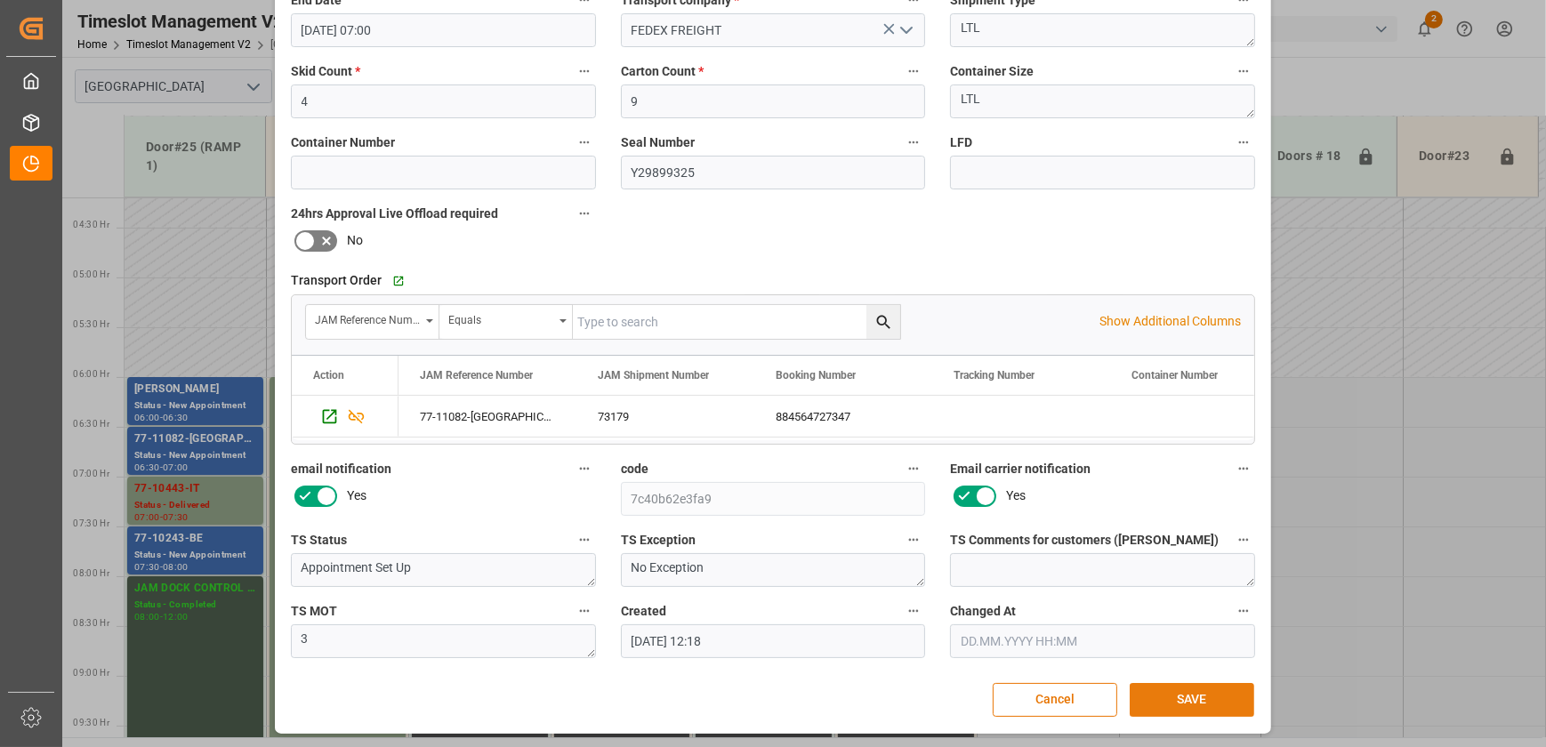
click at [1174, 692] on button "SAVE" at bounding box center [1191, 700] width 125 height 34
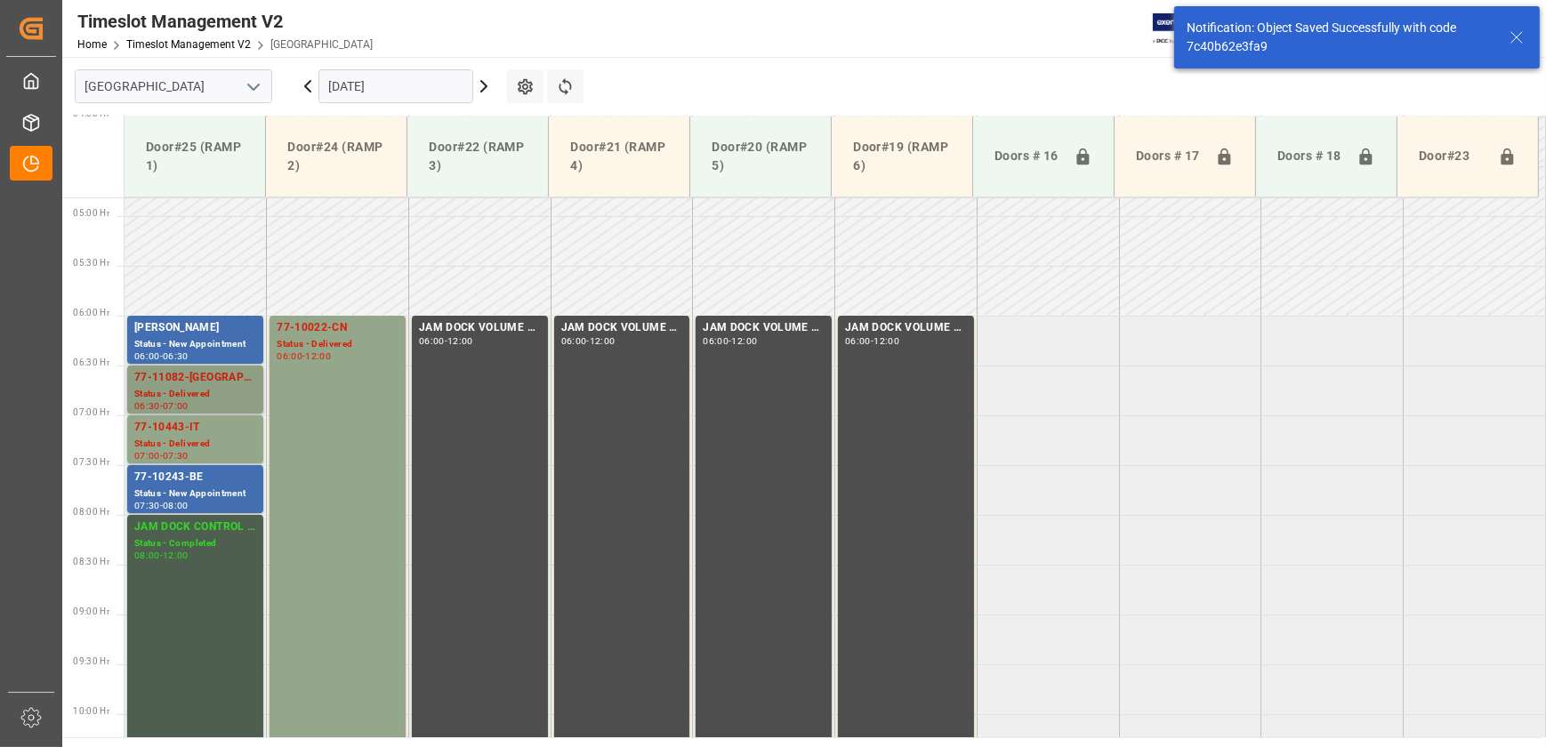
scroll to position [505, 0]
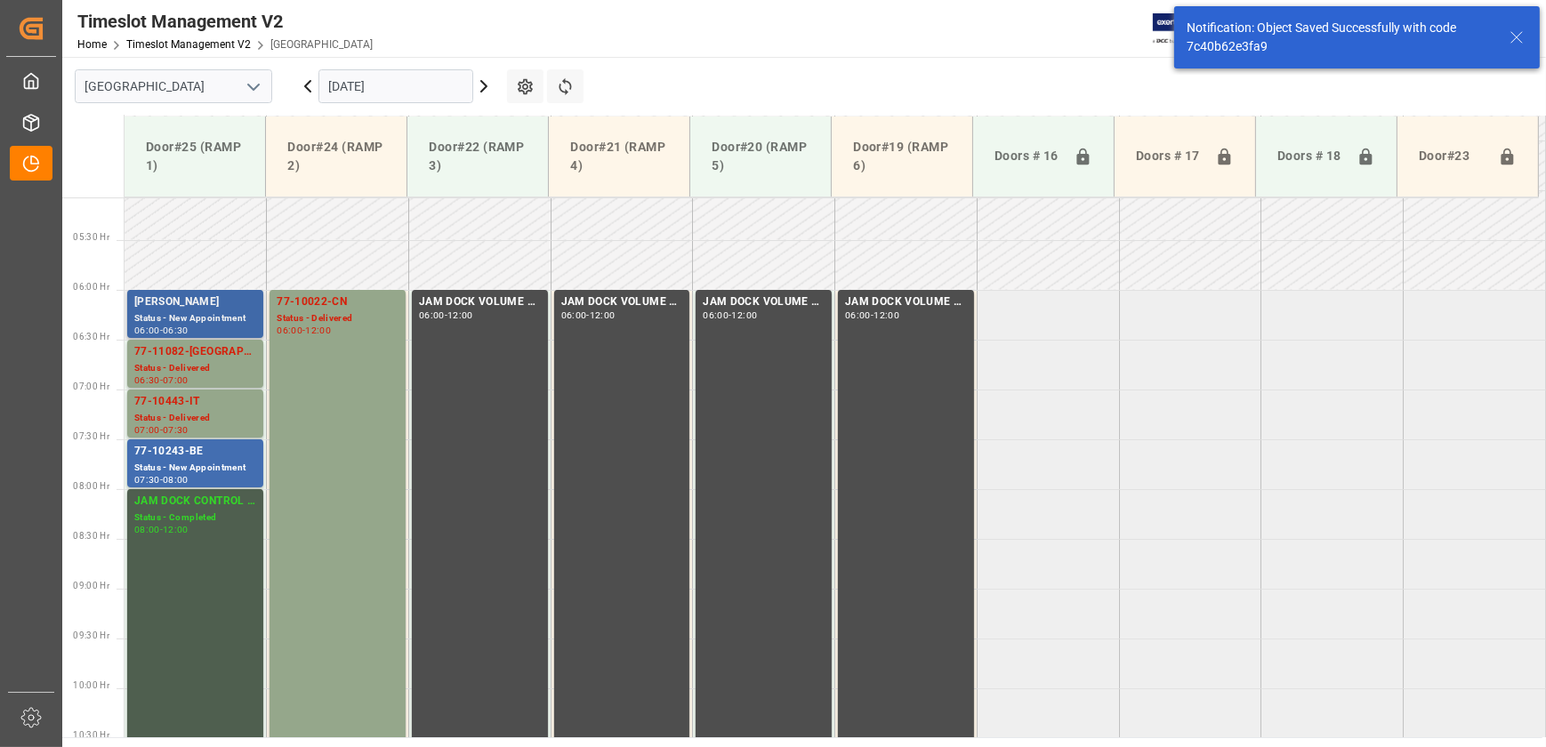
click at [216, 320] on div "Status - New Appointment" at bounding box center [195, 318] width 122 height 15
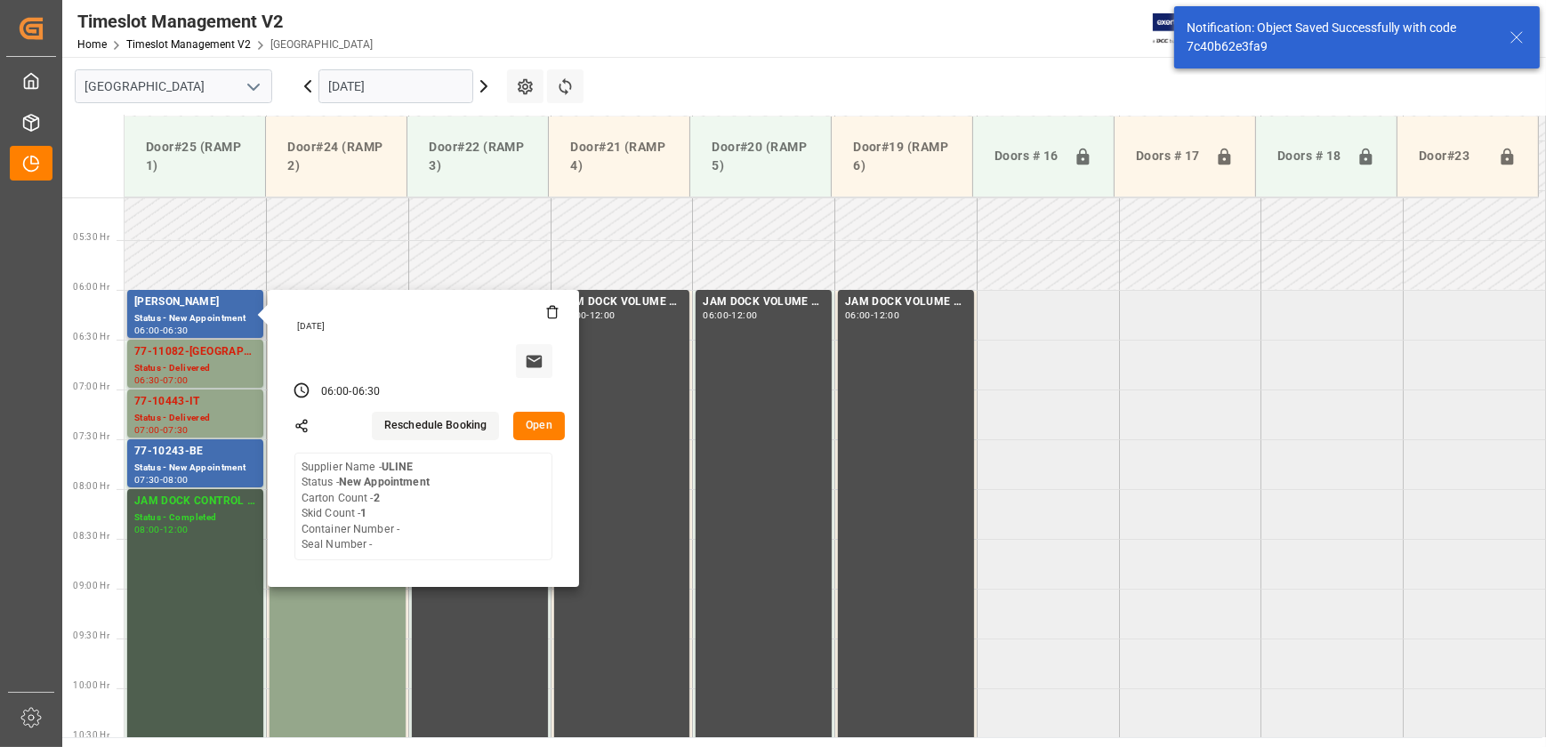
click at [537, 426] on button "Open" at bounding box center [539, 426] width 52 height 28
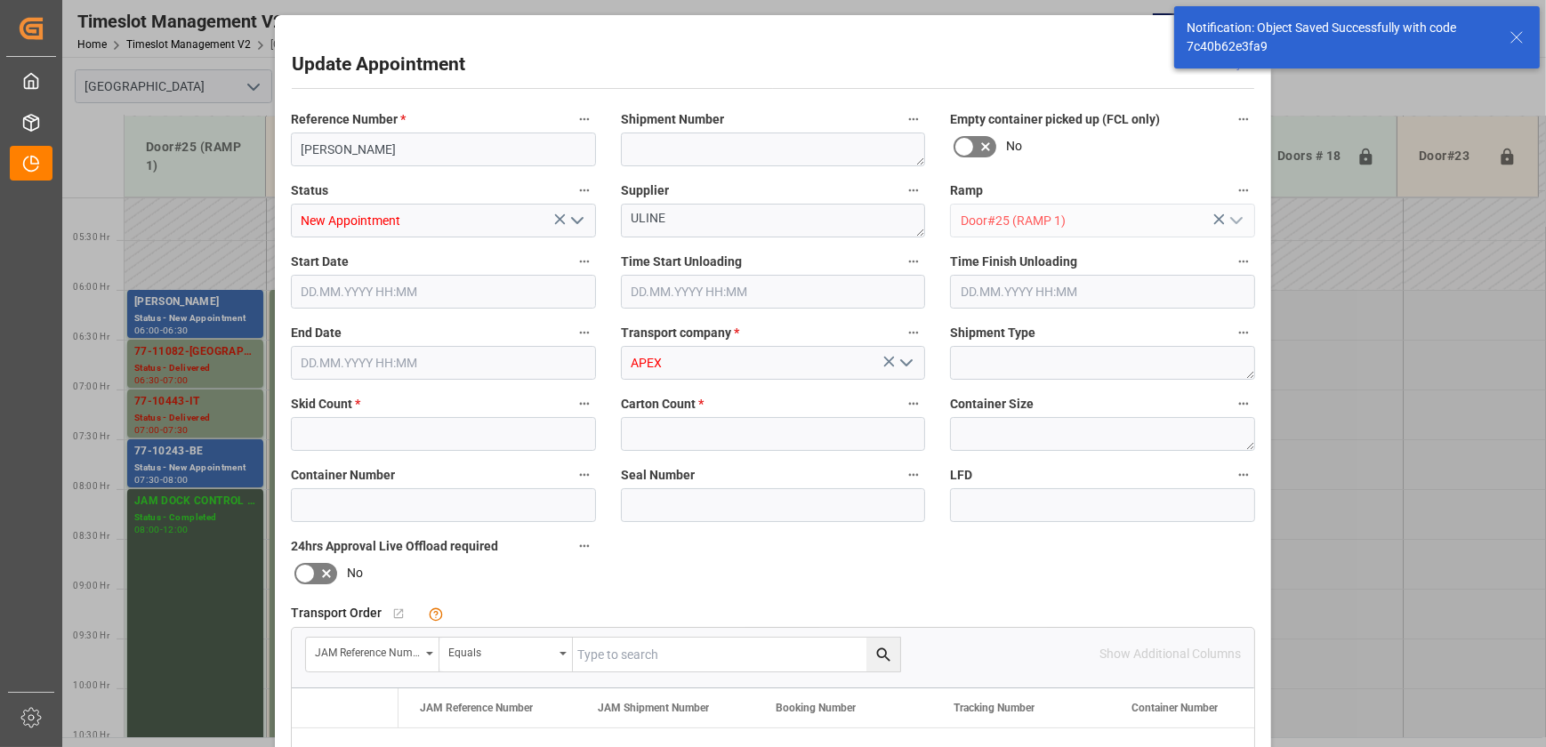
type input "1"
type input "2"
type input "[DATE] 06:00"
type input "[DATE] 06:30"
type input "[DATE] 10:57"
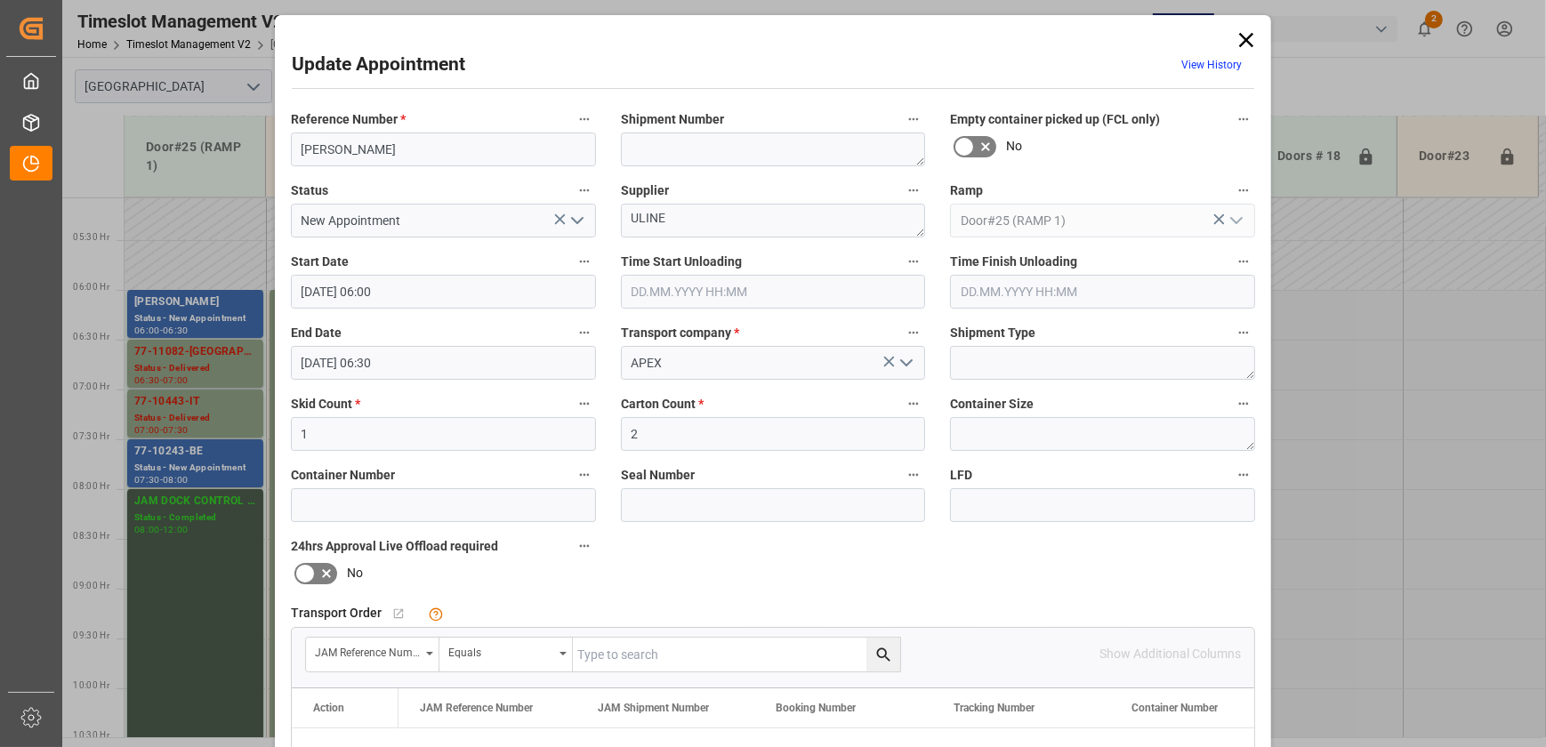
click at [824, 277] on input "text" at bounding box center [773, 292] width 305 height 34
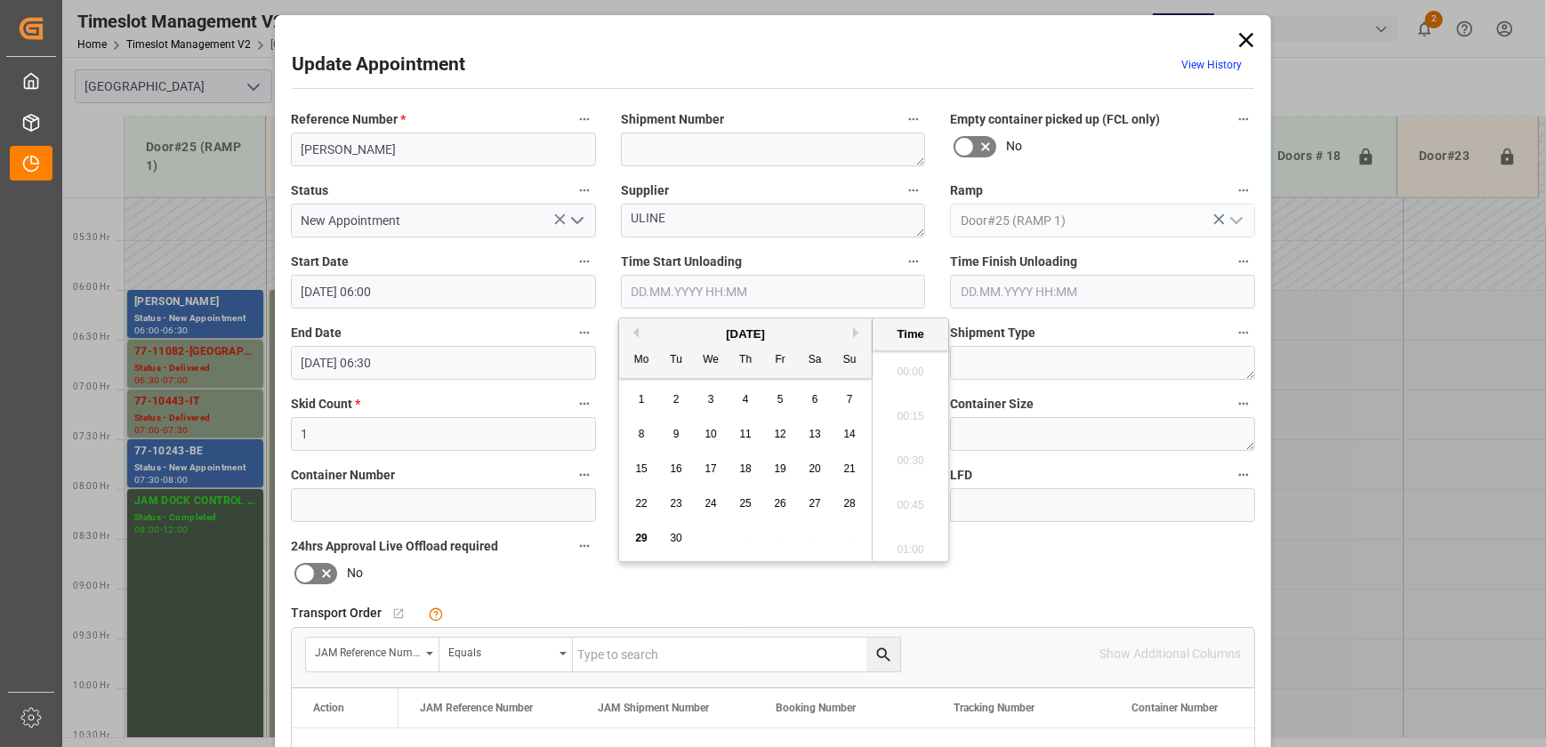
scroll to position [1606, 0]
click at [635, 532] on span "29" at bounding box center [641, 538] width 12 height 12
click at [902, 372] on li "09:00" at bounding box center [910, 367] width 76 height 44
type input "[DATE] 09:00"
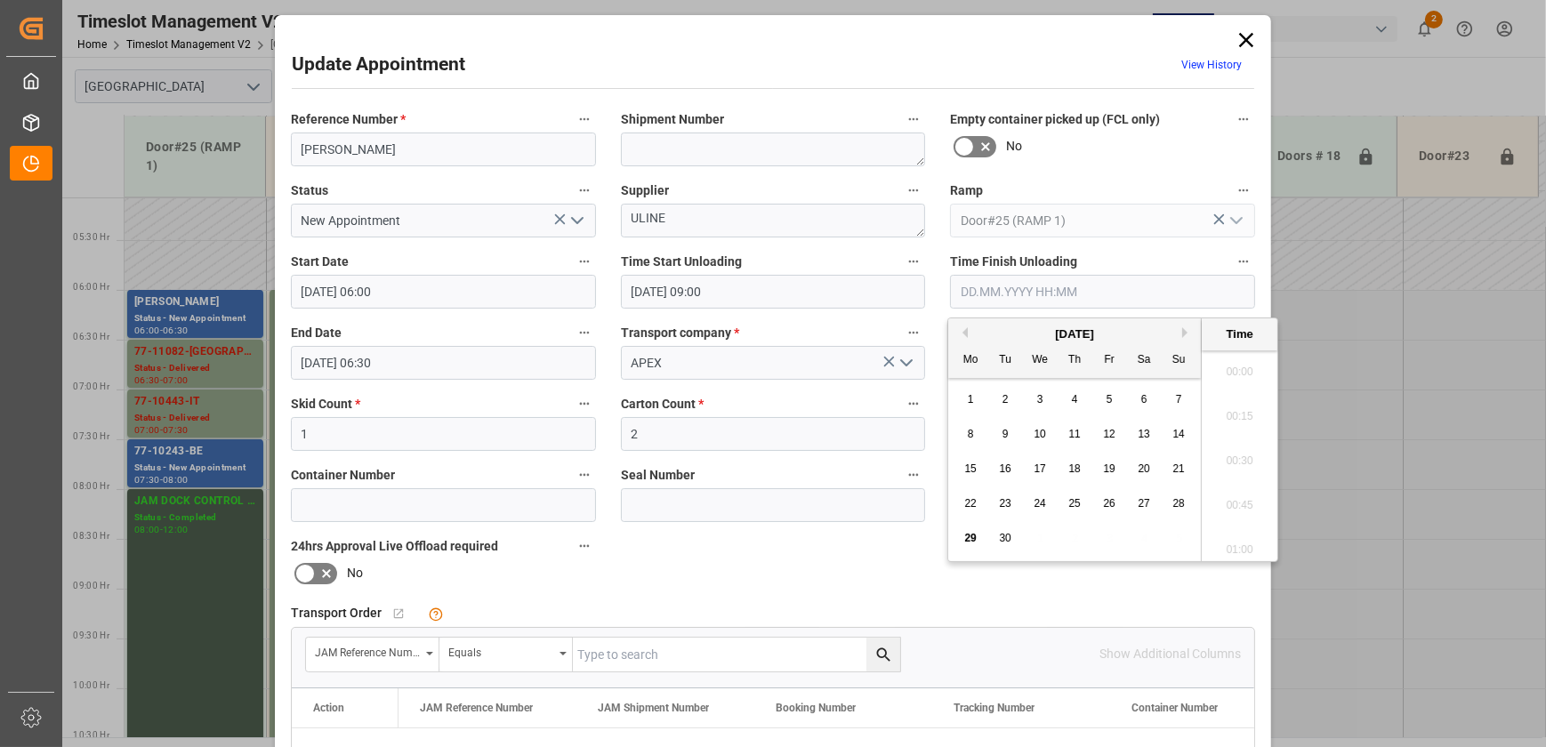
click at [1032, 290] on input "text" at bounding box center [1102, 292] width 305 height 34
drag, startPoint x: 967, startPoint y: 539, endPoint x: 1180, endPoint y: 505, distance: 216.1
click at [969, 539] on span "29" at bounding box center [970, 538] width 12 height 12
click at [1232, 409] on li "09:15" at bounding box center [1240, 412] width 76 height 44
type input "[DATE] 09:15"
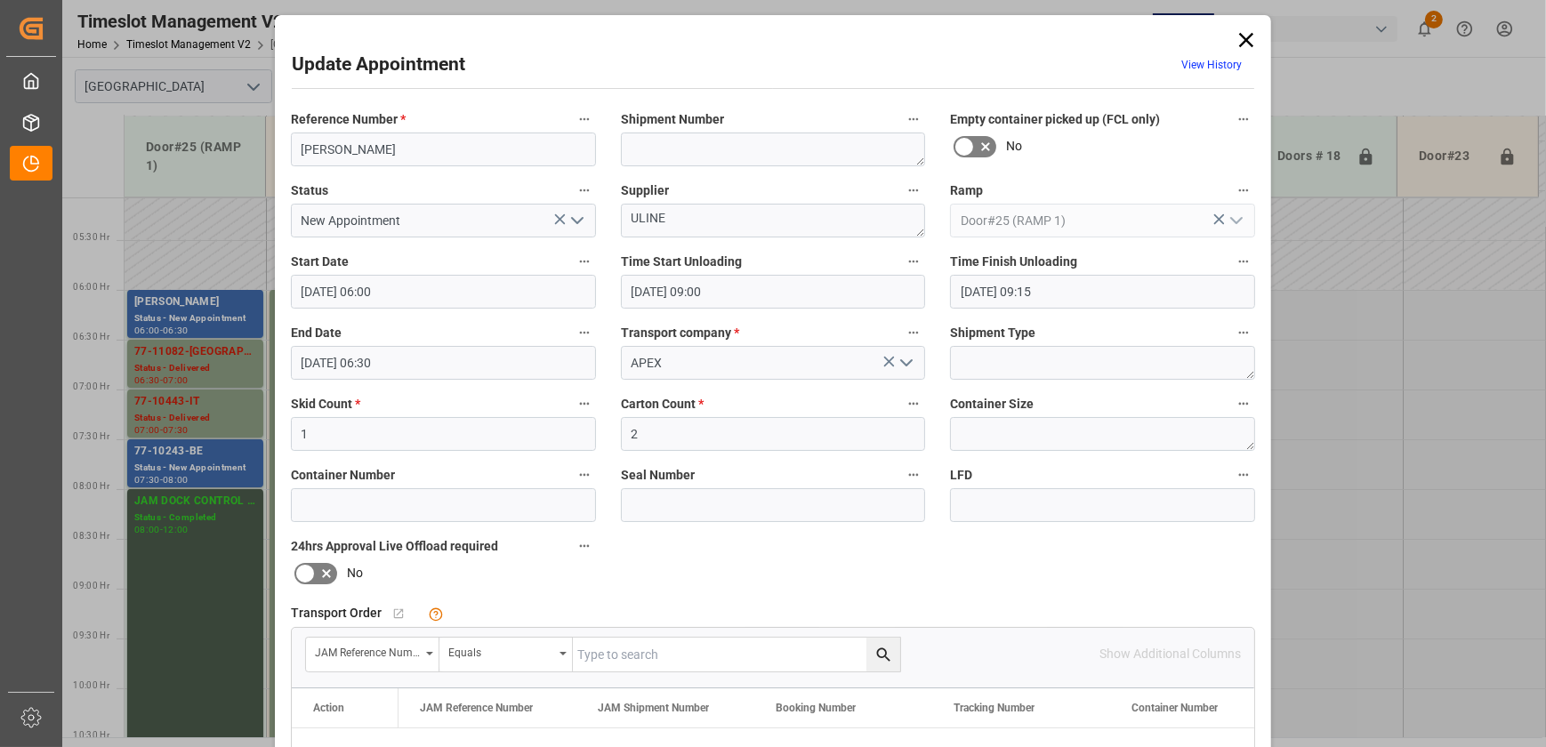
click at [575, 216] on icon "open menu" at bounding box center [577, 220] width 21 height 21
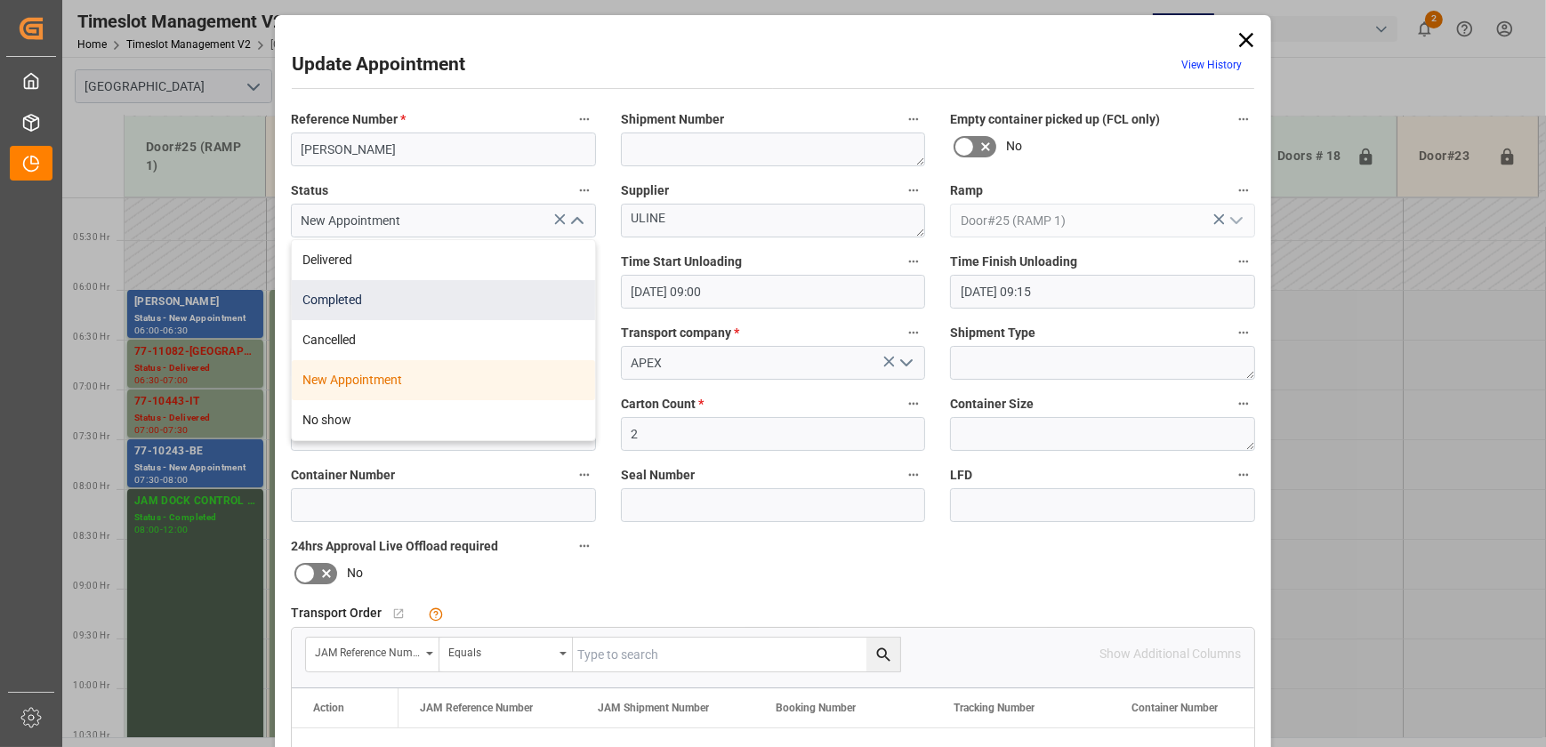
click at [477, 305] on div "Completed" at bounding box center [443, 300] width 303 height 40
type input "Completed"
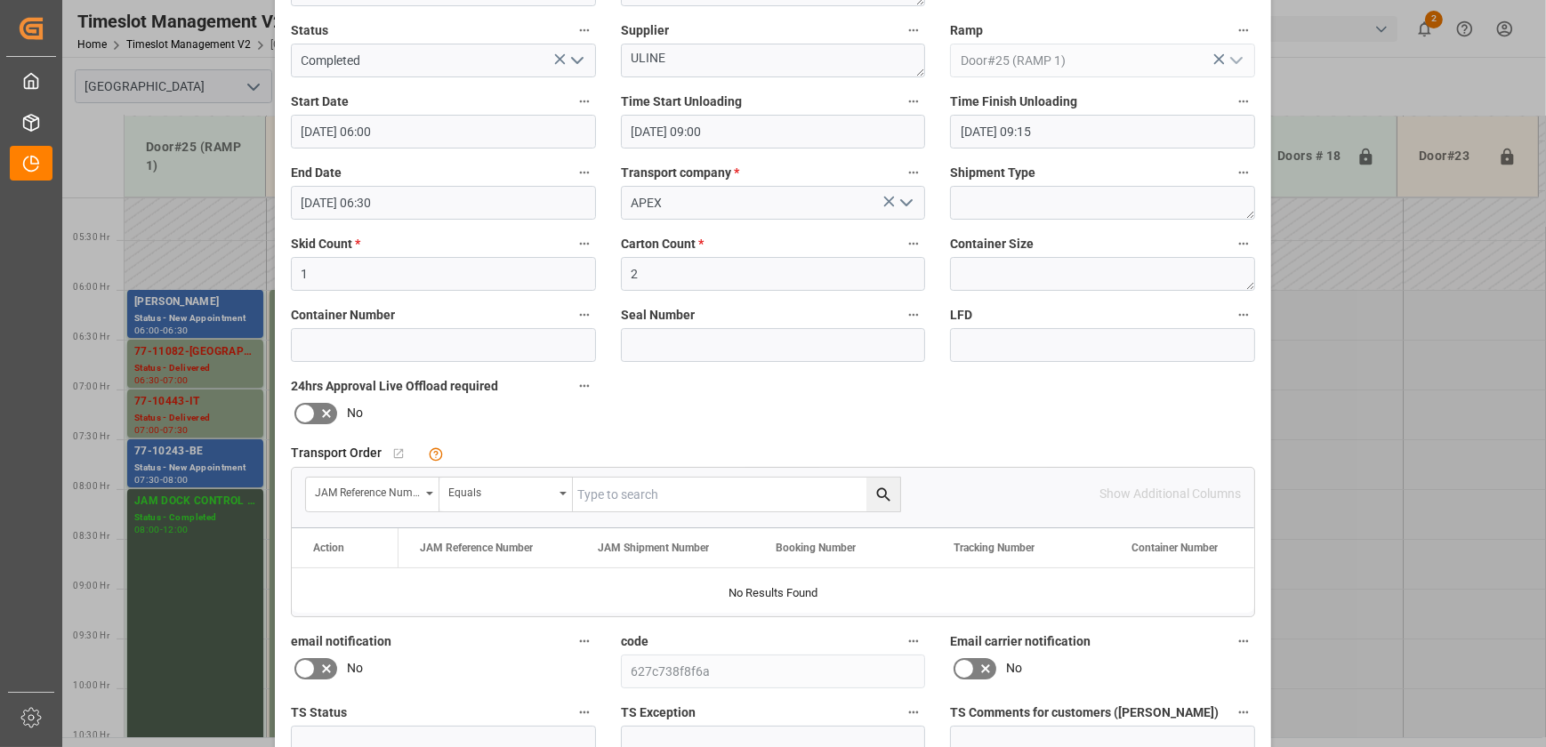
scroll to position [333, 0]
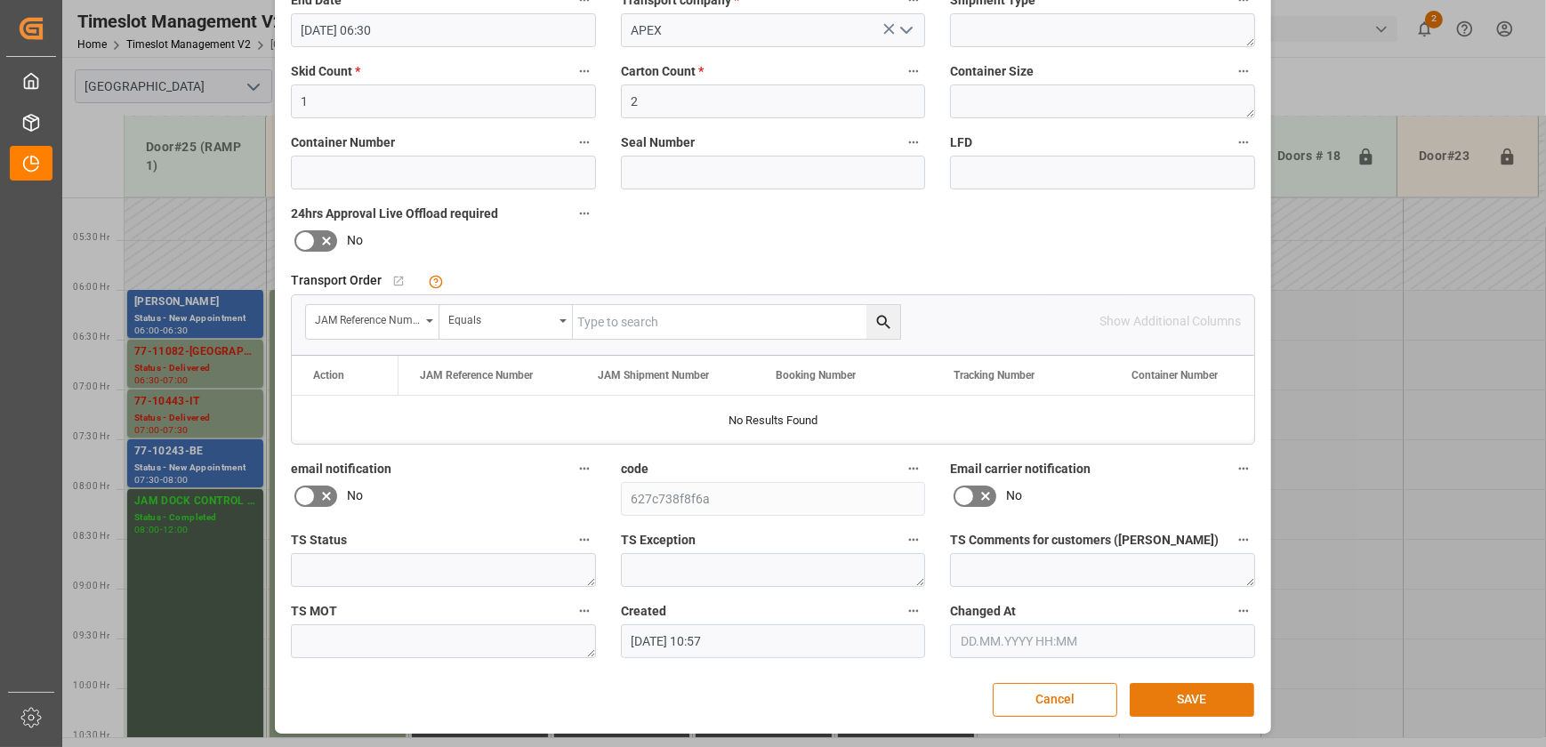
click at [1197, 695] on button "SAVE" at bounding box center [1191, 700] width 125 height 34
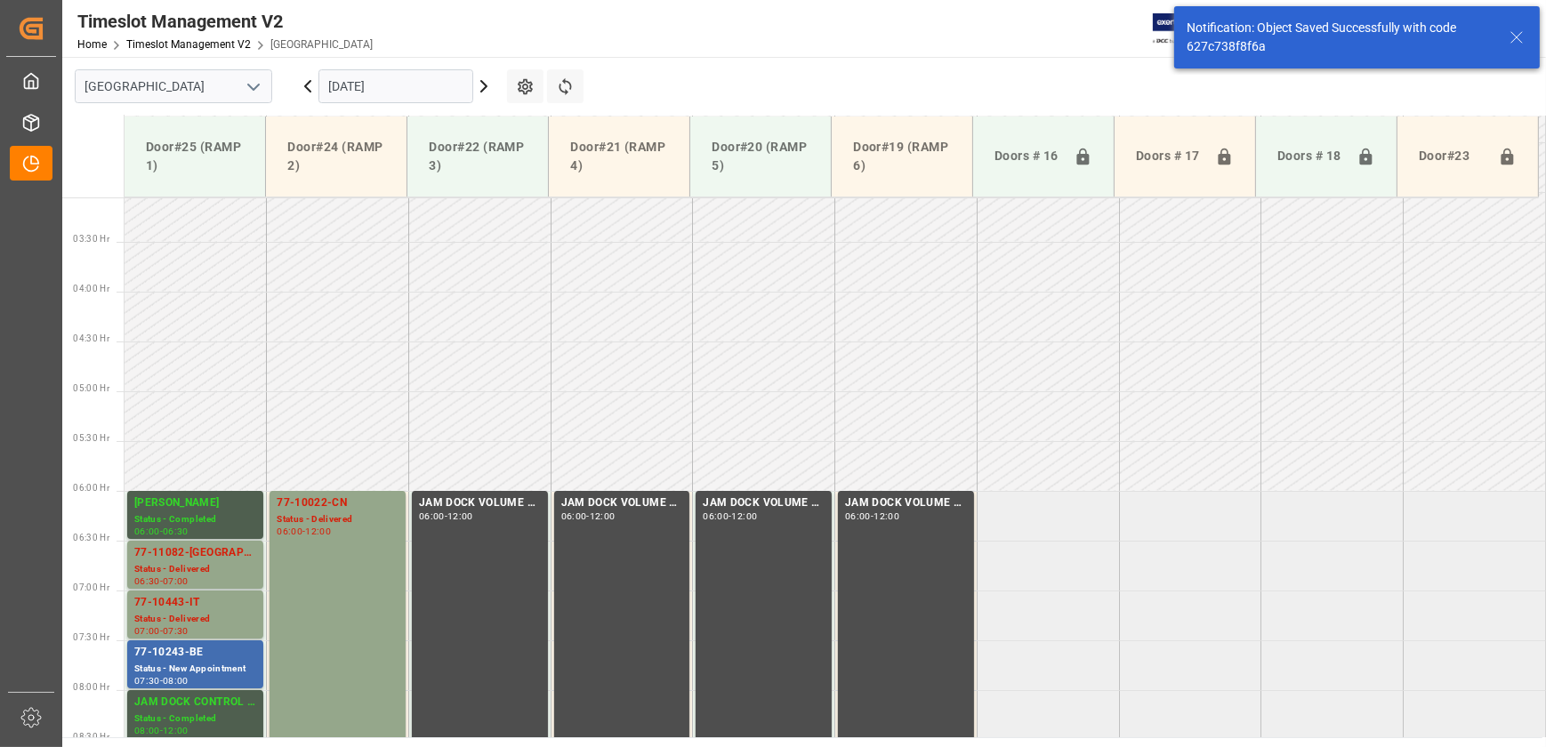
scroll to position [505, 0]
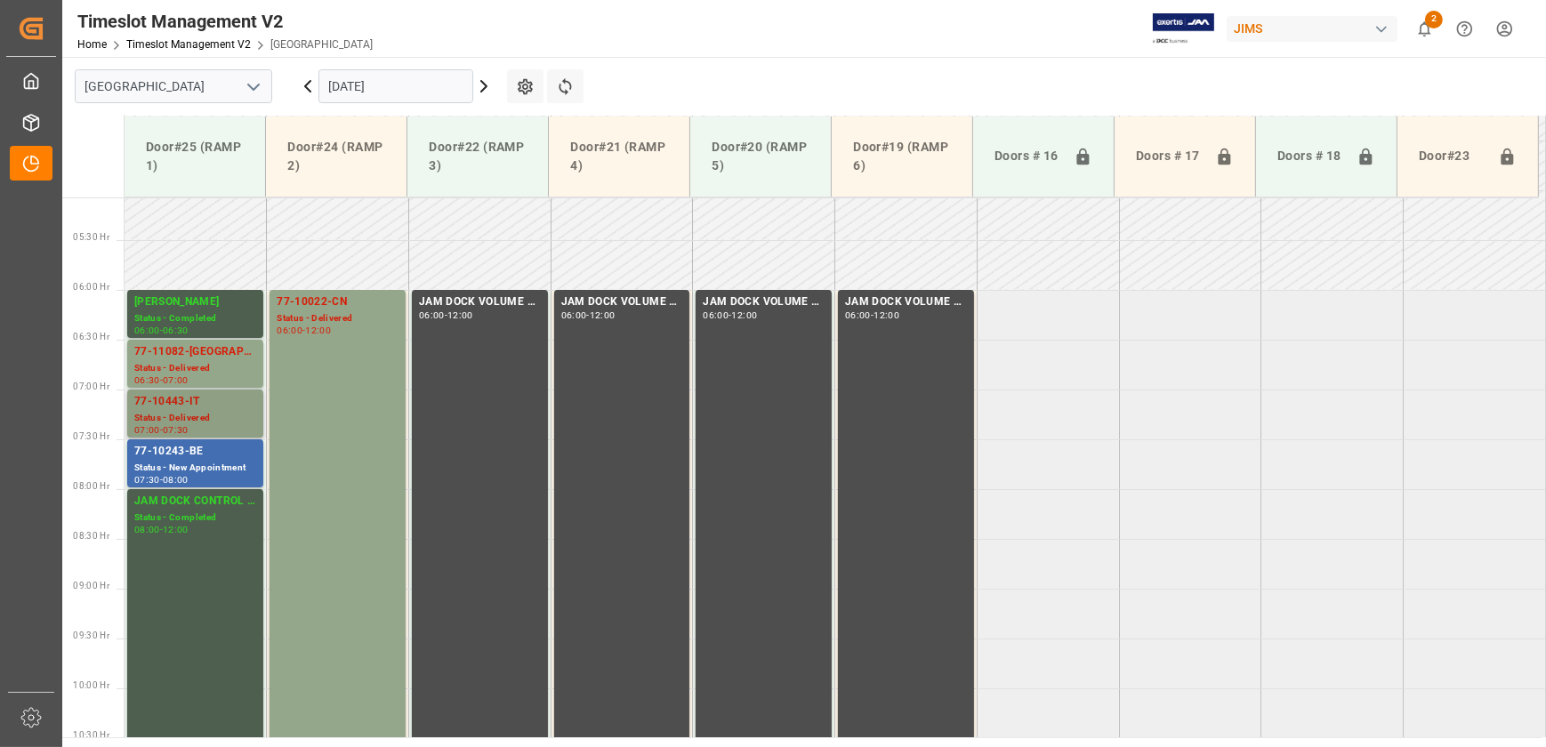
click at [229, 403] on div "77-10443-IT" at bounding box center [195, 402] width 122 height 18
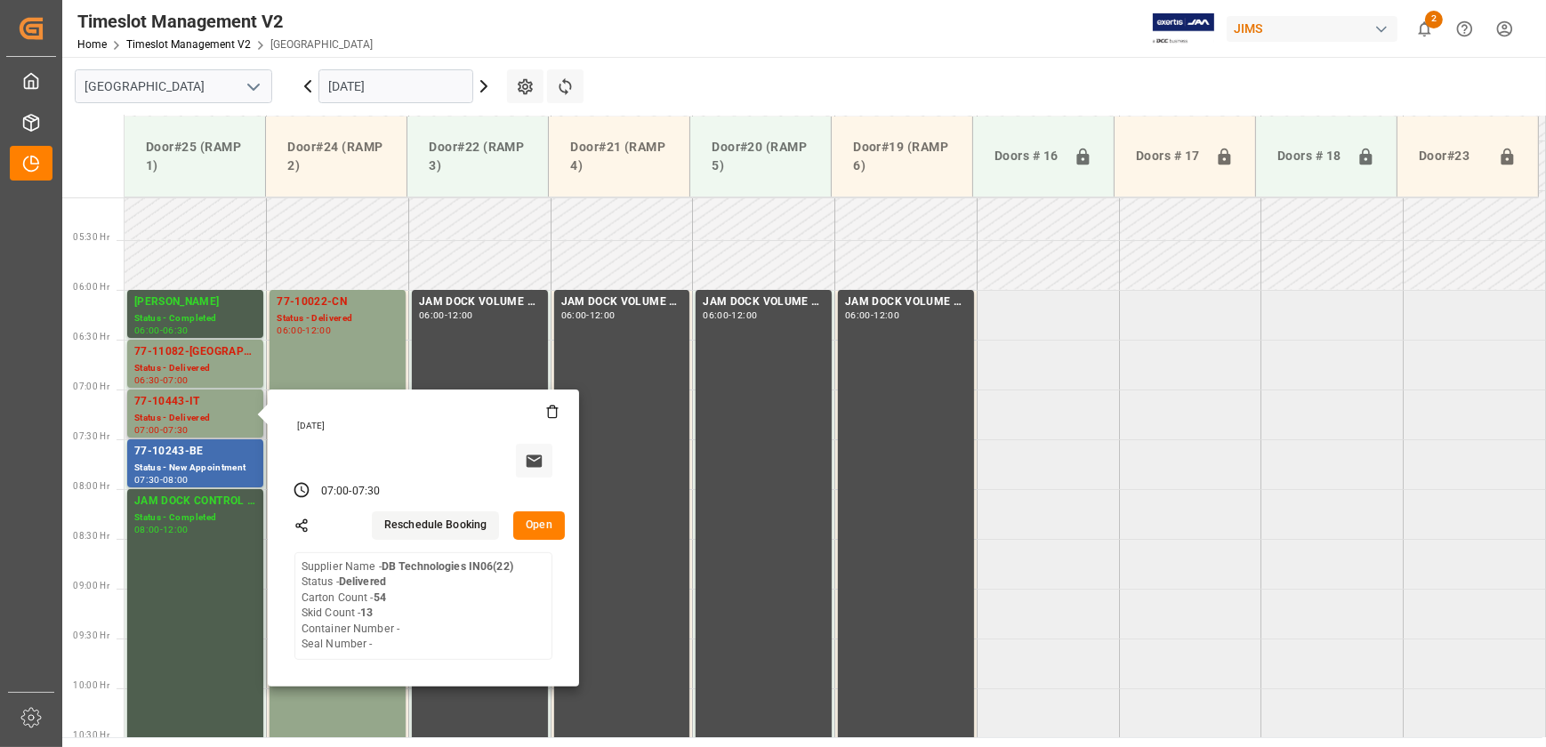
click at [535, 520] on button "Open" at bounding box center [539, 525] width 52 height 28
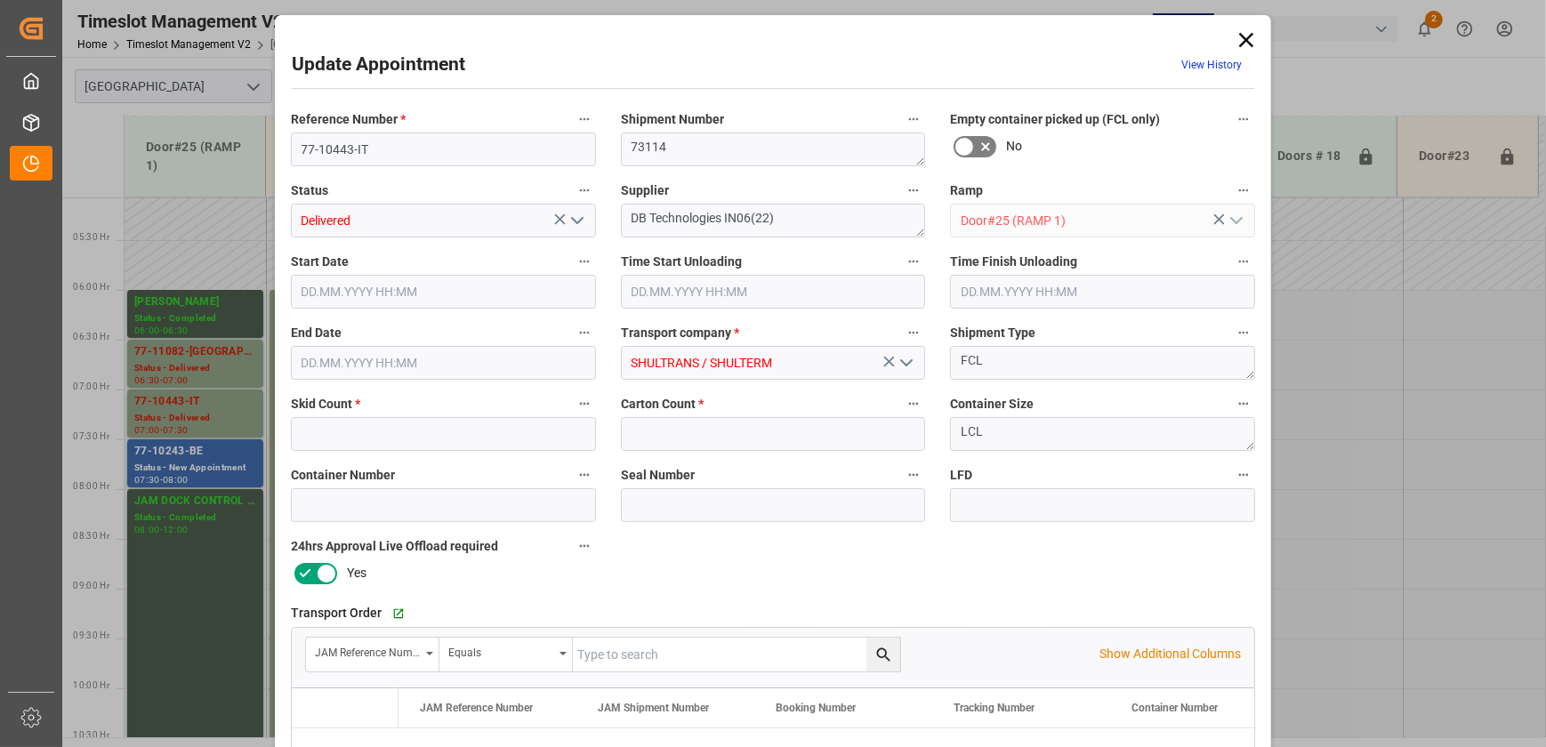
type input "13"
type input "54"
type input "[DATE] 07:00"
type input "[DATE] 09:15"
type input "[DATE] 07:30"
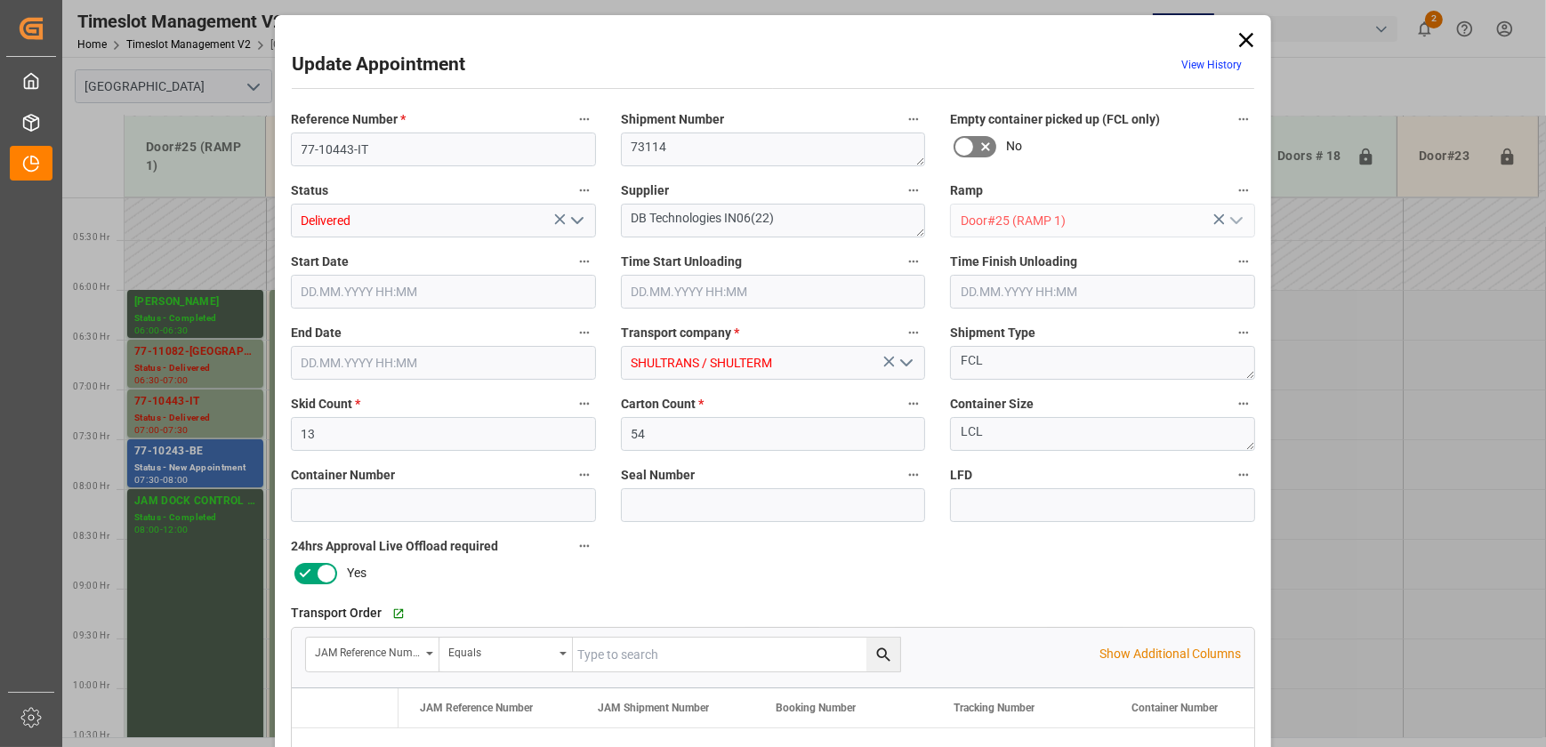
type input "[DATE] 18:08"
click at [249, 247] on div "Update Appointment View History Reference Number * 77-10443-IT Shipment Number …" at bounding box center [773, 373] width 1546 height 747
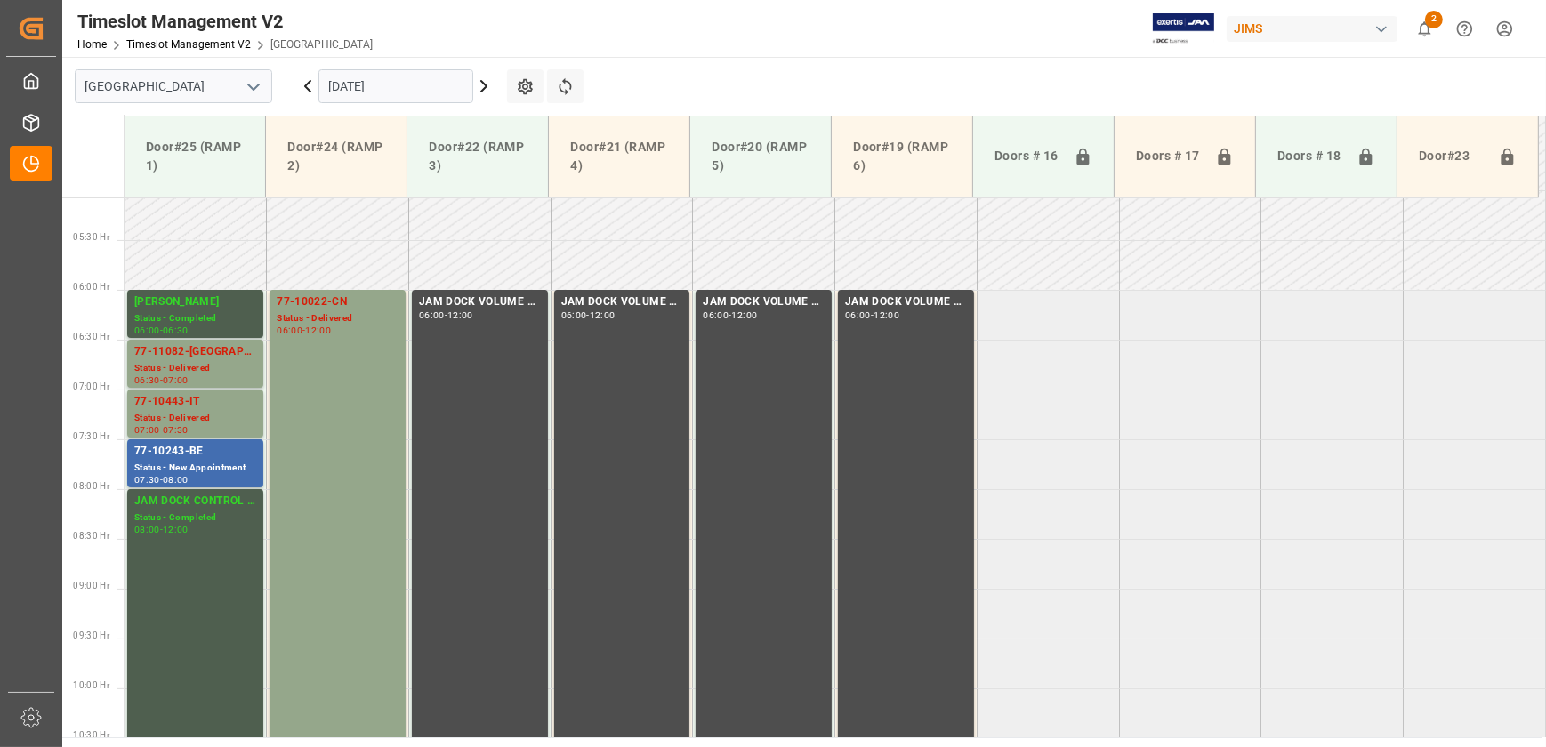
click at [483, 86] on icon at bounding box center [483, 86] width 21 height 21
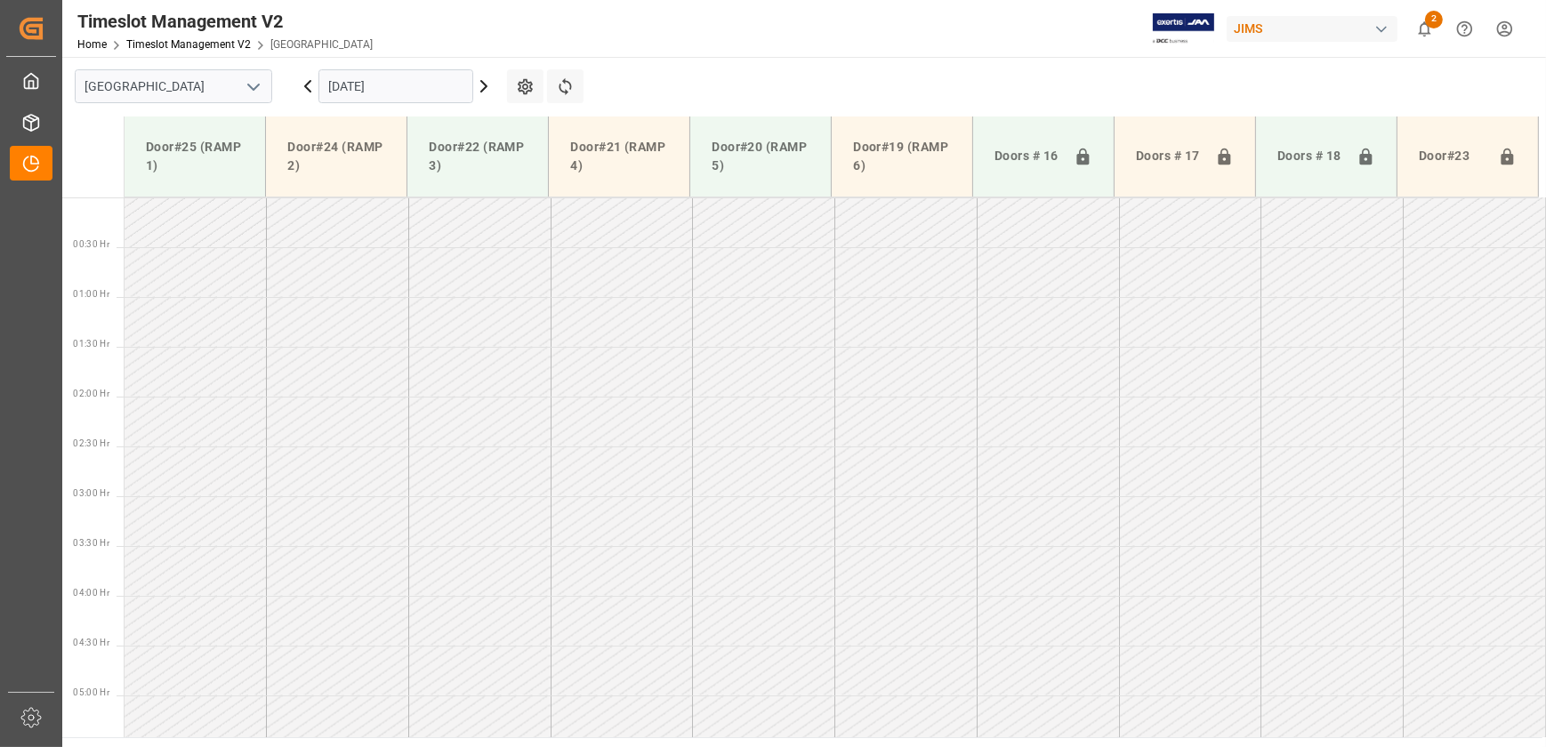
click at [483, 86] on icon at bounding box center [483, 86] width 21 height 21
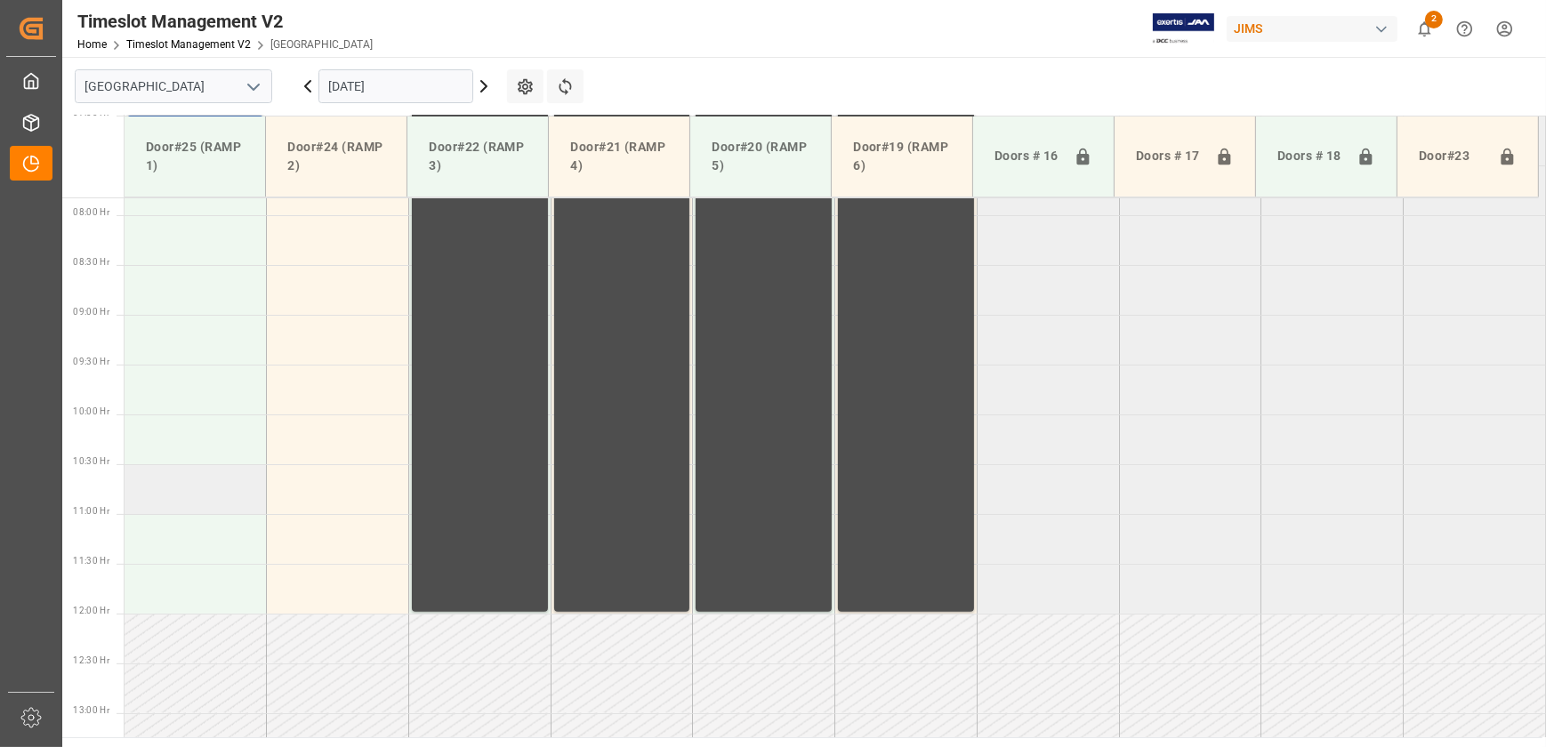
scroll to position [661, 0]
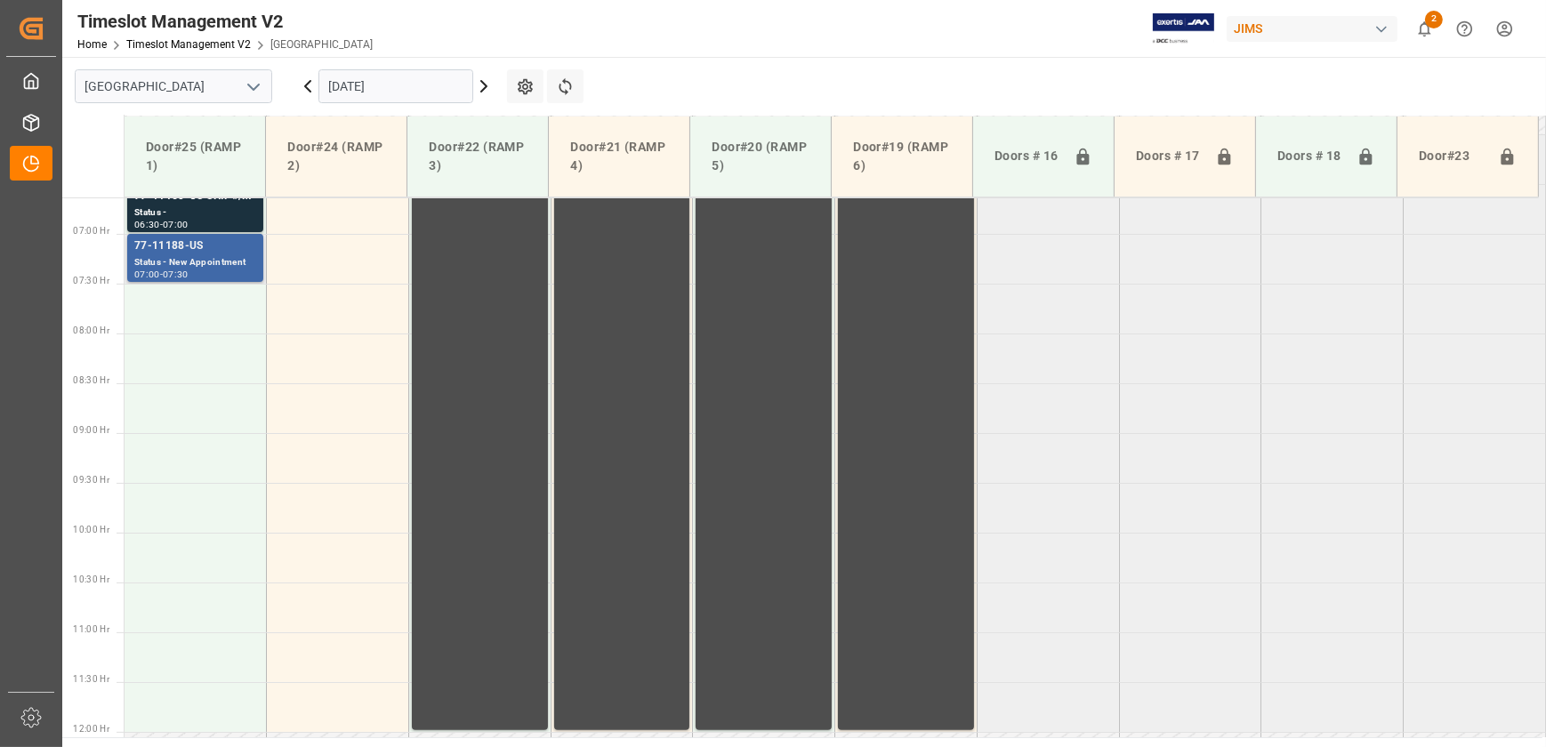
click at [166, 268] on div "Status - New Appointment" at bounding box center [195, 262] width 122 height 15
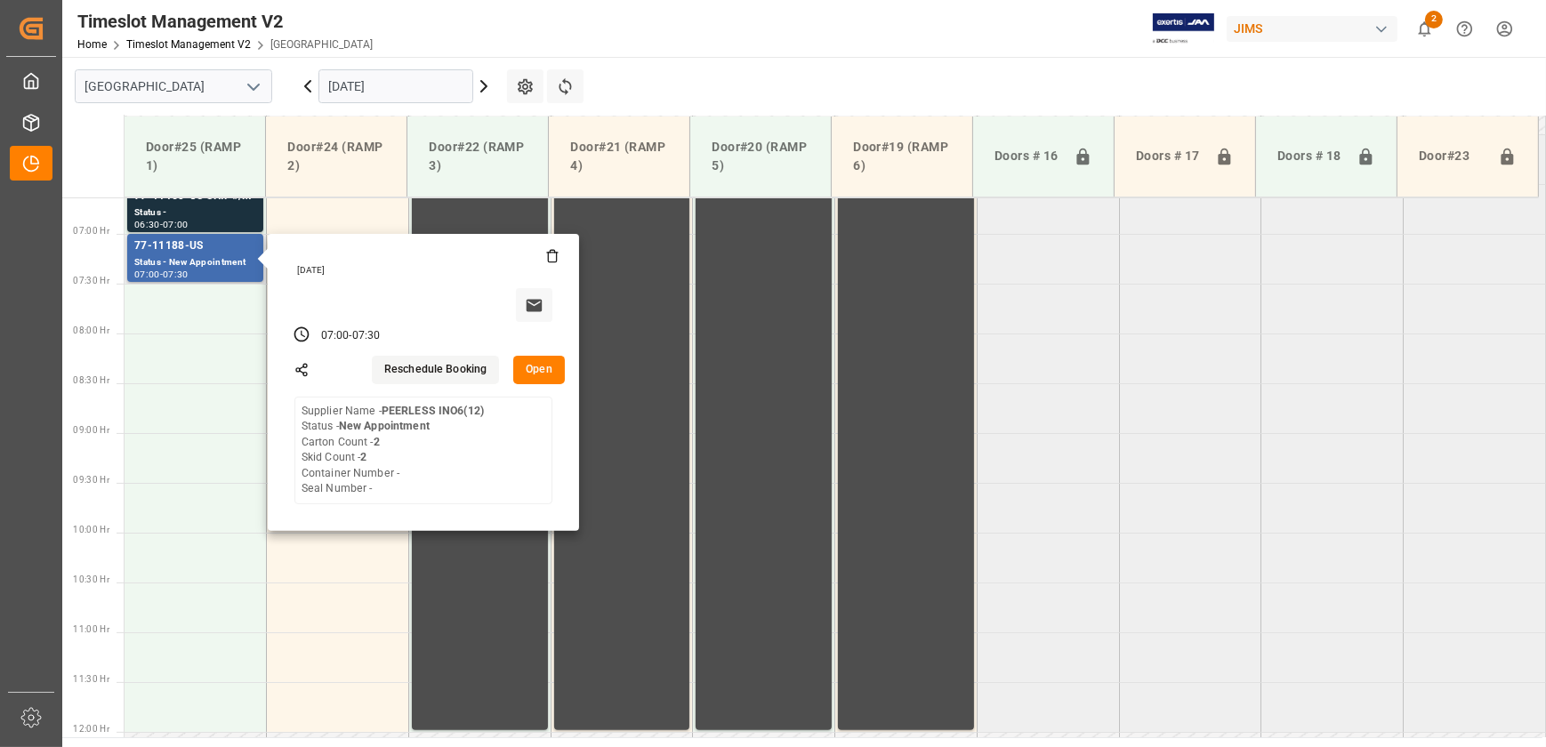
click at [549, 368] on button "Open" at bounding box center [539, 370] width 52 height 28
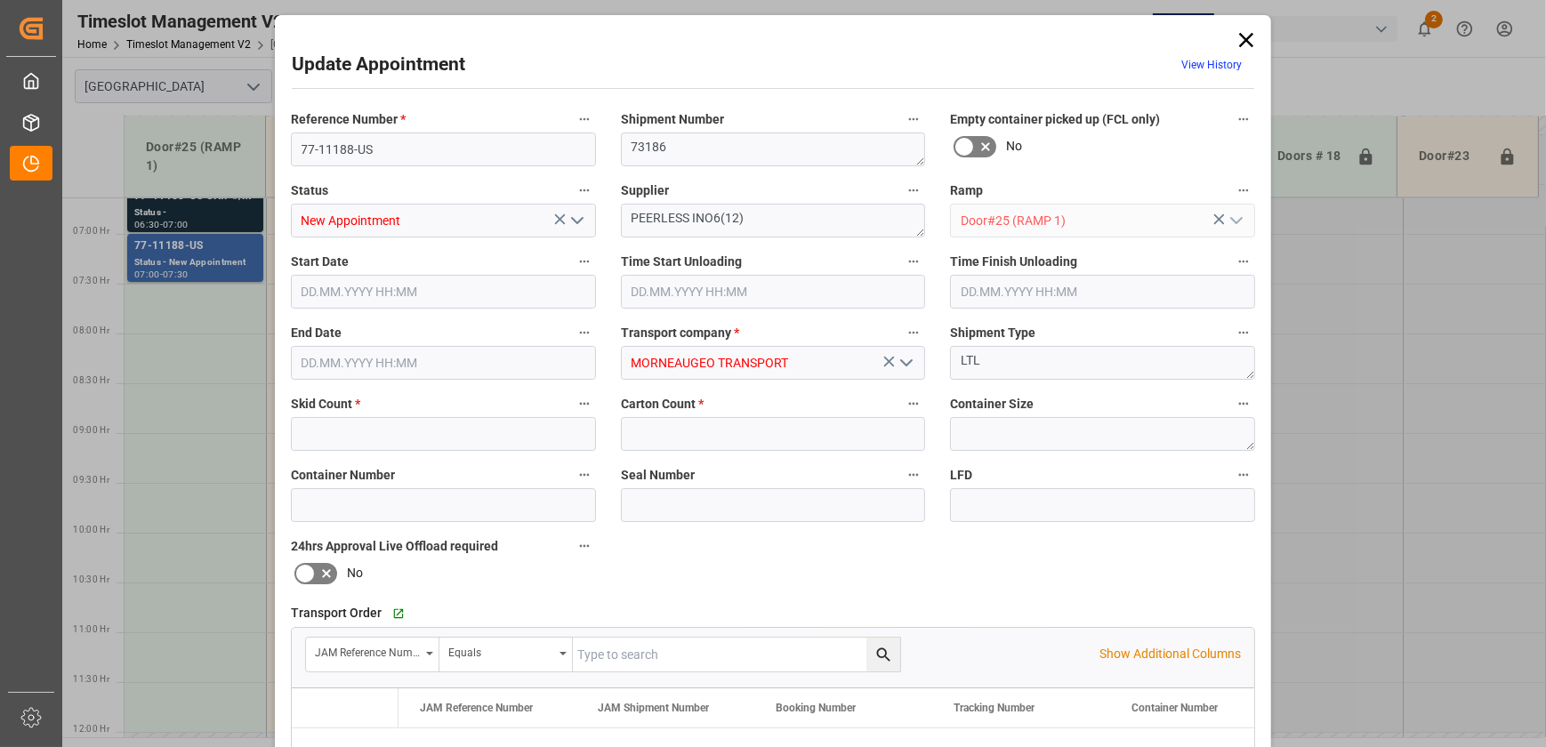
type input "2"
type input "[DATE] 07:00"
type input "[DATE] 07:30"
type input "[DATE] 13:23"
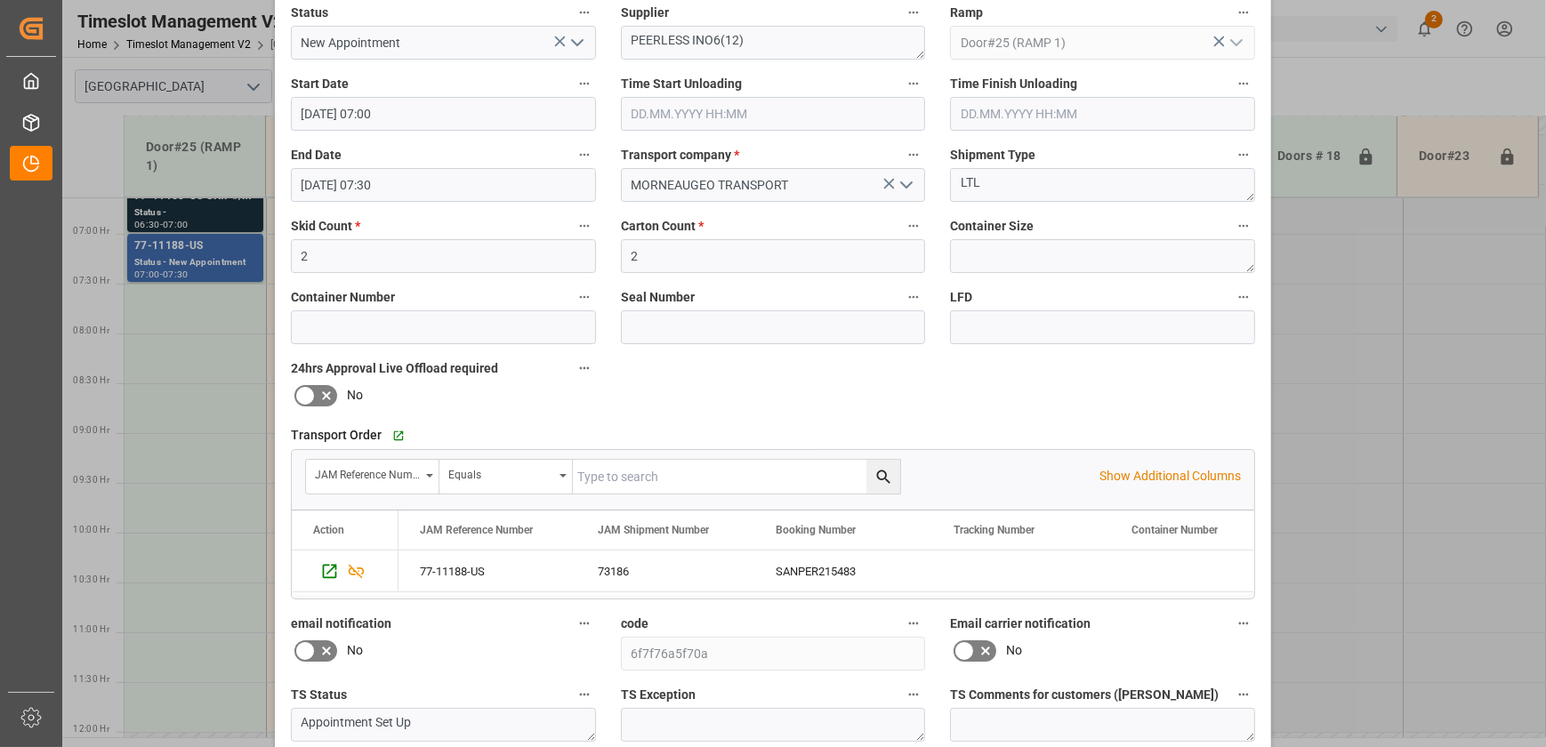
scroll to position [0, 0]
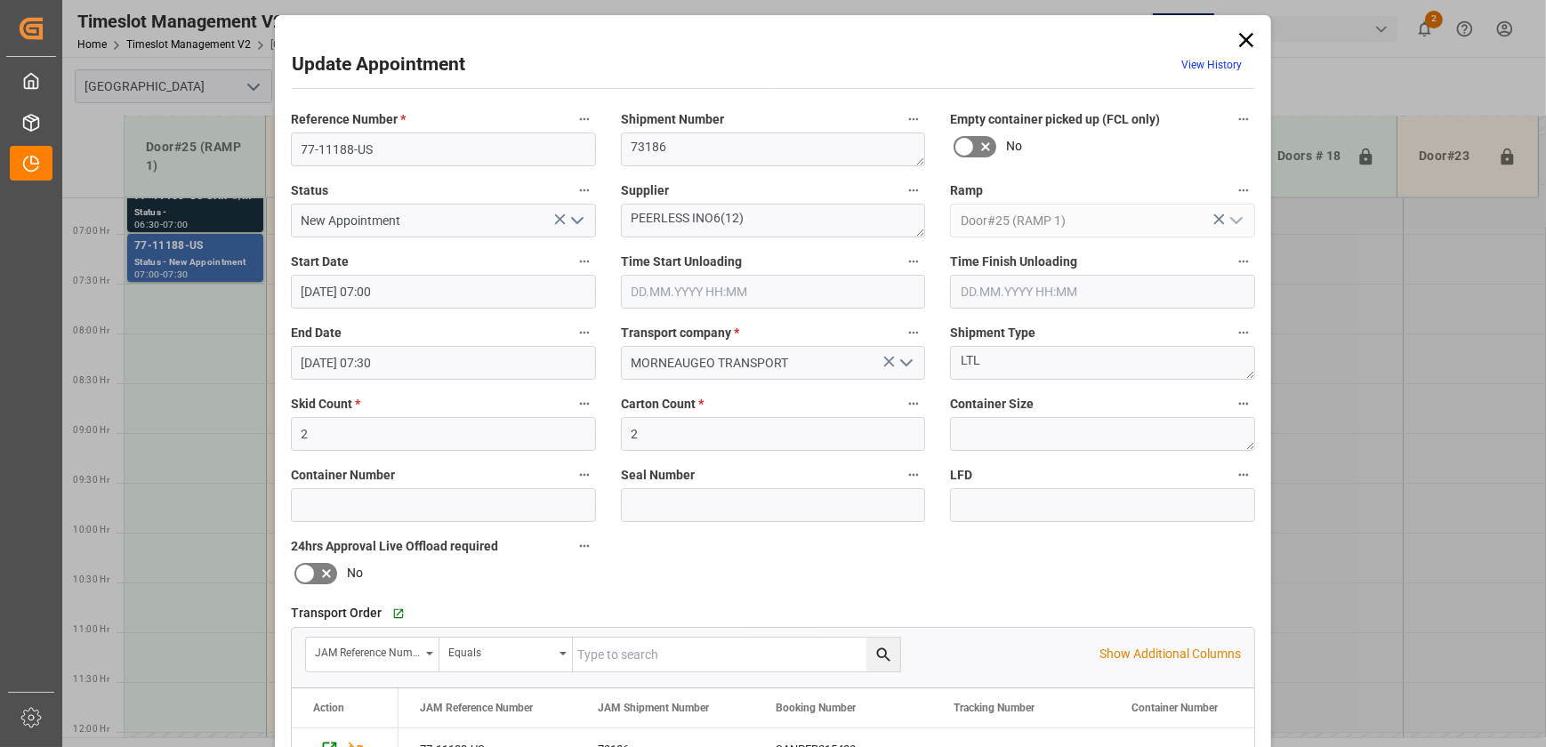
click at [1238, 26] on div "Update Appointment View History Reference Number * 77-11188-US Shipment Number …" at bounding box center [772, 541] width 987 height 1042
click at [1239, 44] on icon at bounding box center [1246, 40] width 14 height 14
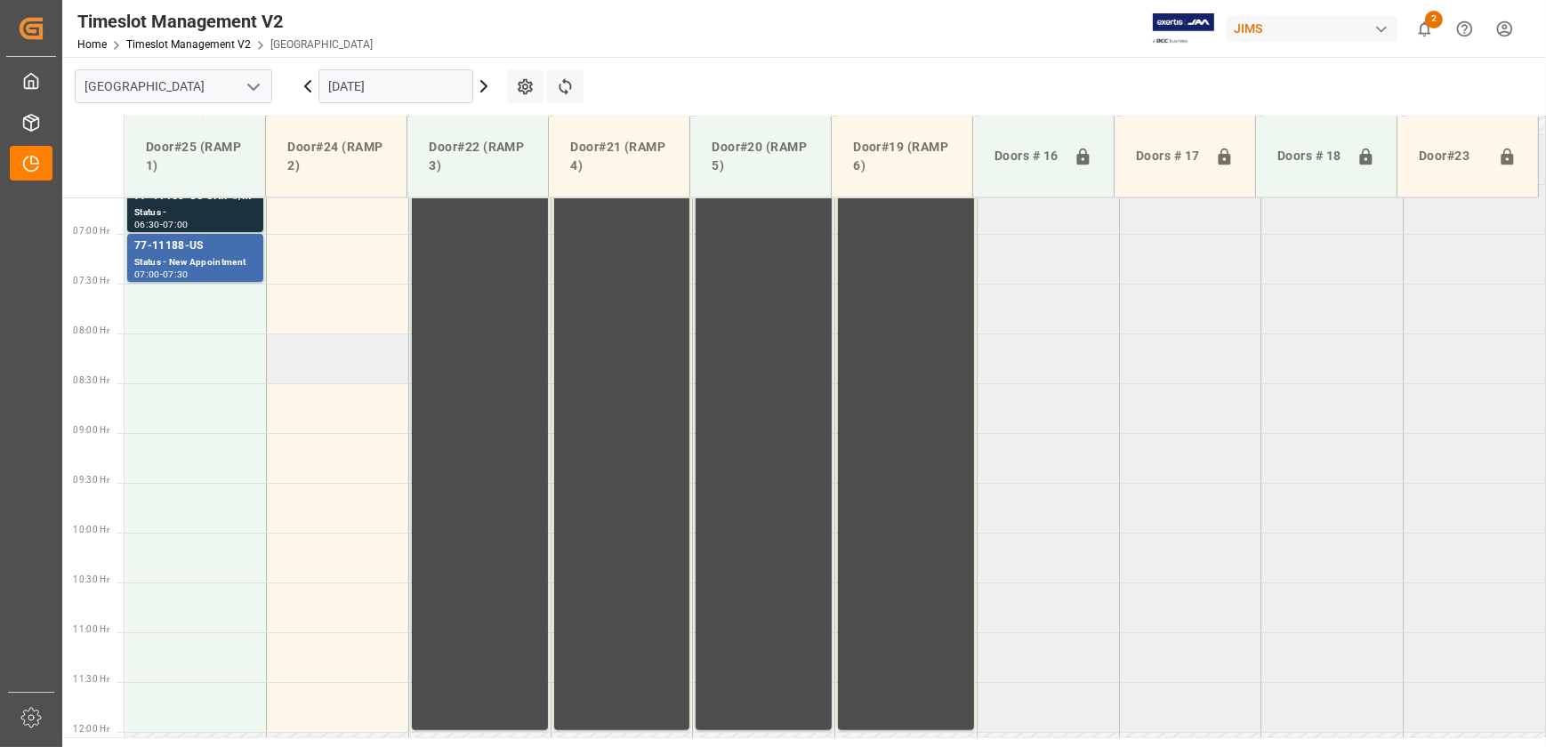
click at [361, 378] on td at bounding box center [338, 359] width 142 height 50
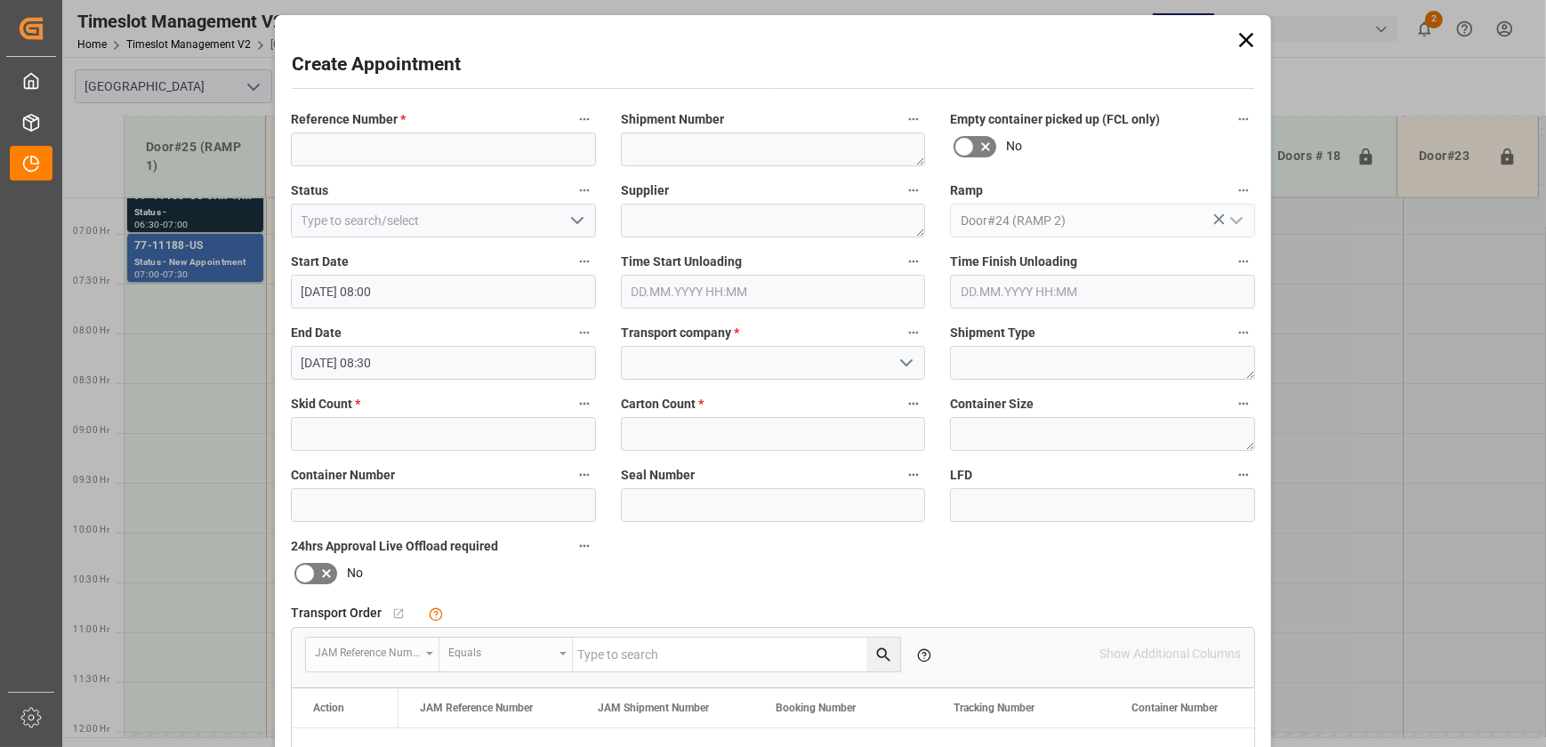
click at [1238, 42] on icon at bounding box center [1246, 40] width 25 height 25
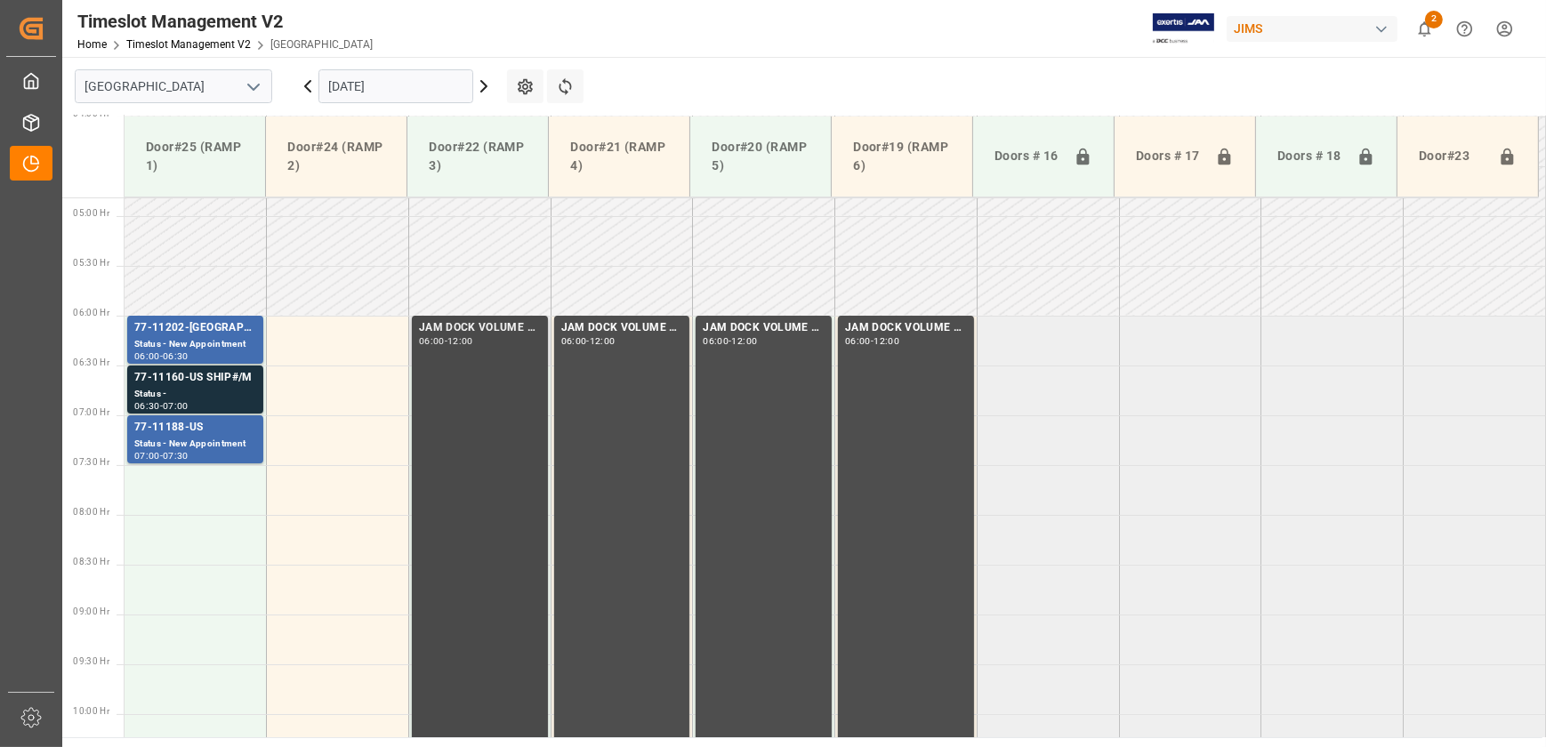
scroll to position [176, 0]
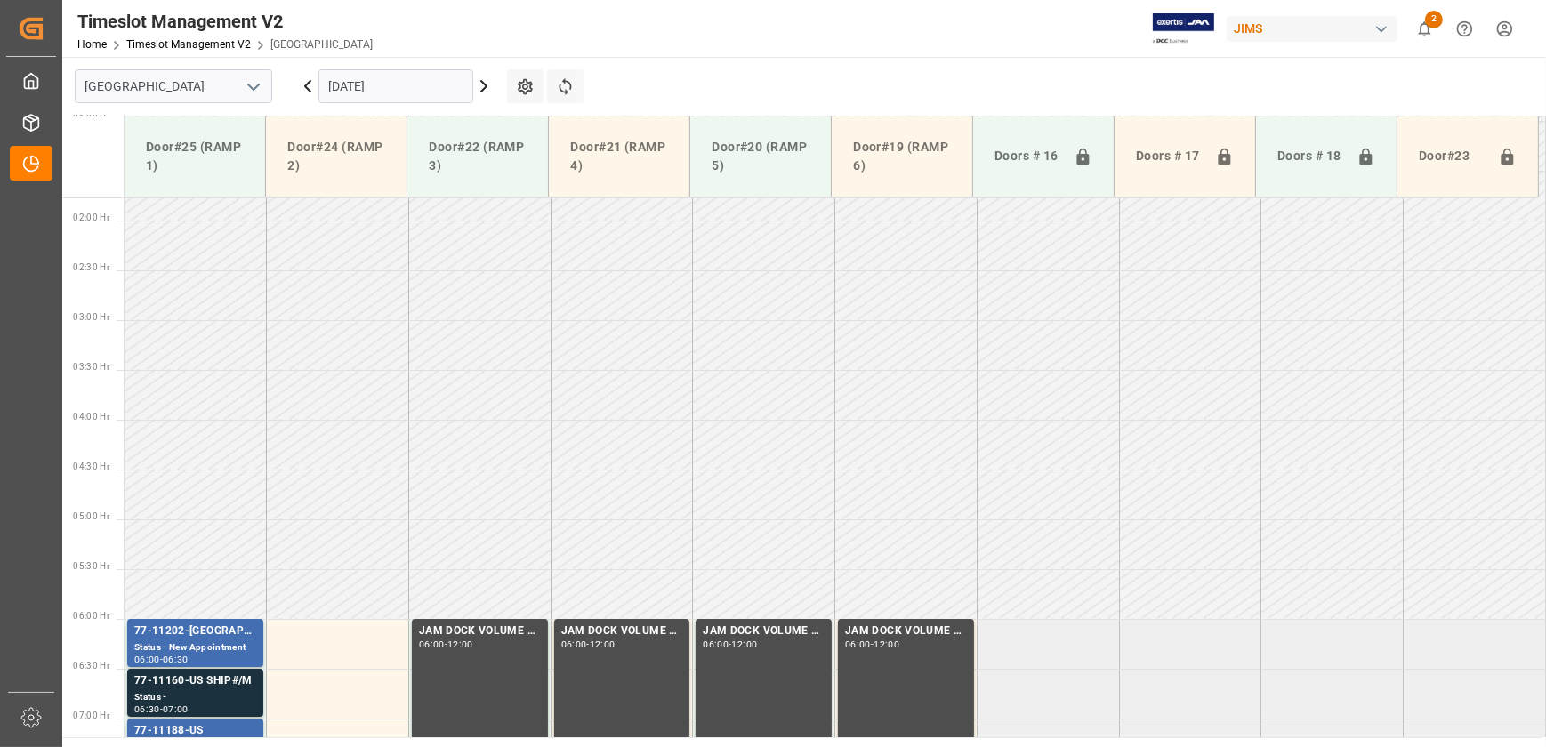
click at [489, 84] on icon at bounding box center [483, 86] width 21 height 21
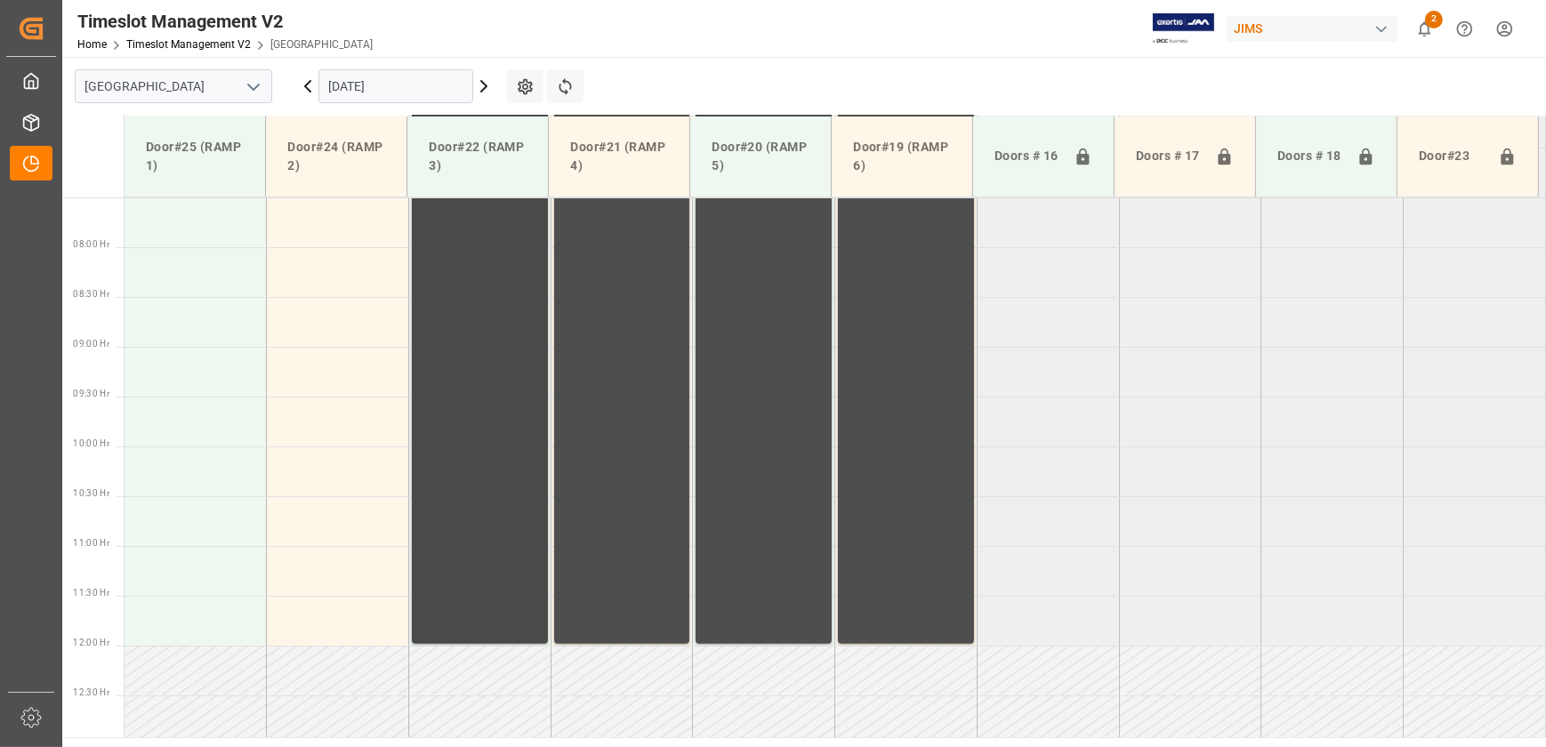
scroll to position [418, 0]
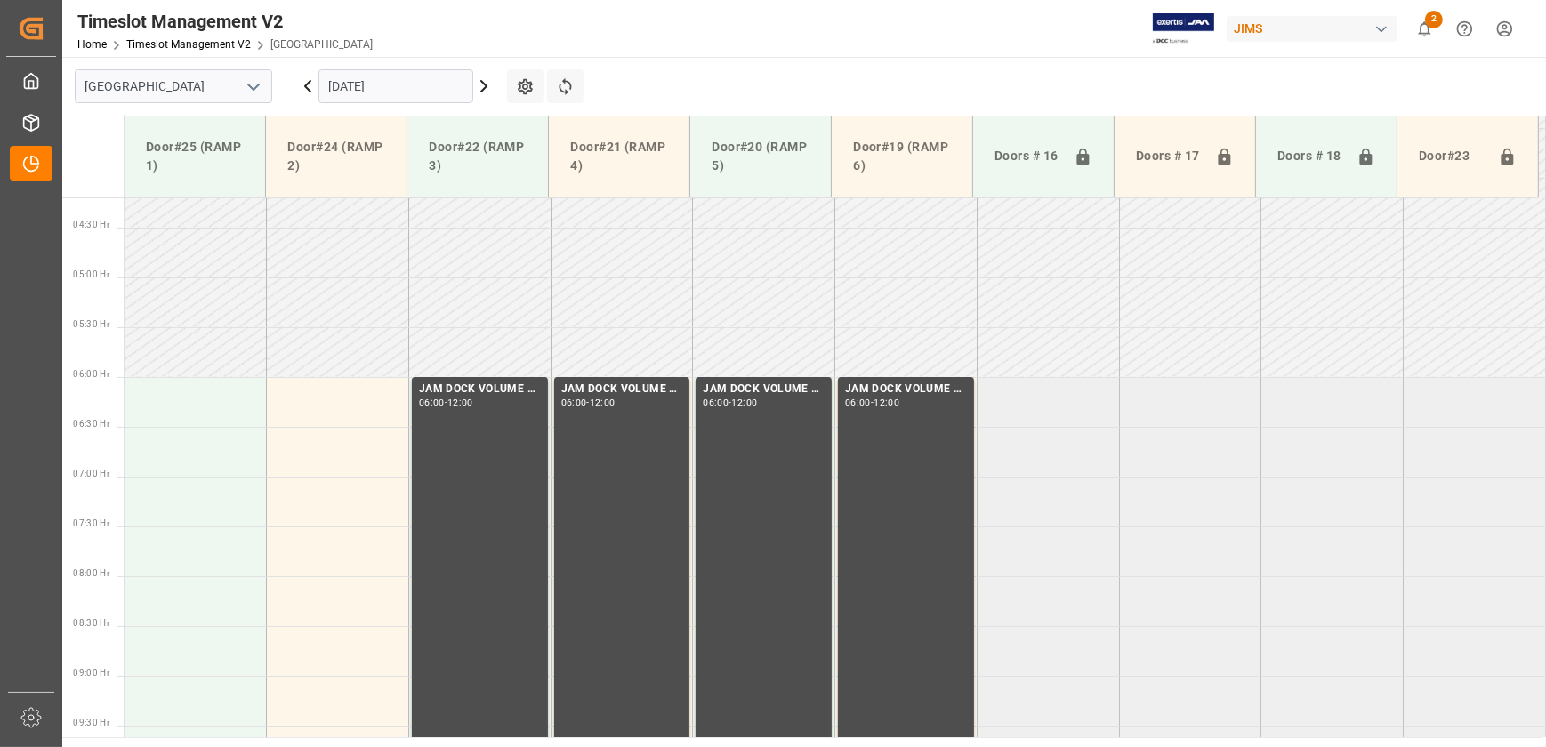
click at [306, 80] on icon at bounding box center [307, 86] width 21 height 21
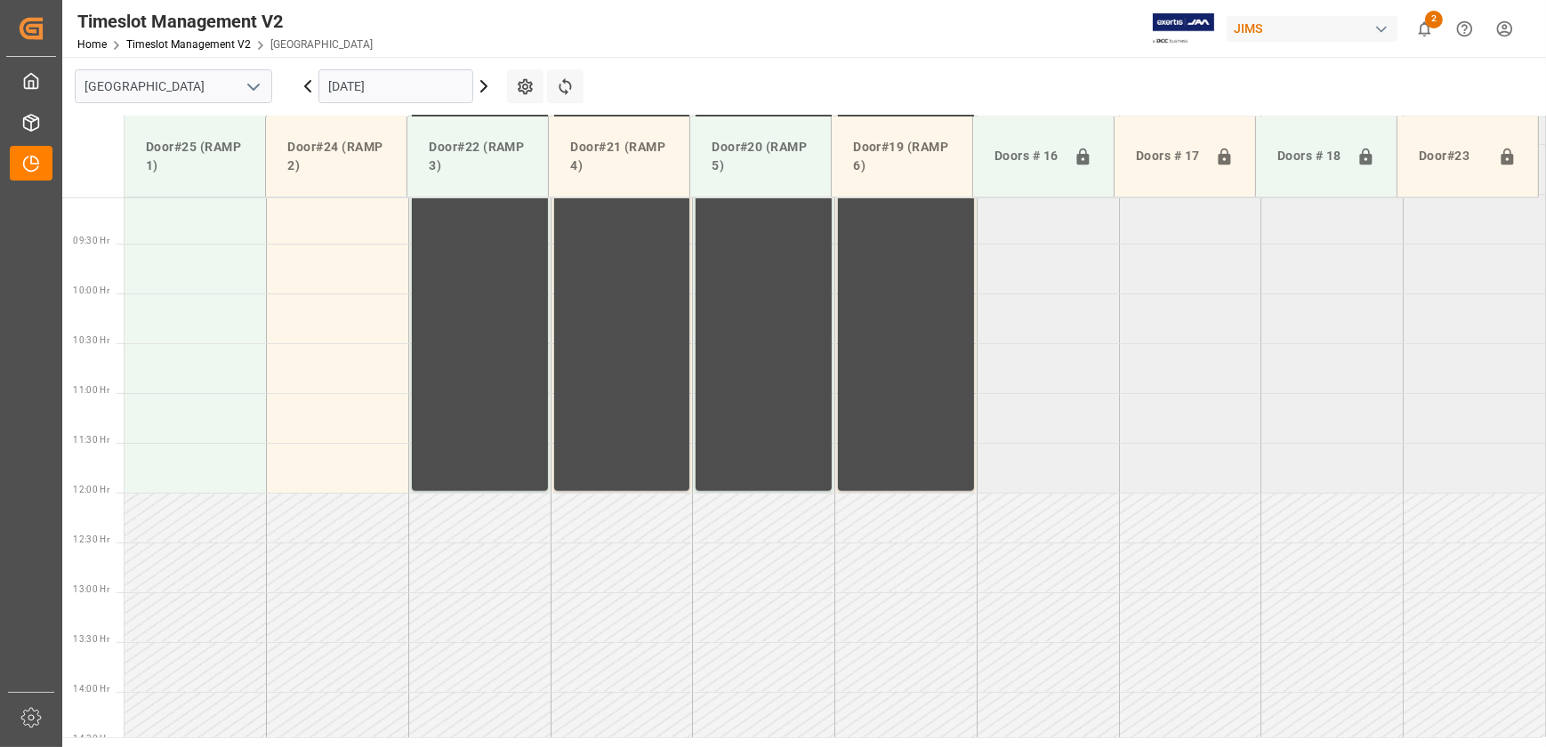
scroll to position [904, 0]
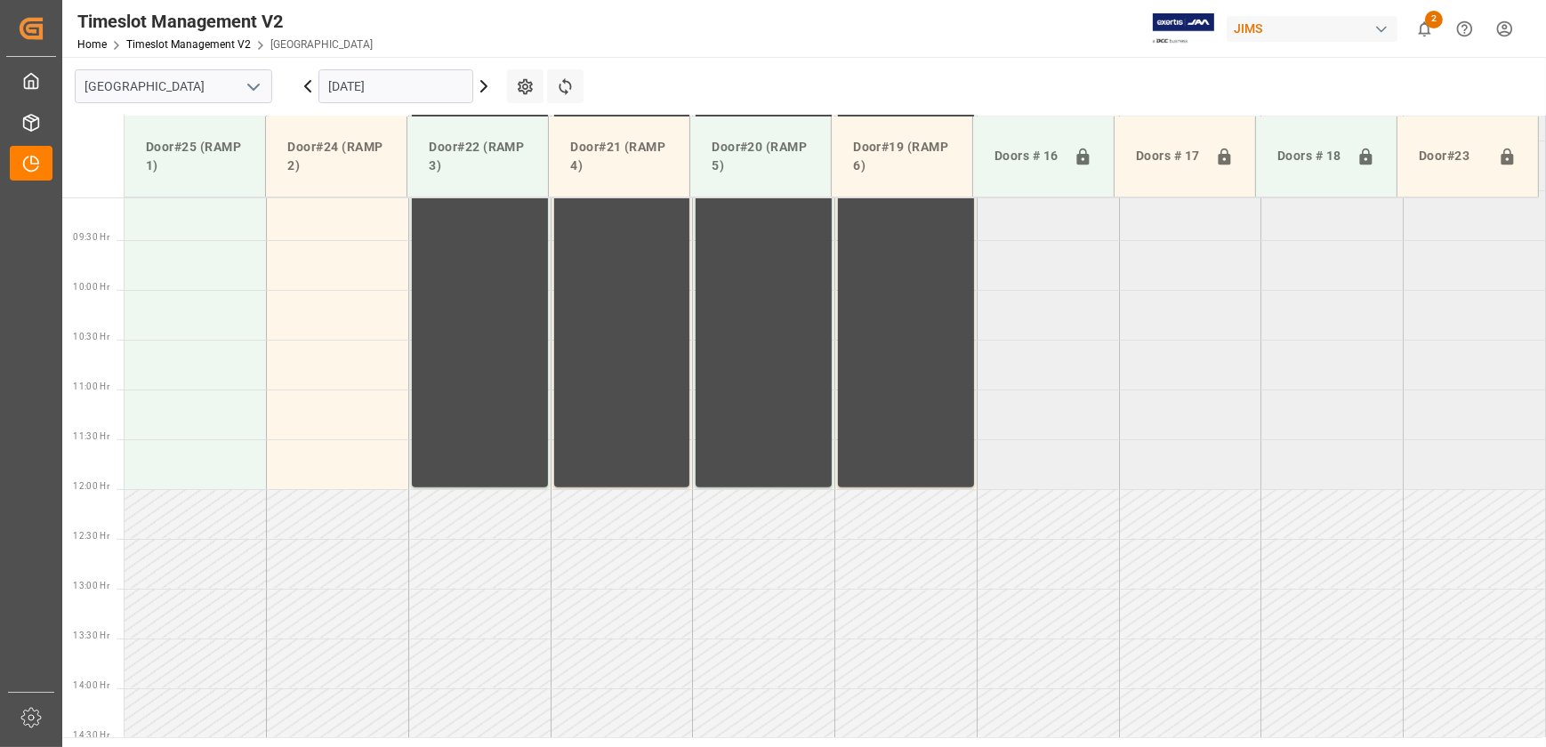
click at [1367, 589] on td at bounding box center [1332, 614] width 142 height 50
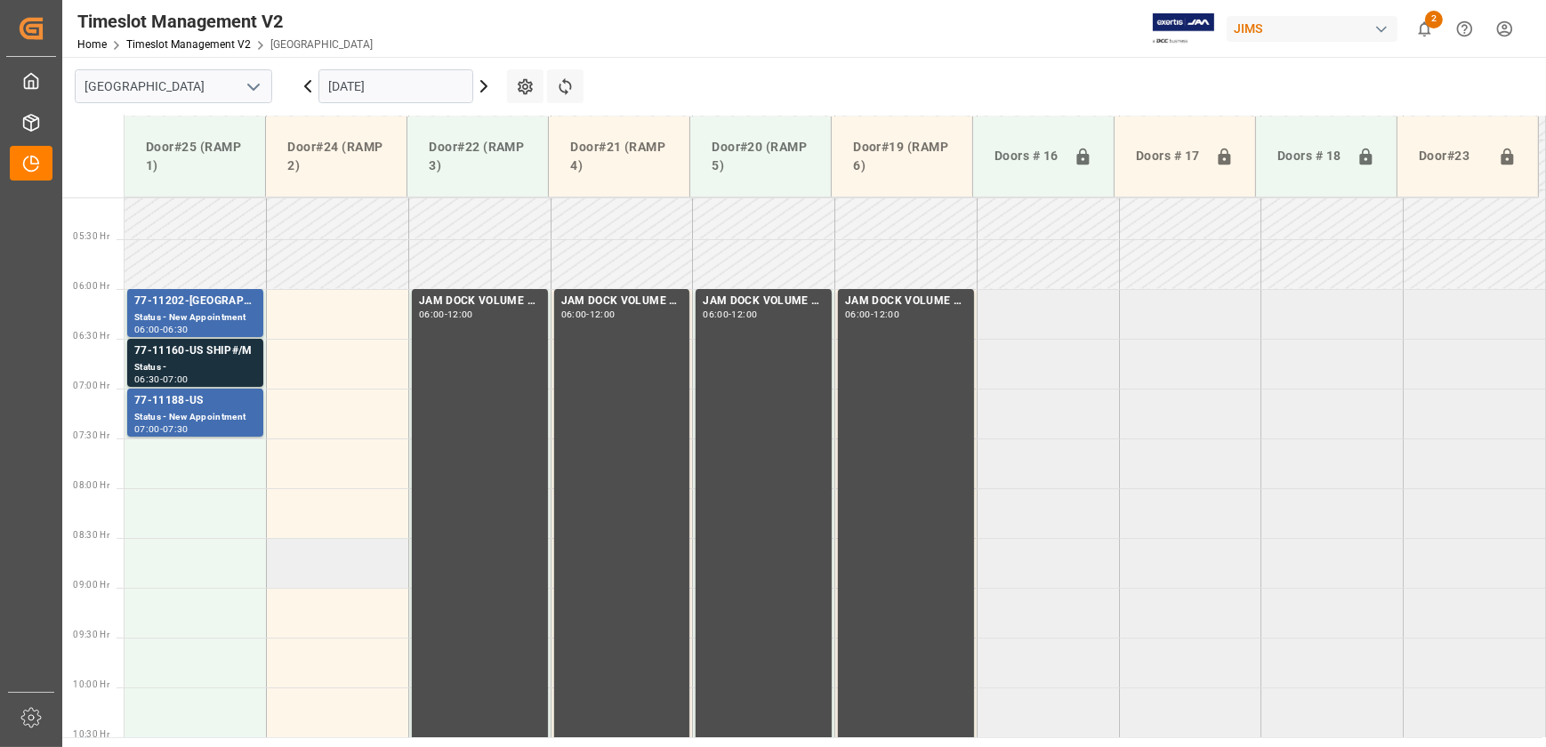
scroll to position [499, 0]
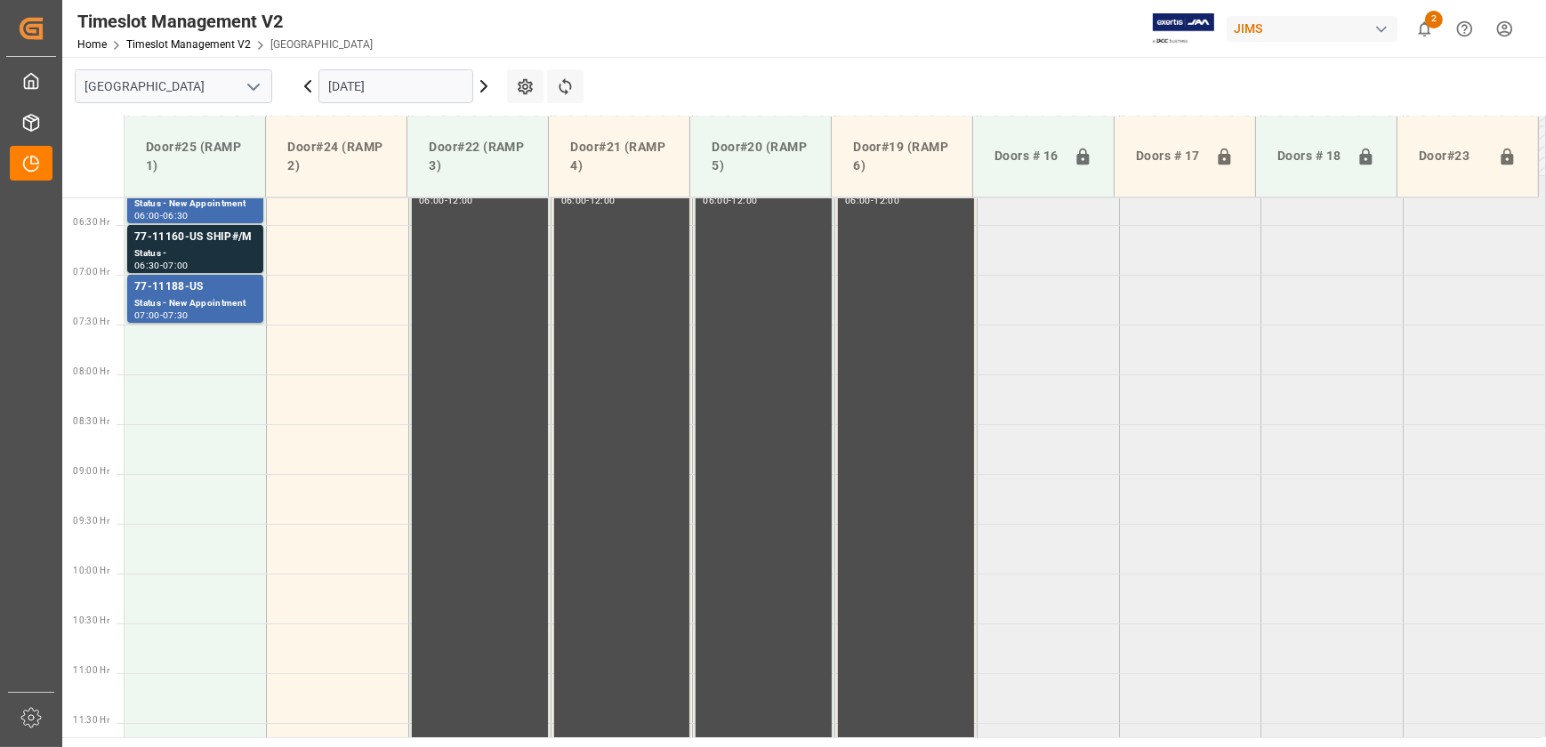
scroll to position [620, 0]
click at [267, 453] on td at bounding box center [338, 449] width 142 height 50
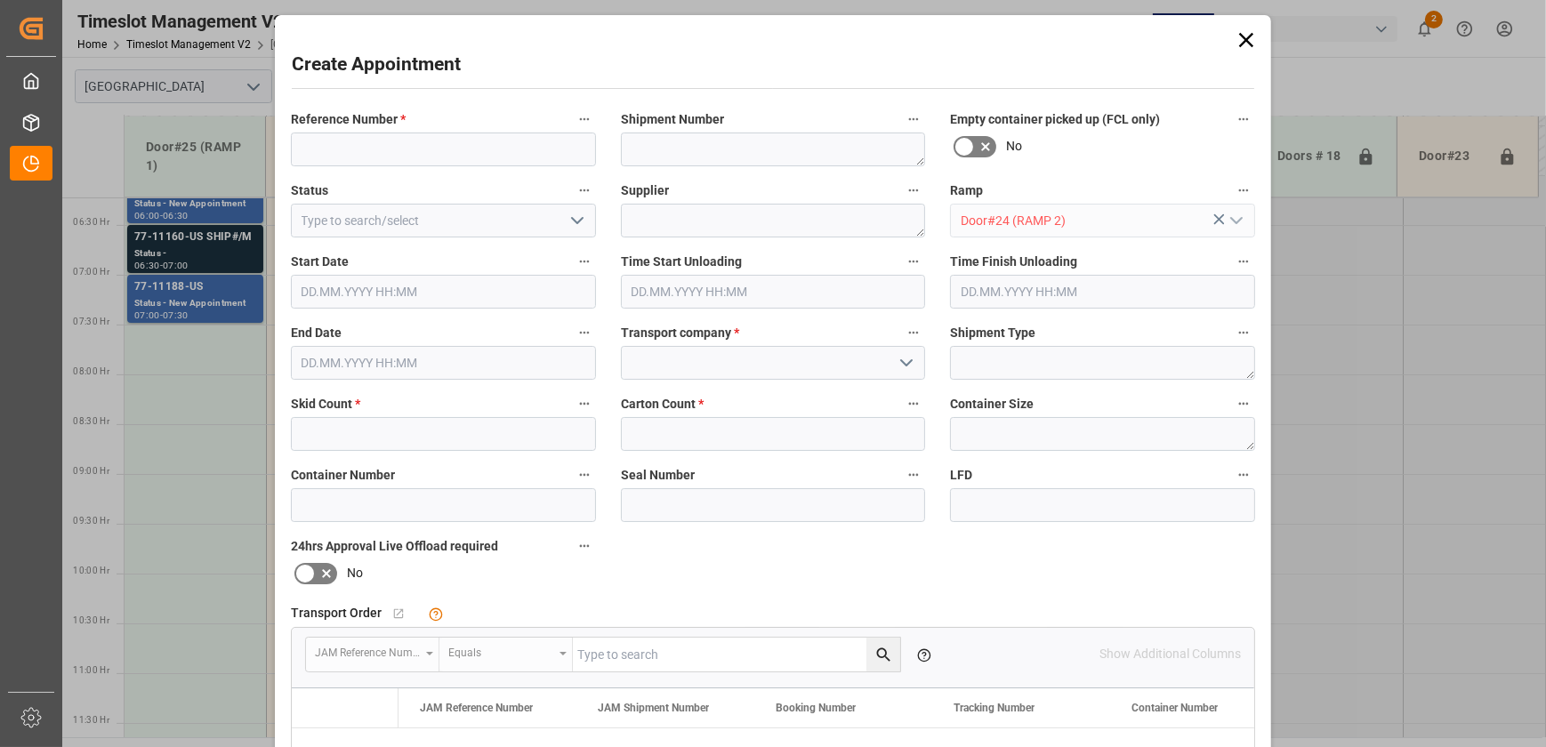
type input "[DATE] 08:30"
type input "[DATE] 09:00"
click at [1248, 36] on icon at bounding box center [1246, 40] width 25 height 25
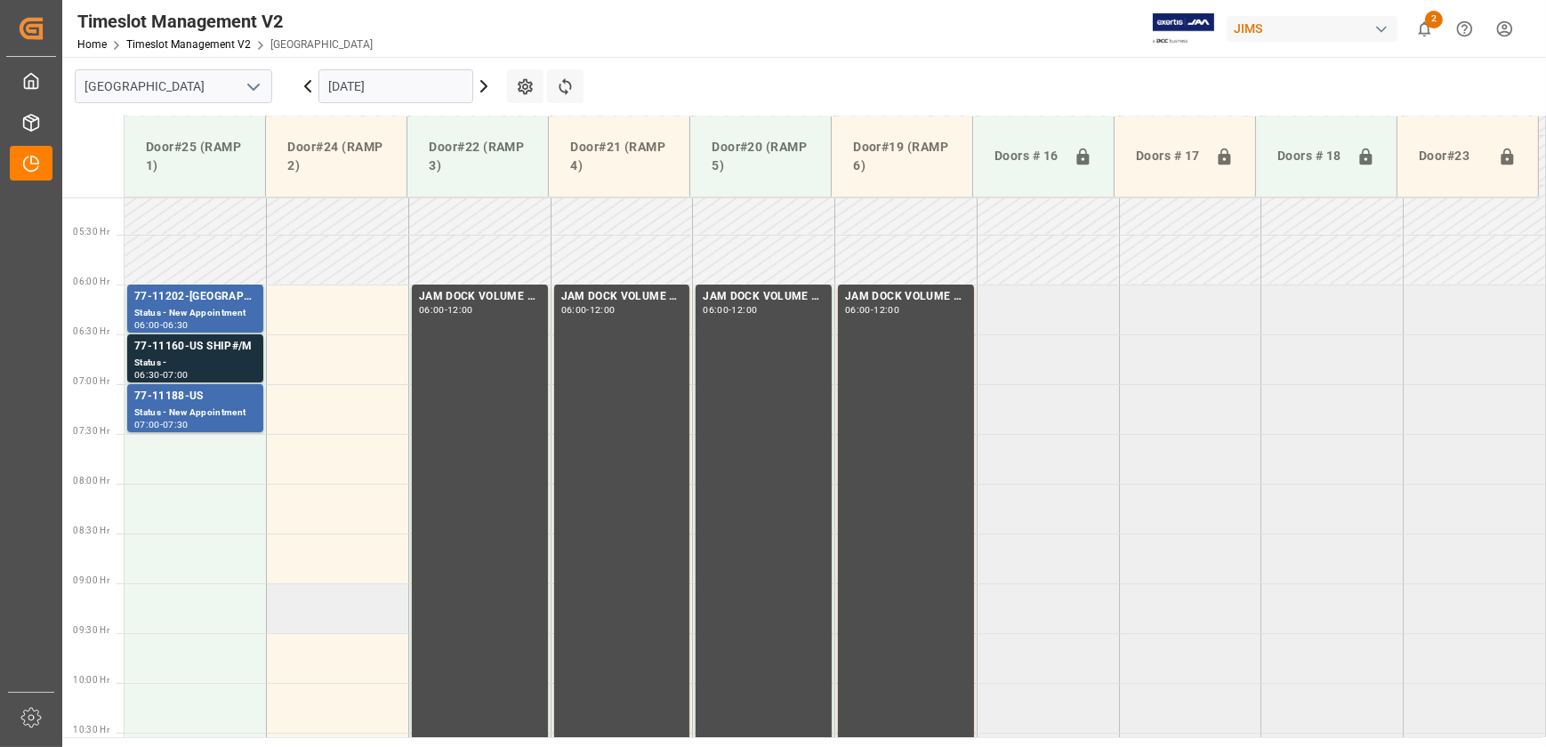
scroll to position [539, 0]
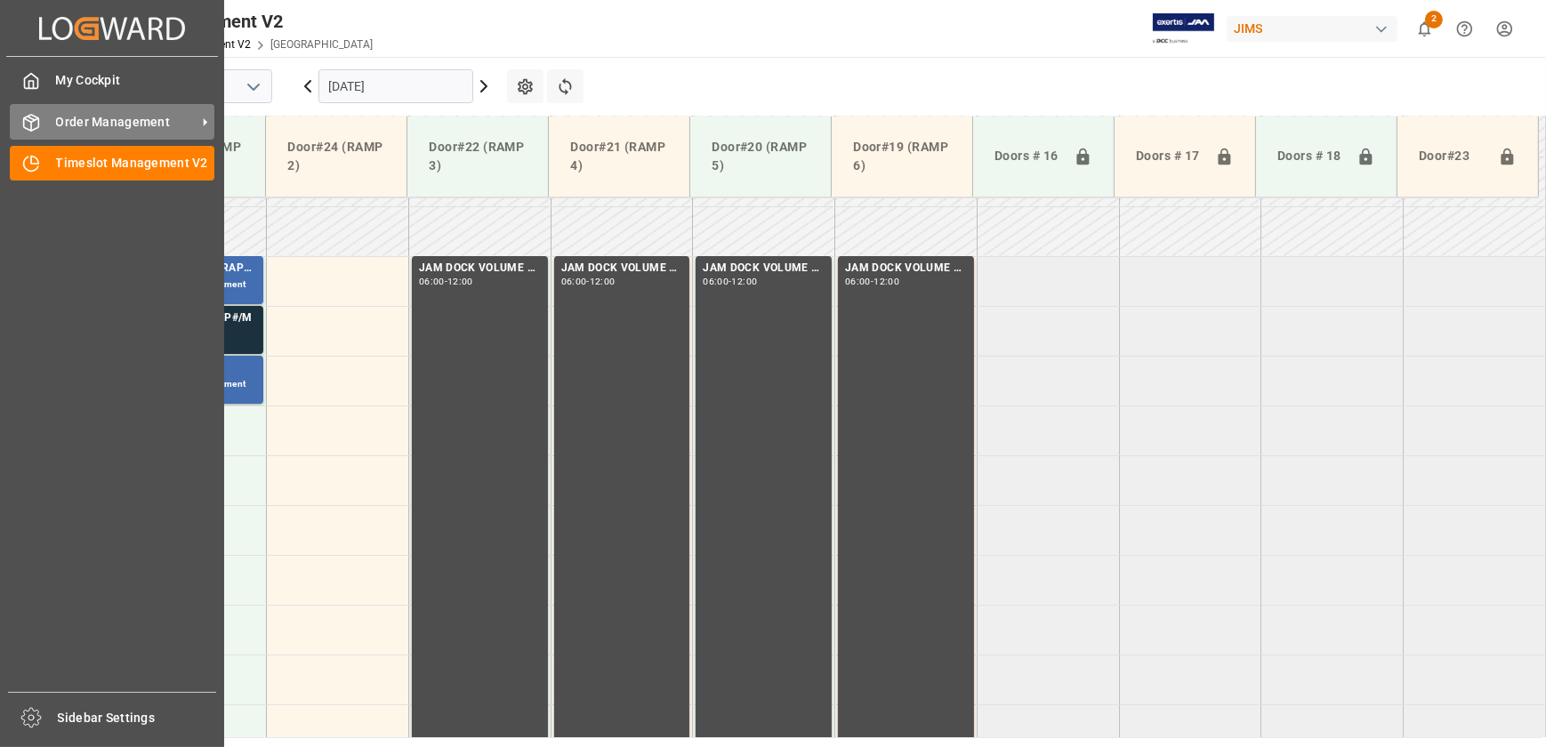
click at [90, 122] on span "Order Management" at bounding box center [126, 122] width 141 height 19
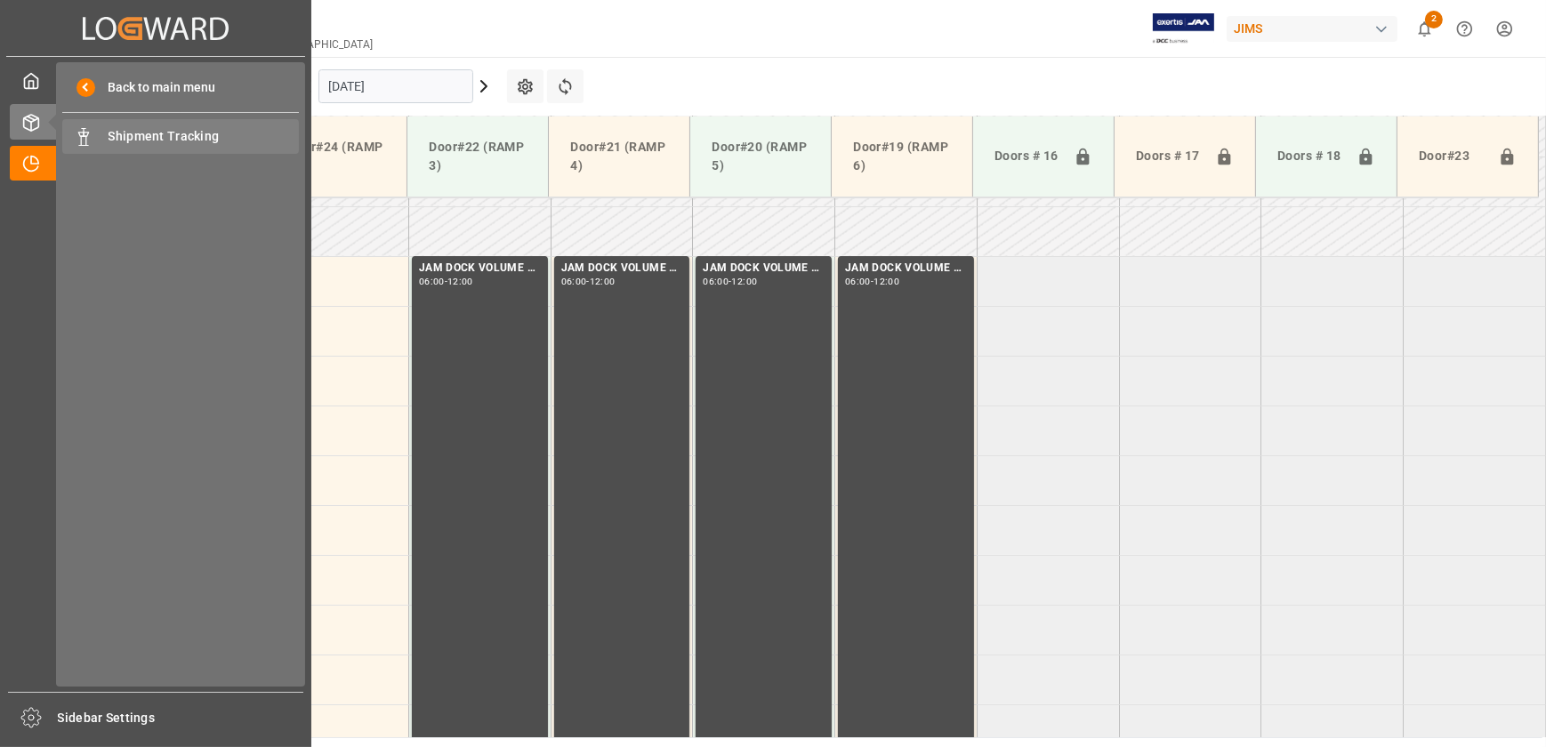
click at [213, 140] on span "Shipment Tracking" at bounding box center [204, 136] width 191 height 19
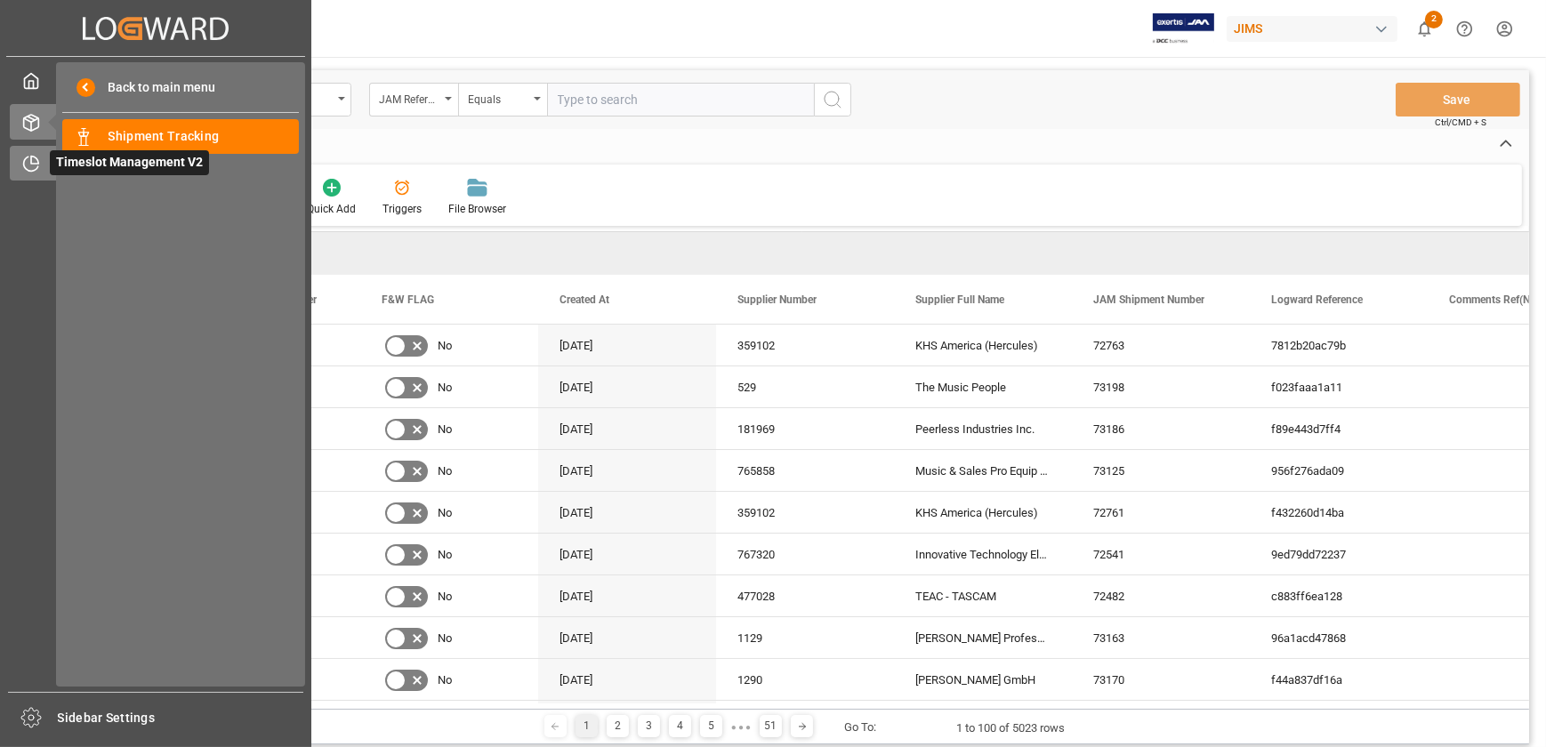
click at [43, 161] on div "Timeslot Management V2 Timeslot Management V2" at bounding box center [156, 163] width 292 height 35
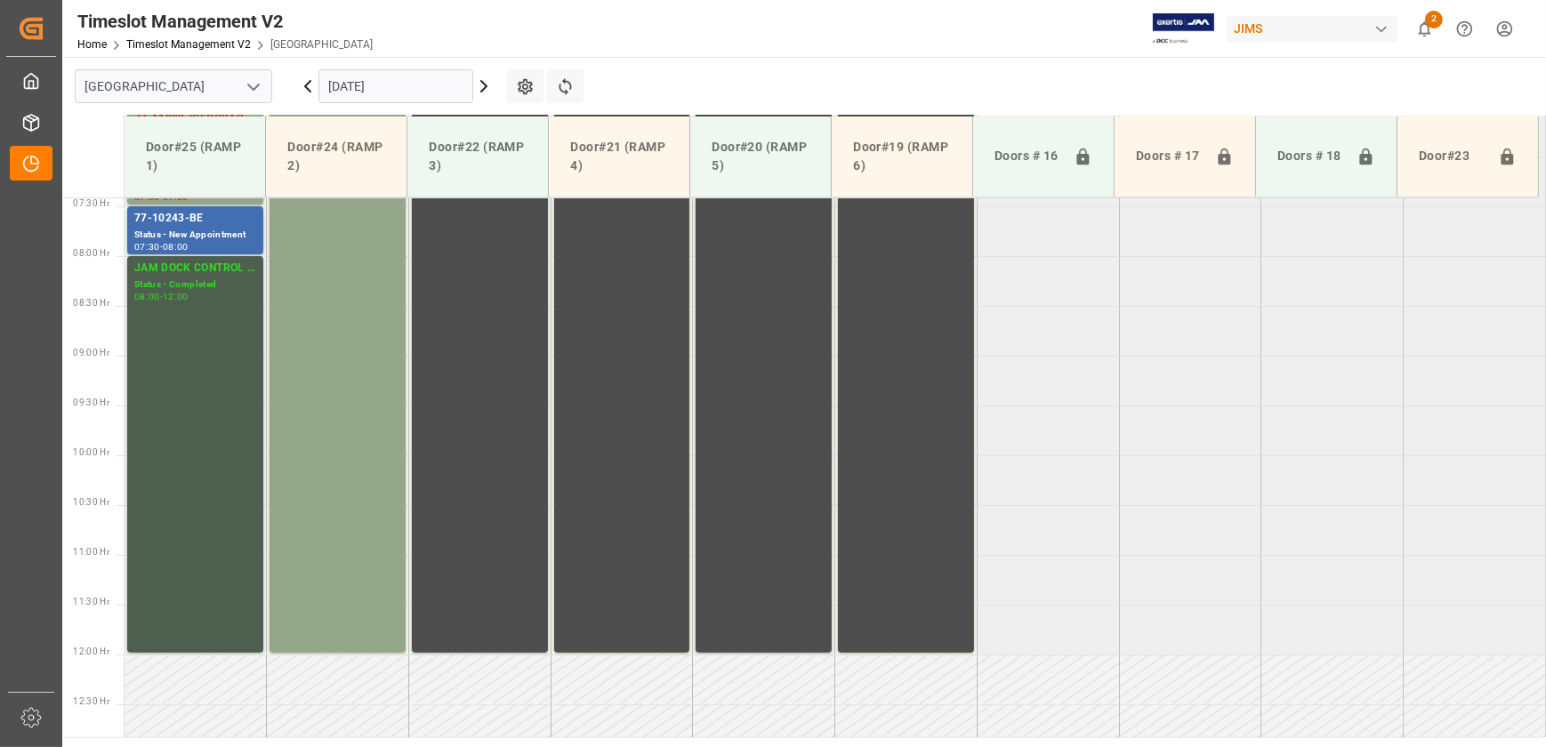
scroll to position [580, 0]
